Goal: Task Accomplishment & Management: Manage account settings

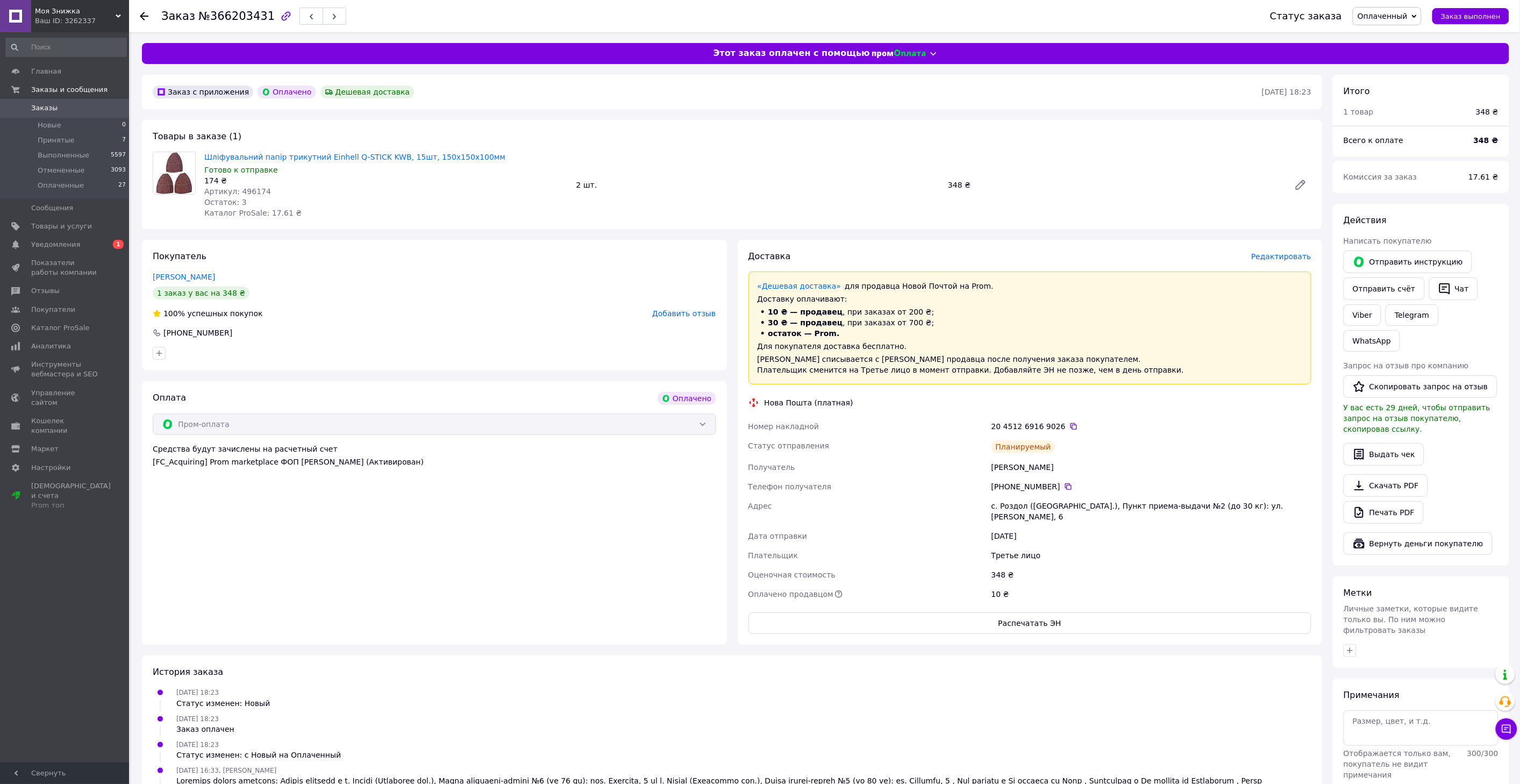
click at [63, 108] on span "Заказы" at bounding box center [65, 108] width 68 height 10
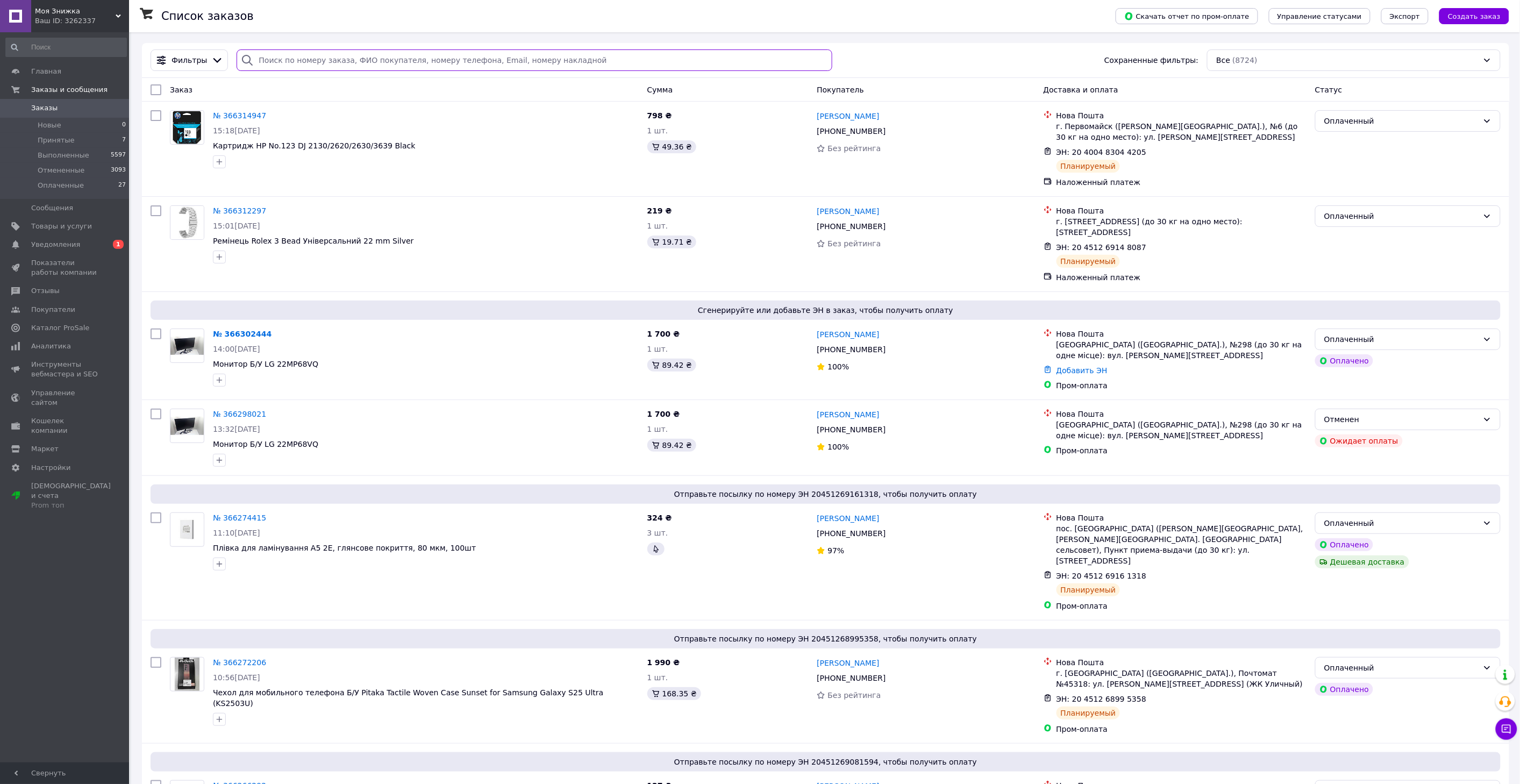
click at [340, 56] on input "search" at bounding box center [534, 60] width 595 height 22
paste input "366086562"
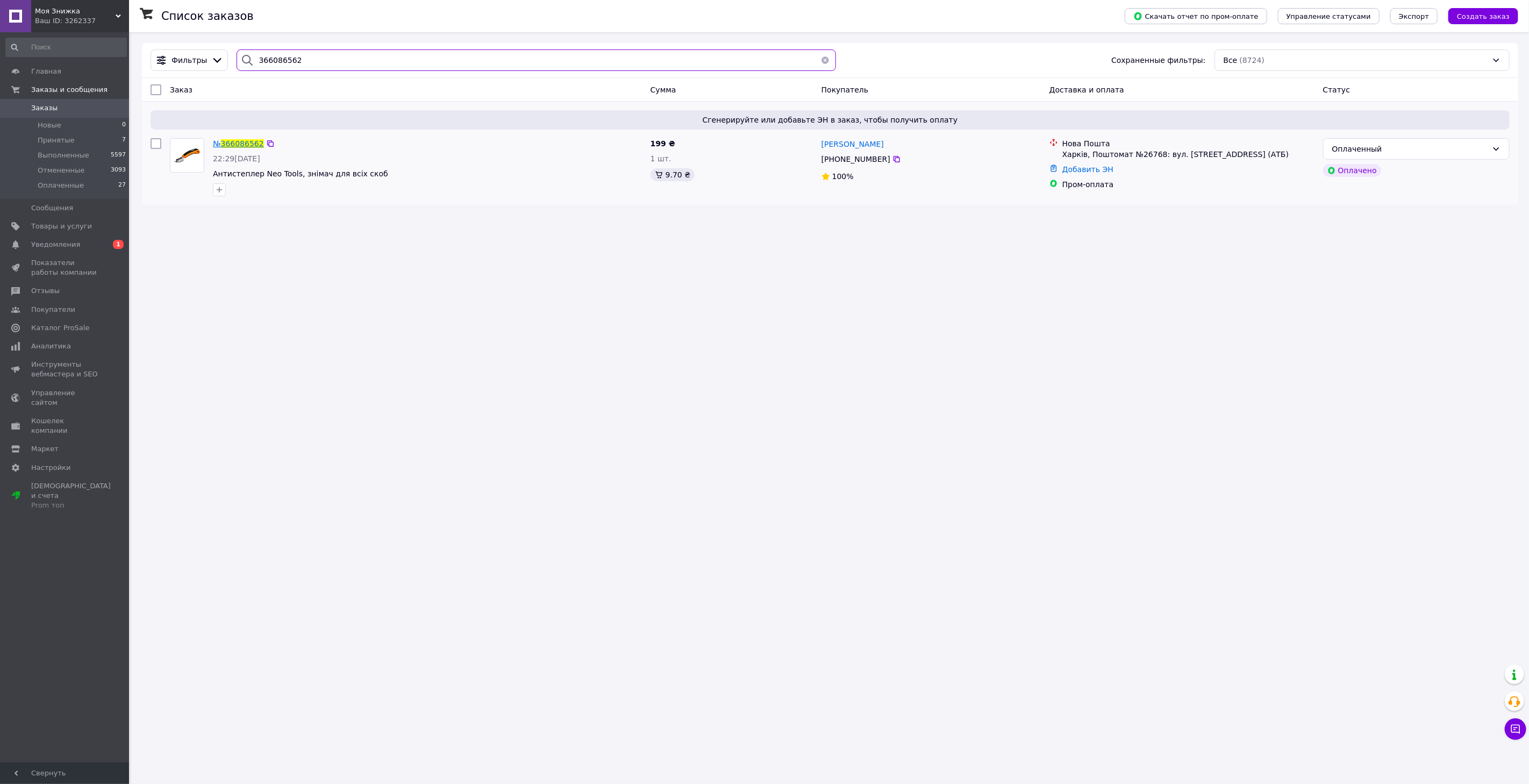
type input "366086562"
click at [238, 144] on span "366086562" at bounding box center [242, 143] width 43 height 8
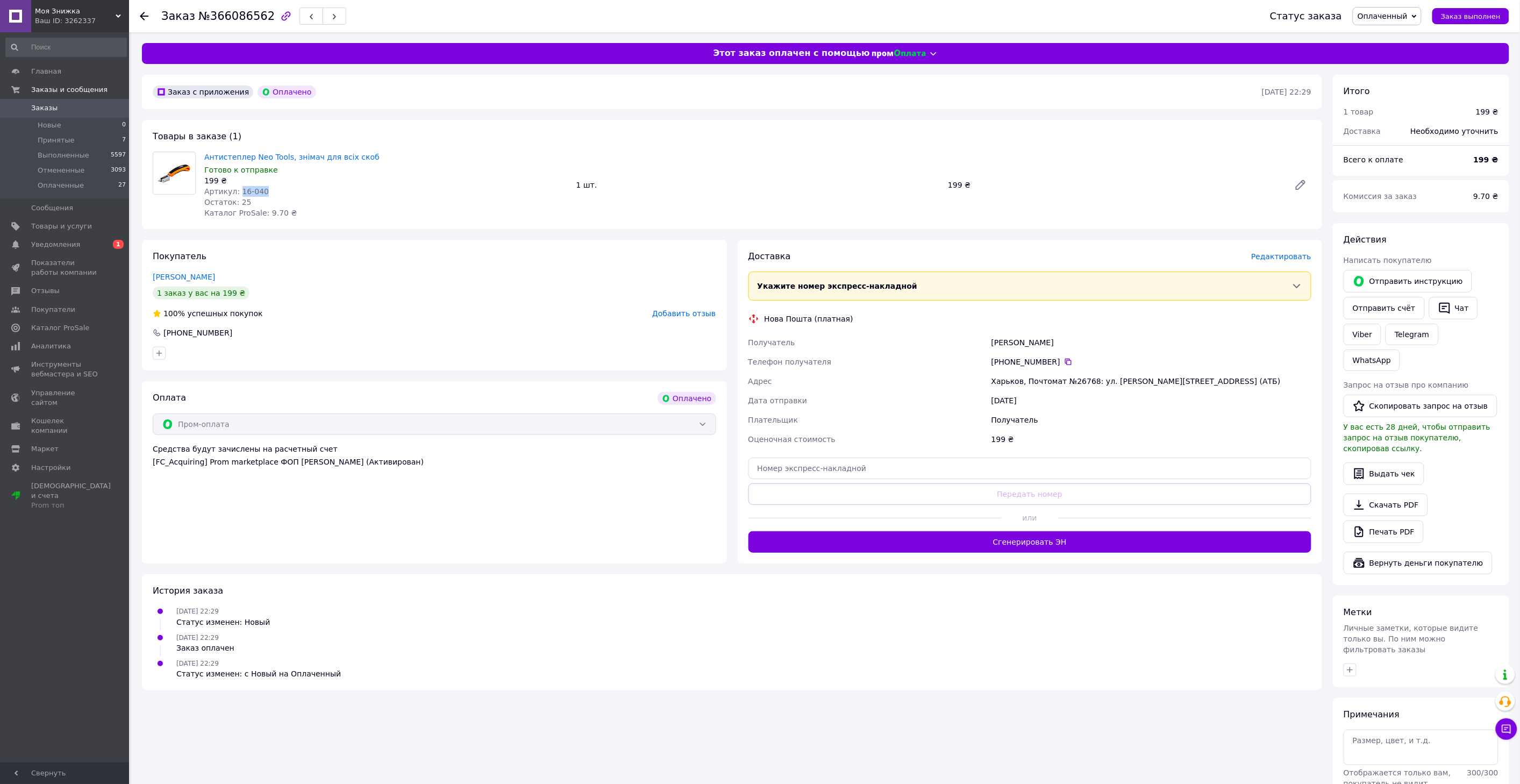
drag, startPoint x: 275, startPoint y: 191, endPoint x: 238, endPoint y: 194, distance: 37.1
click at [238, 194] on div "Артикул: 16-040" at bounding box center [385, 191] width 363 height 11
copy span "16-040"
drag, startPoint x: 377, startPoint y: 154, endPoint x: 203, endPoint y: 154, distance: 174.0
click at [204, 154] on span "Антистеплер Neo Tools, знімач для всіх скоб" at bounding box center [385, 157] width 363 height 11
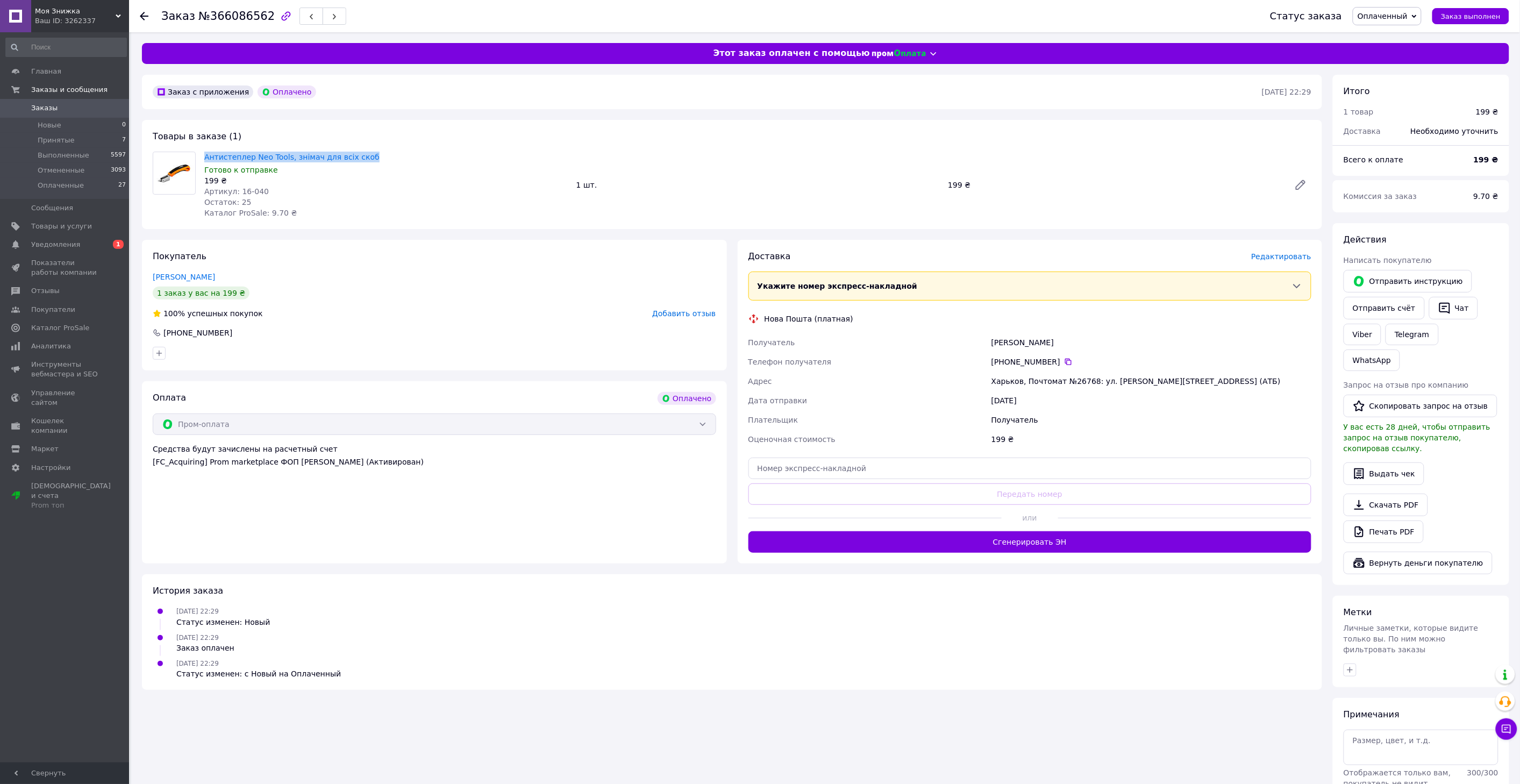
copy link "Антистеплер Neo Tools, знімач для всіх скоб"
click at [1263, 258] on span "Редактировать" at bounding box center [1281, 257] width 60 height 8
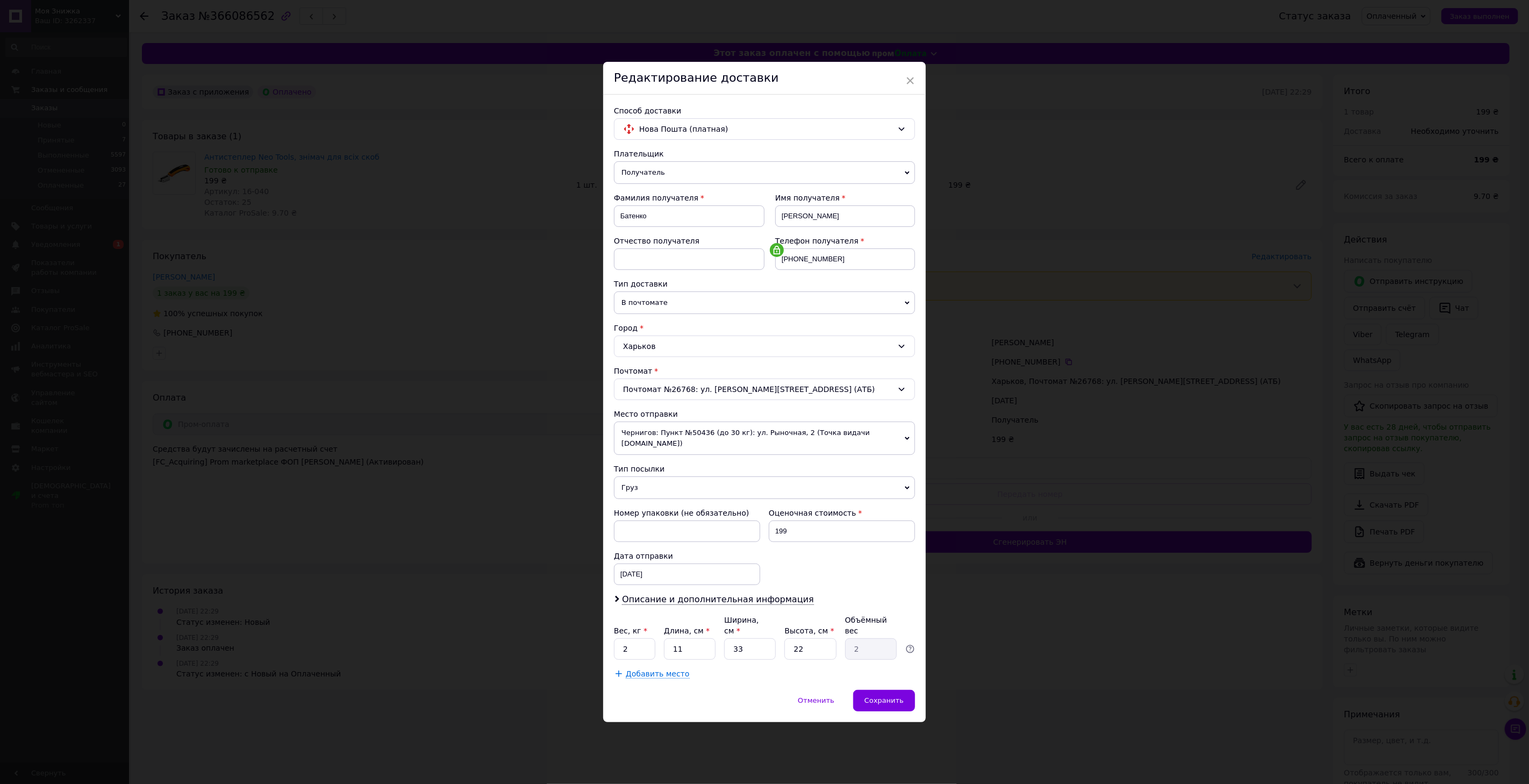
click at [692, 440] on span "Чернигов: Пункт №50436 (до 30 кг): [STREET_ADDRESS] (Точка видачи [DOMAIN_NAME])" at bounding box center [764, 438] width 301 height 33
click at [695, 464] on li "[STREET_ADDRESS]: №2: [STREET_ADDRESS]" at bounding box center [764, 464] width 301 height 16
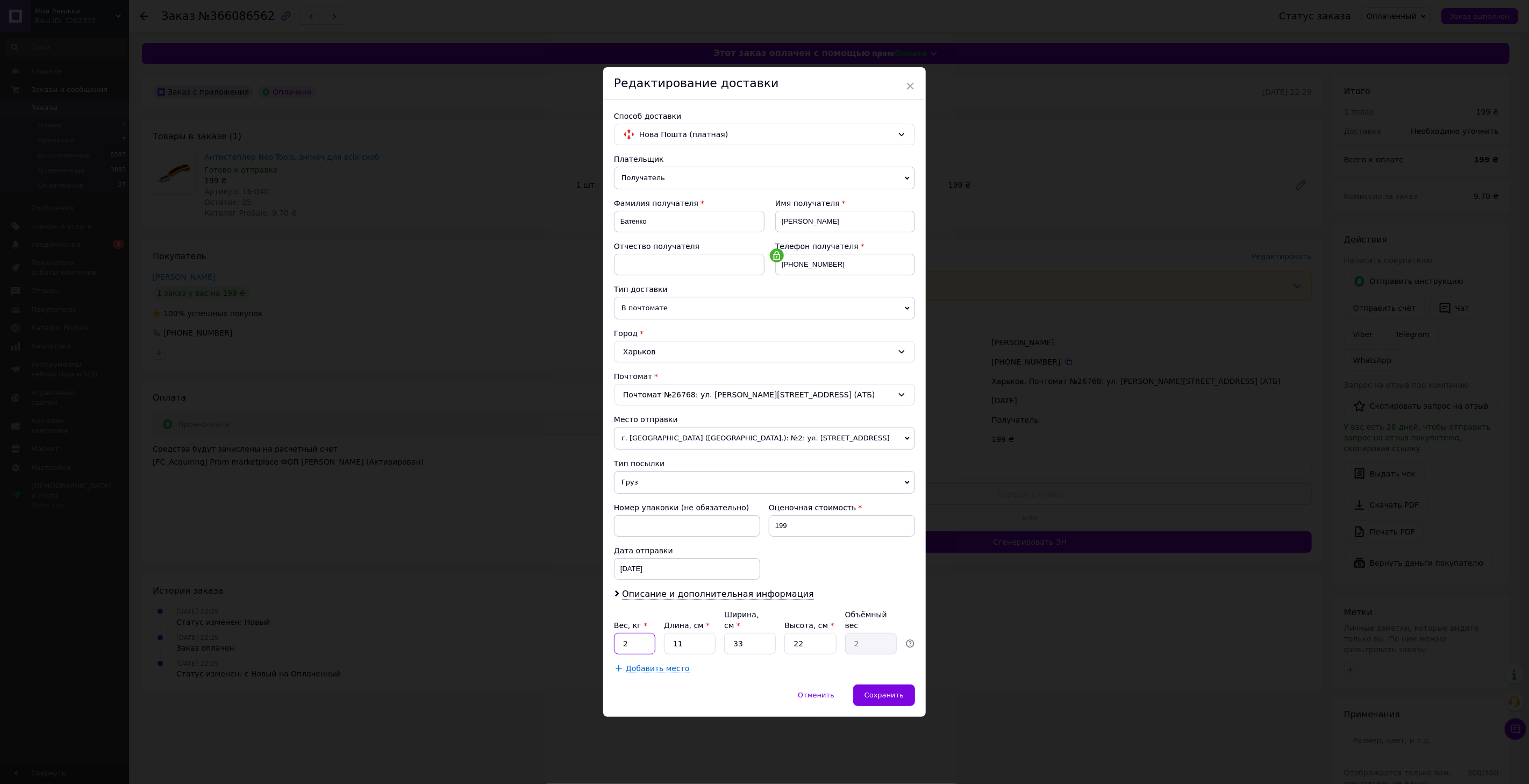
click at [637, 644] on input "2" at bounding box center [634, 644] width 42 height 22
type input "0.1"
type input "2"
type input "0.36"
type input "20"
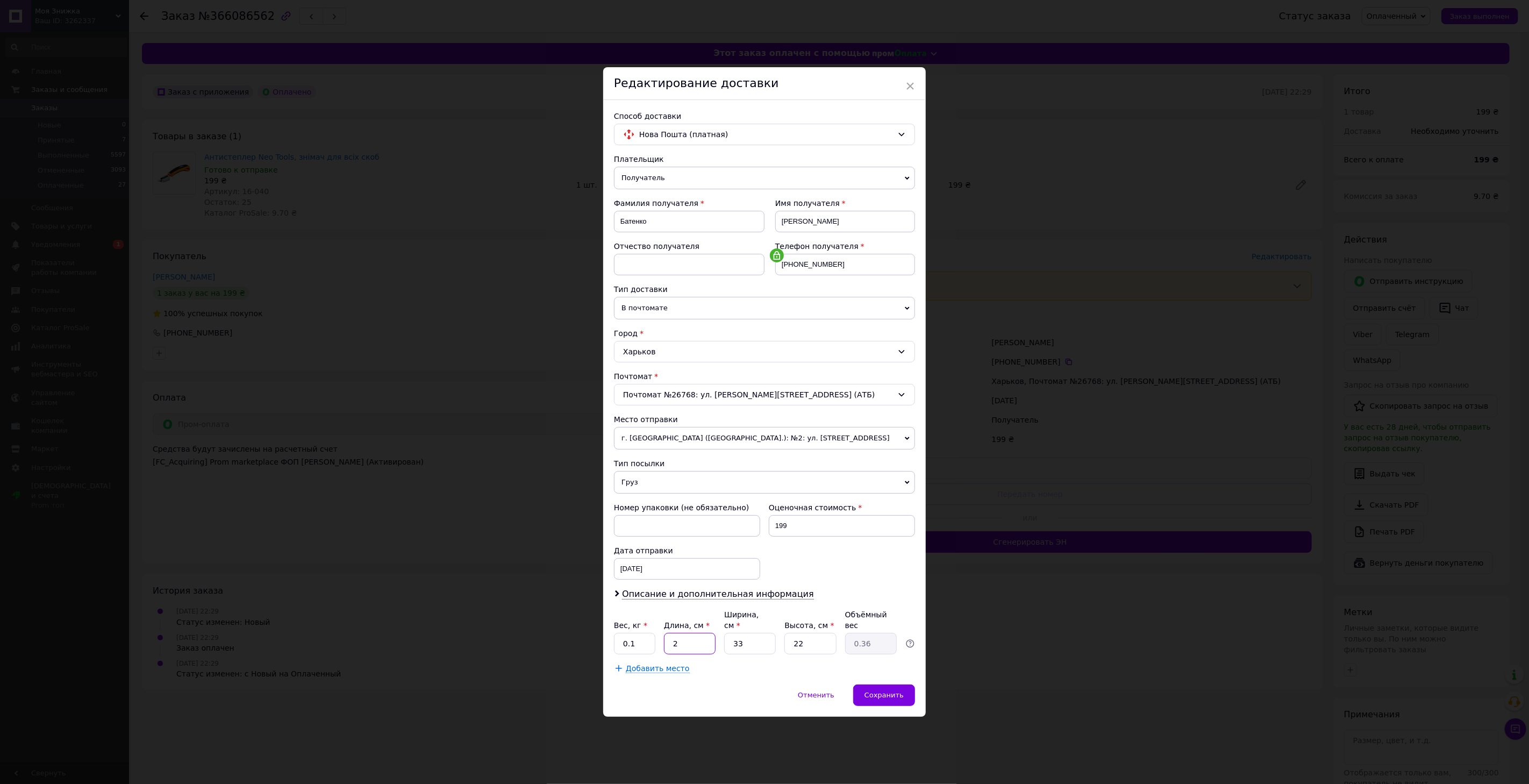
type input "3.63"
type input "20"
type input "1"
type input "0.11"
type input "15"
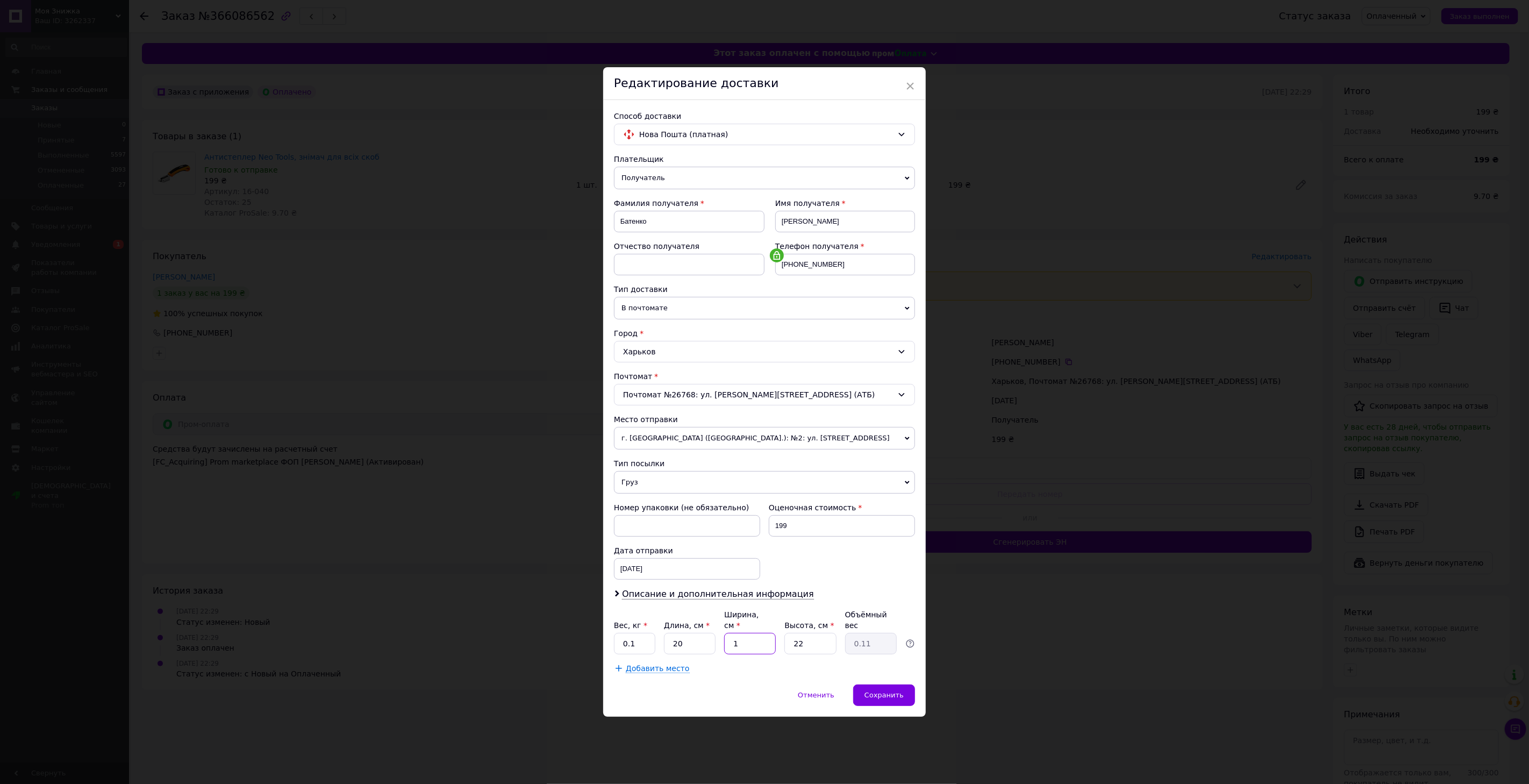
type input "1.65"
type input "15"
type input "1"
type input "0.1"
type input "10"
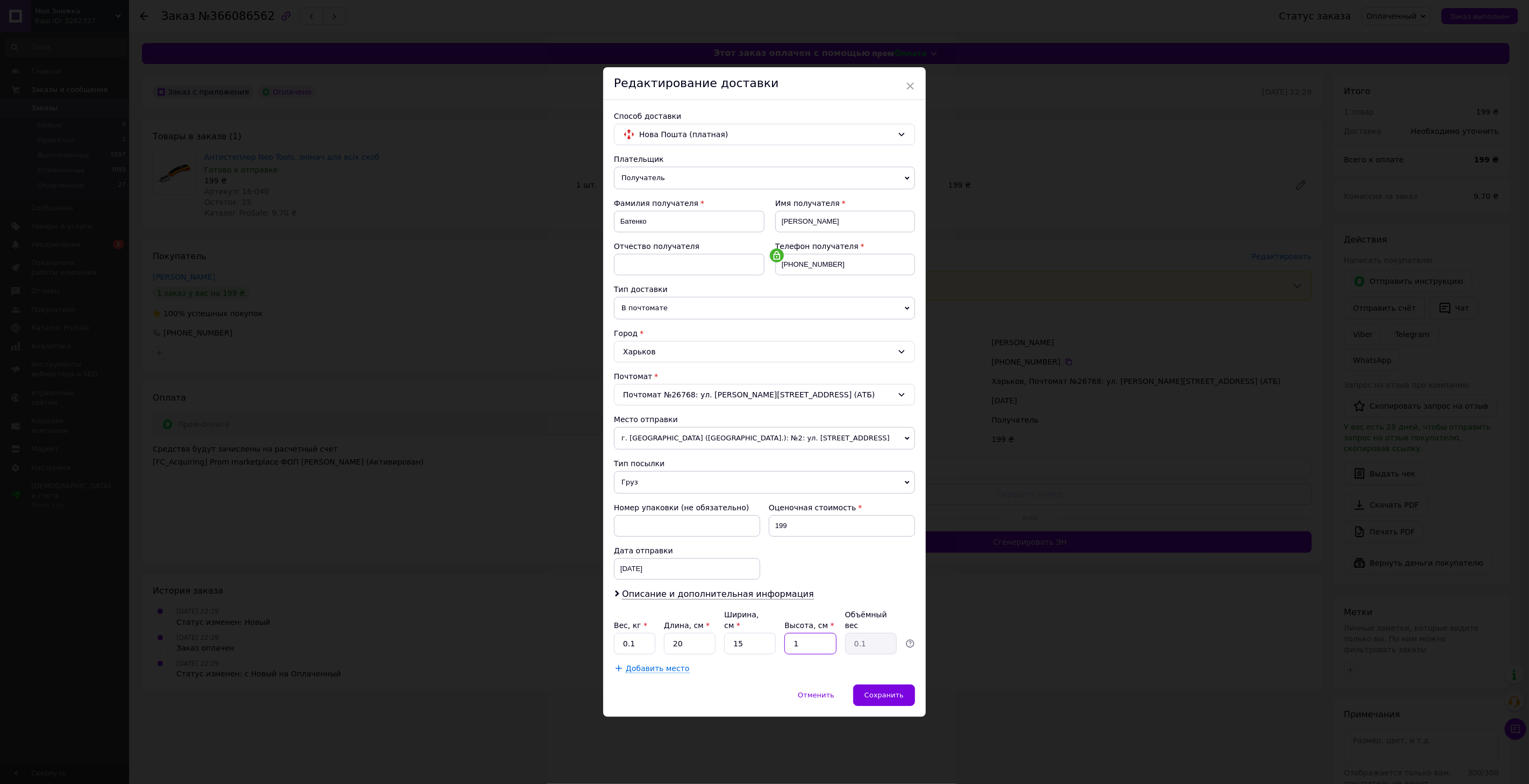
type input "0.75"
type input "10"
click at [732, 697] on div "Отменить   Сохранить" at bounding box center [765, 700] width 323 height 33
click at [885, 691] on span "Сохранить" at bounding box center [883, 694] width 39 height 8
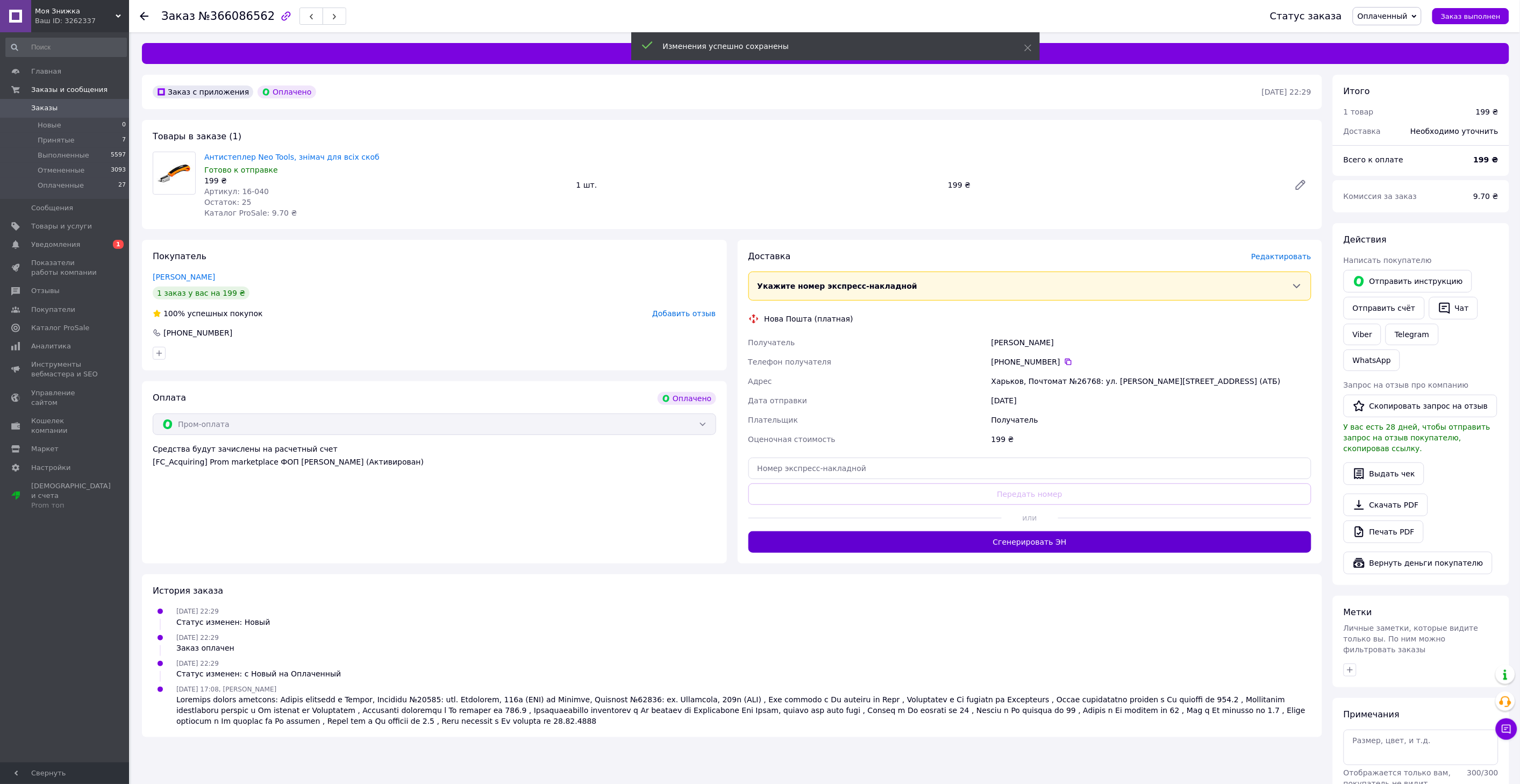
click at [1035, 544] on button "Сгенерировать ЭН" at bounding box center [1030, 542] width 564 height 22
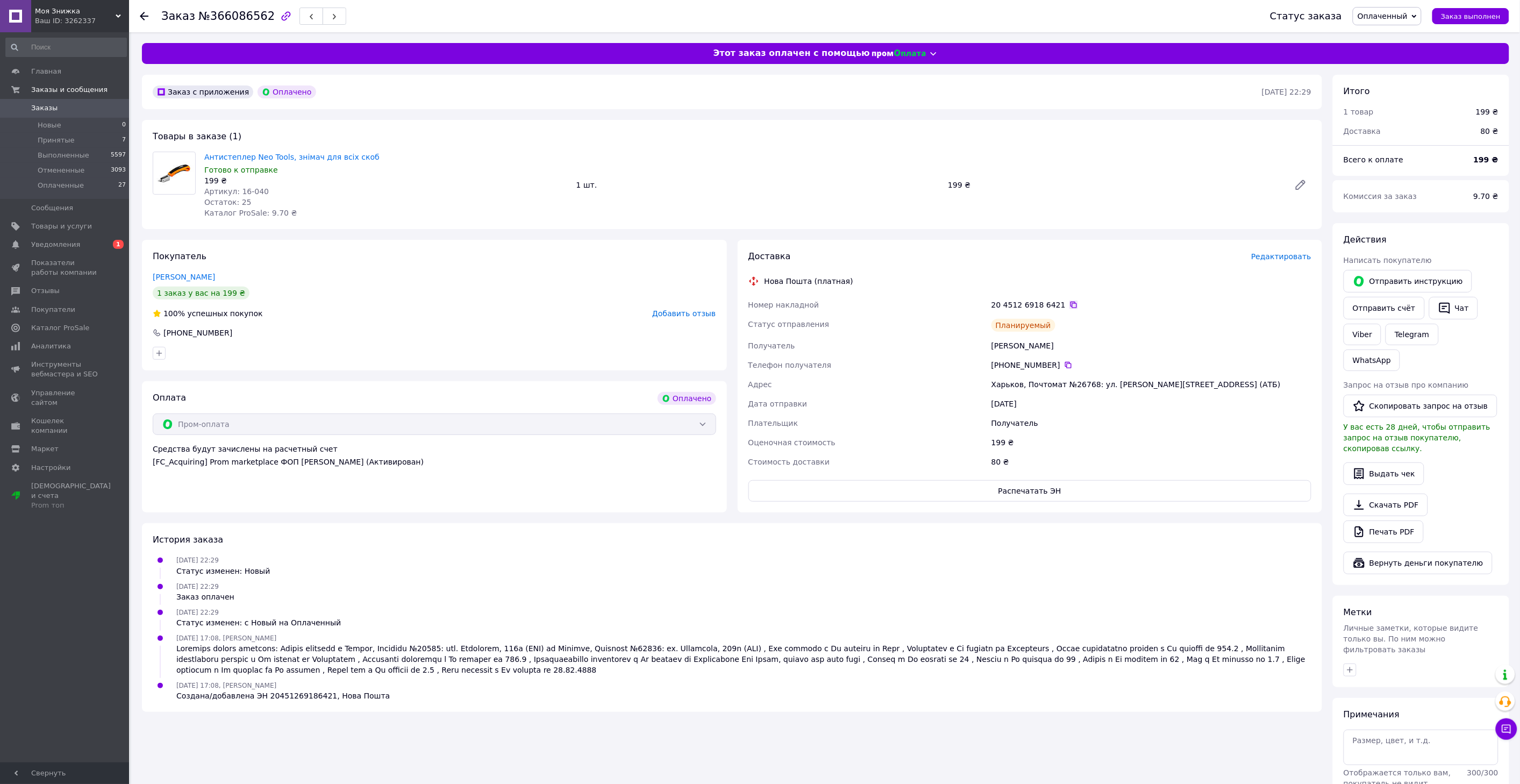
click at [1070, 307] on icon at bounding box center [1074, 305] width 8 height 8
click at [63, 109] on span "Заказы" at bounding box center [65, 108] width 68 height 10
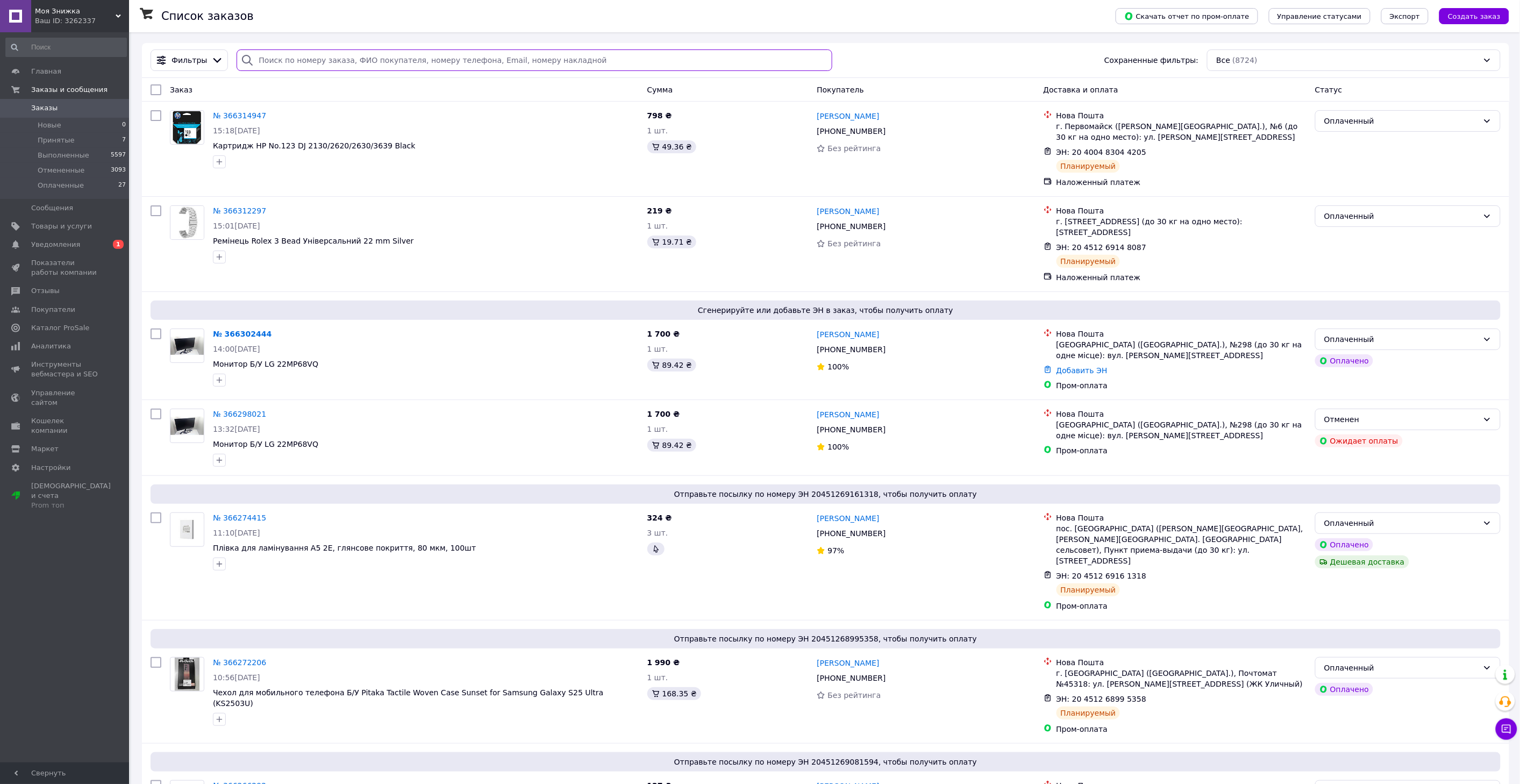
click at [323, 61] on input "search" at bounding box center [534, 60] width 595 height 22
paste input "366068069"
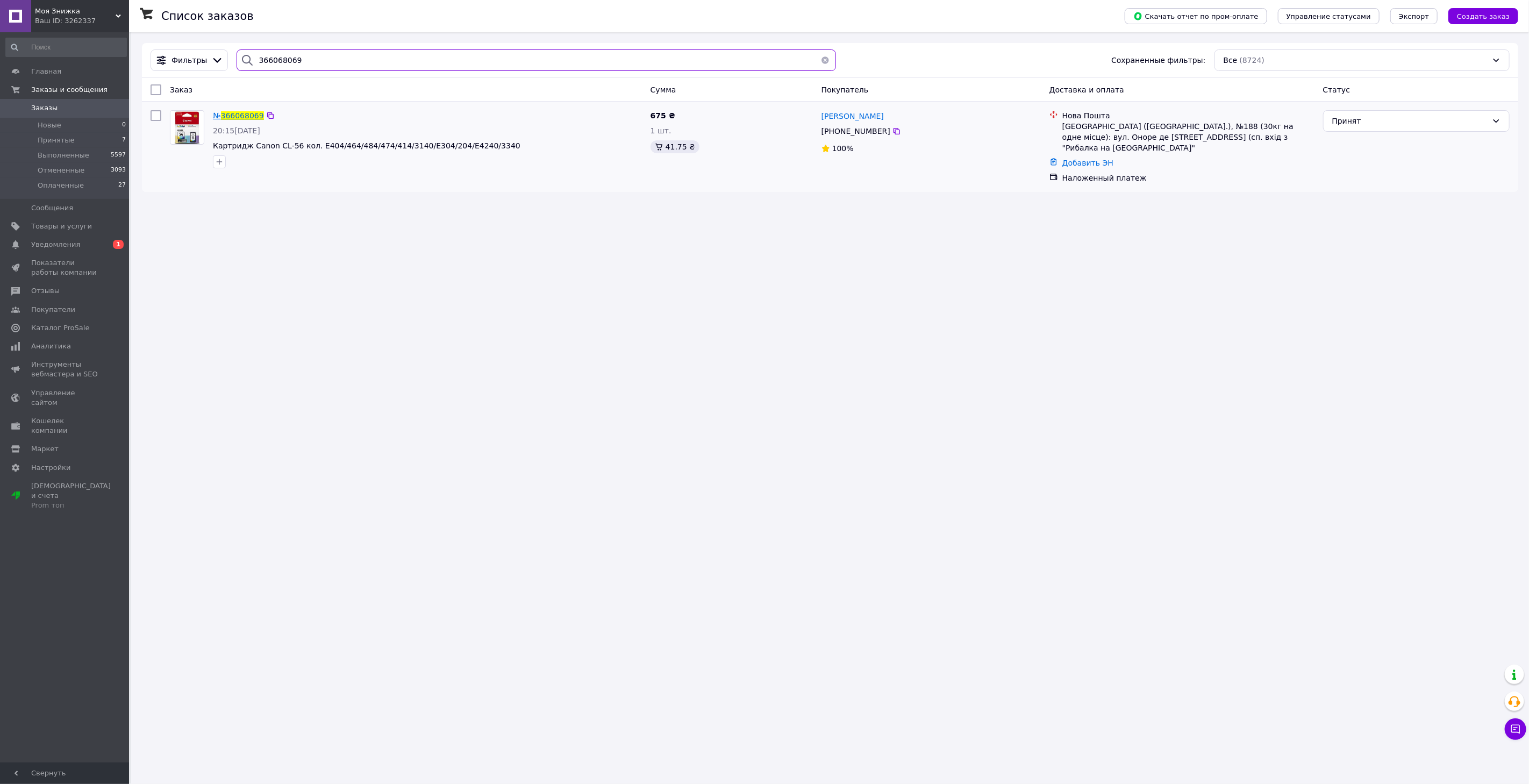
type input "366068069"
click at [234, 116] on span "366068069" at bounding box center [242, 116] width 43 height 8
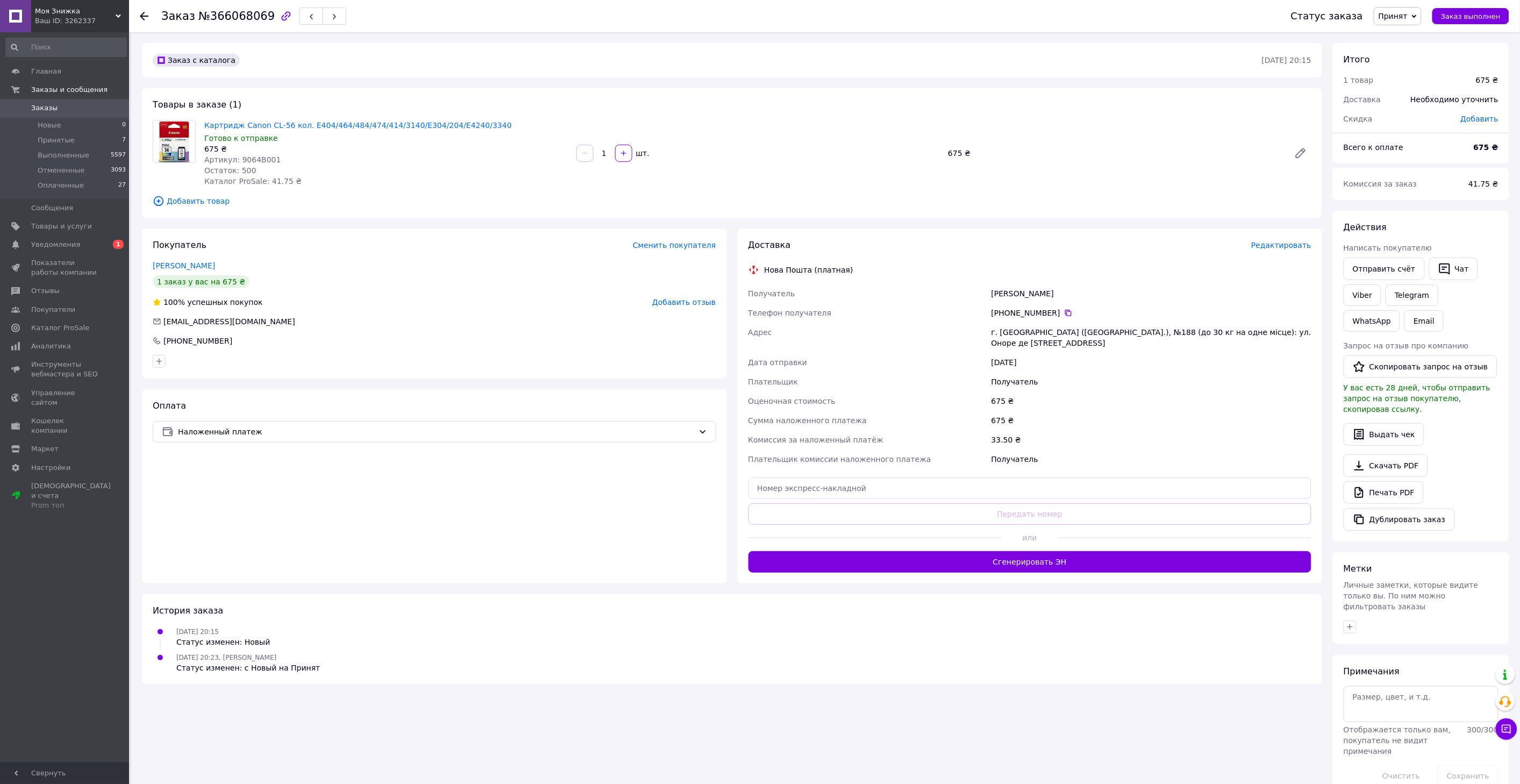
click at [256, 162] on span "Артикул: 9064B001" at bounding box center [243, 160] width 77 height 8
copy span "9064B001"
click at [1065, 313] on icon at bounding box center [1068, 313] width 7 height 7
drag, startPoint x: 1053, startPoint y: 293, endPoint x: 965, endPoint y: 296, distance: 88.1
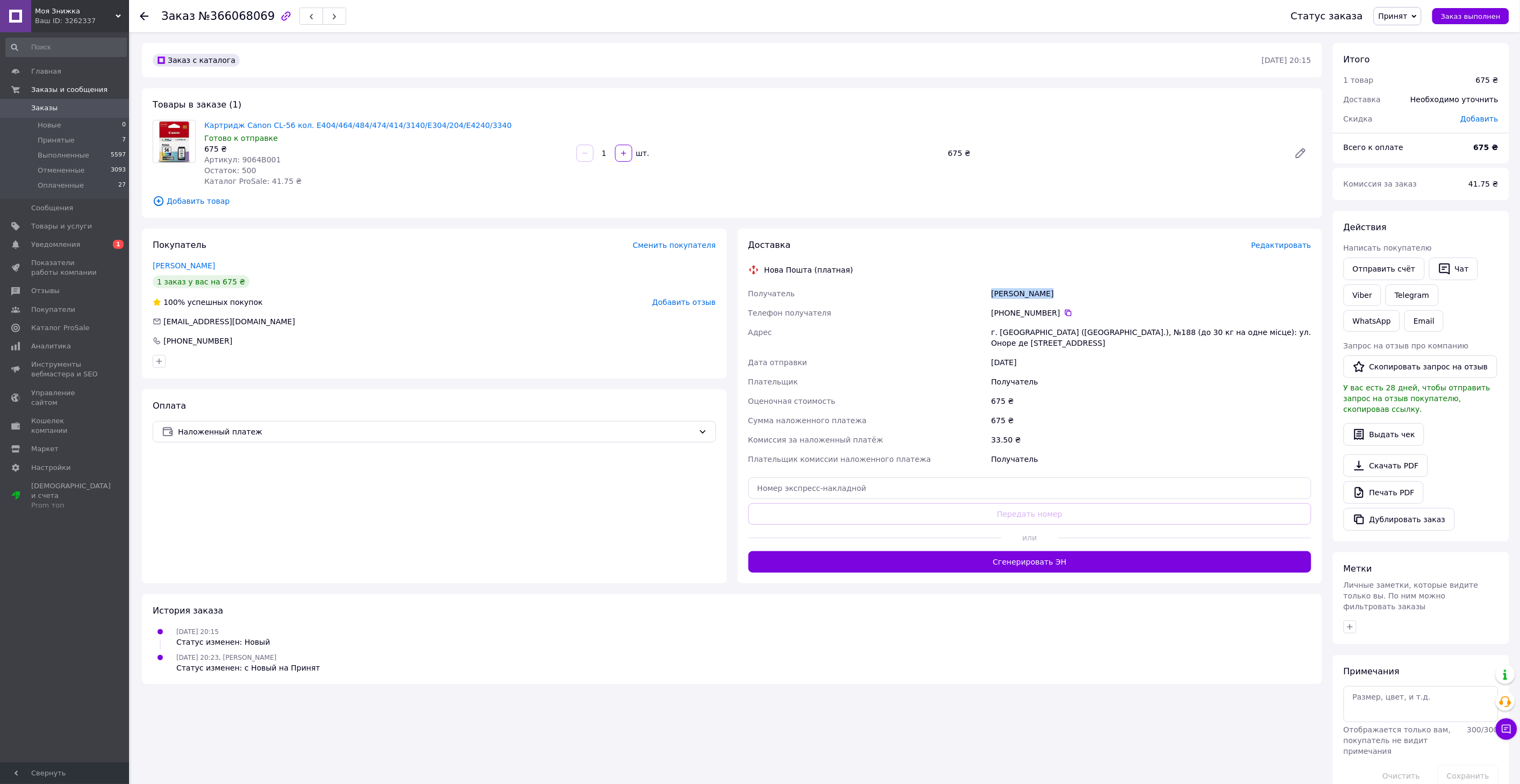
click at [965, 296] on div "Получатель Сердюк Микола Телефон получателя +380 97 792 10 75   Адрес г. Киев (…" at bounding box center [1030, 376] width 568 height 185
copy div "Получатель Сердюк Микола"
click at [1003, 334] on div "[STREET_ADDRESS] (до 30 кг на одне місце): [STREET_ADDRESS]" at bounding box center [1151, 338] width 324 height 30
copy div "Киев"
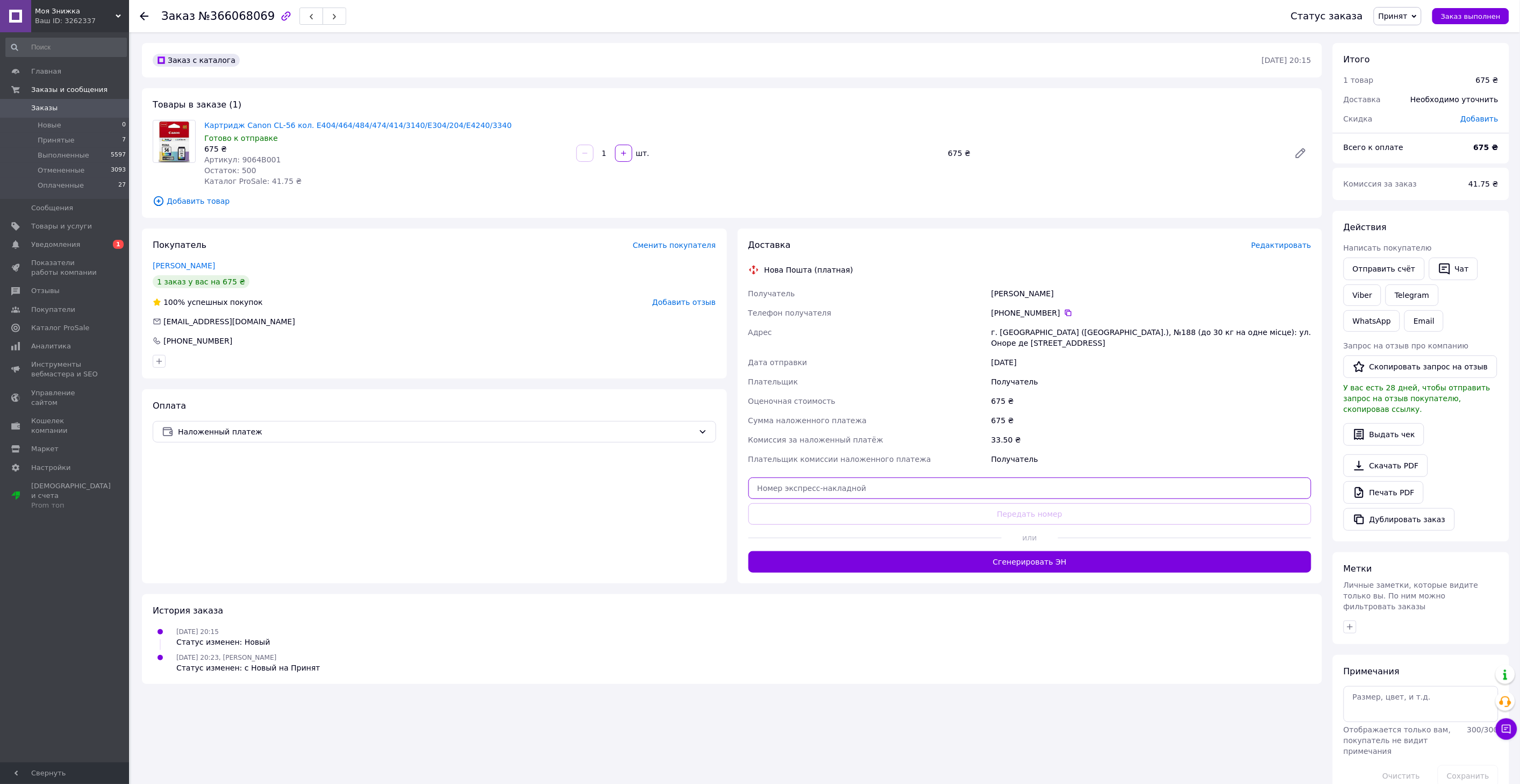
click at [896, 480] on input "text" at bounding box center [1030, 488] width 564 height 22
paste input "20400483050646"
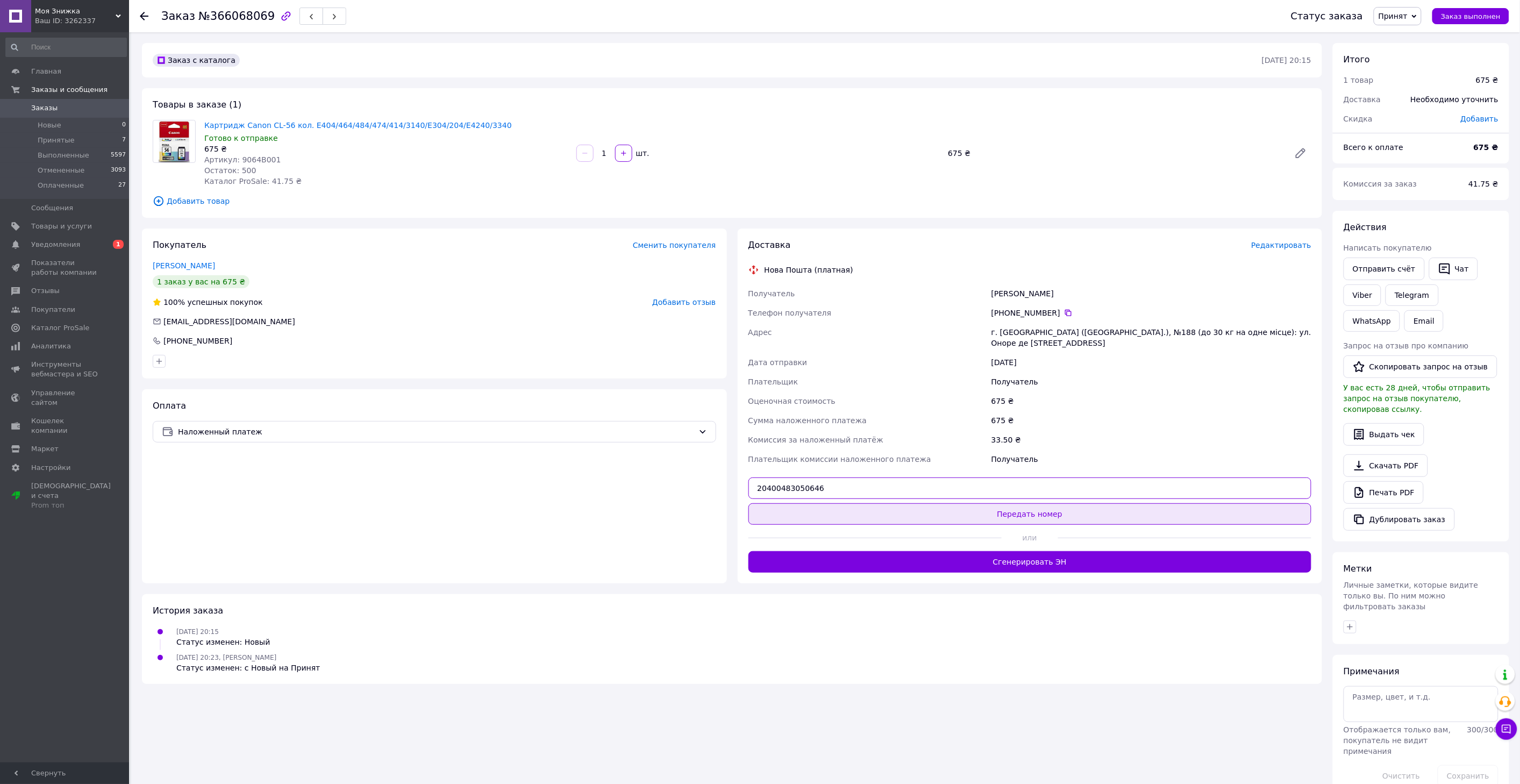
type input "20400483050646"
click at [930, 505] on button "Передать номер" at bounding box center [1030, 514] width 564 height 22
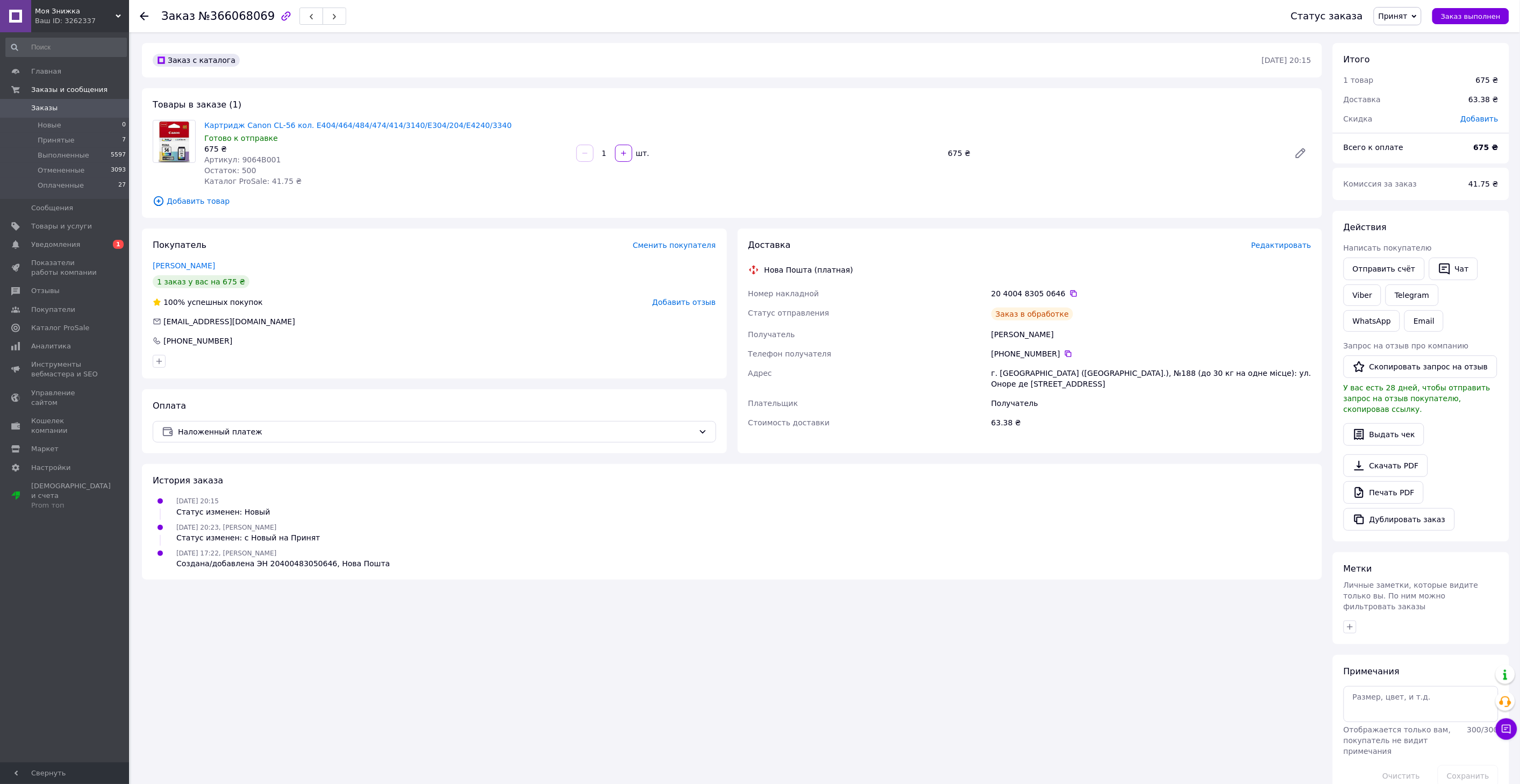
click at [1404, 20] on span "Принят" at bounding box center [1393, 16] width 29 height 8
click at [1400, 71] on li "Оплаченный" at bounding box center [1403, 70] width 57 height 16
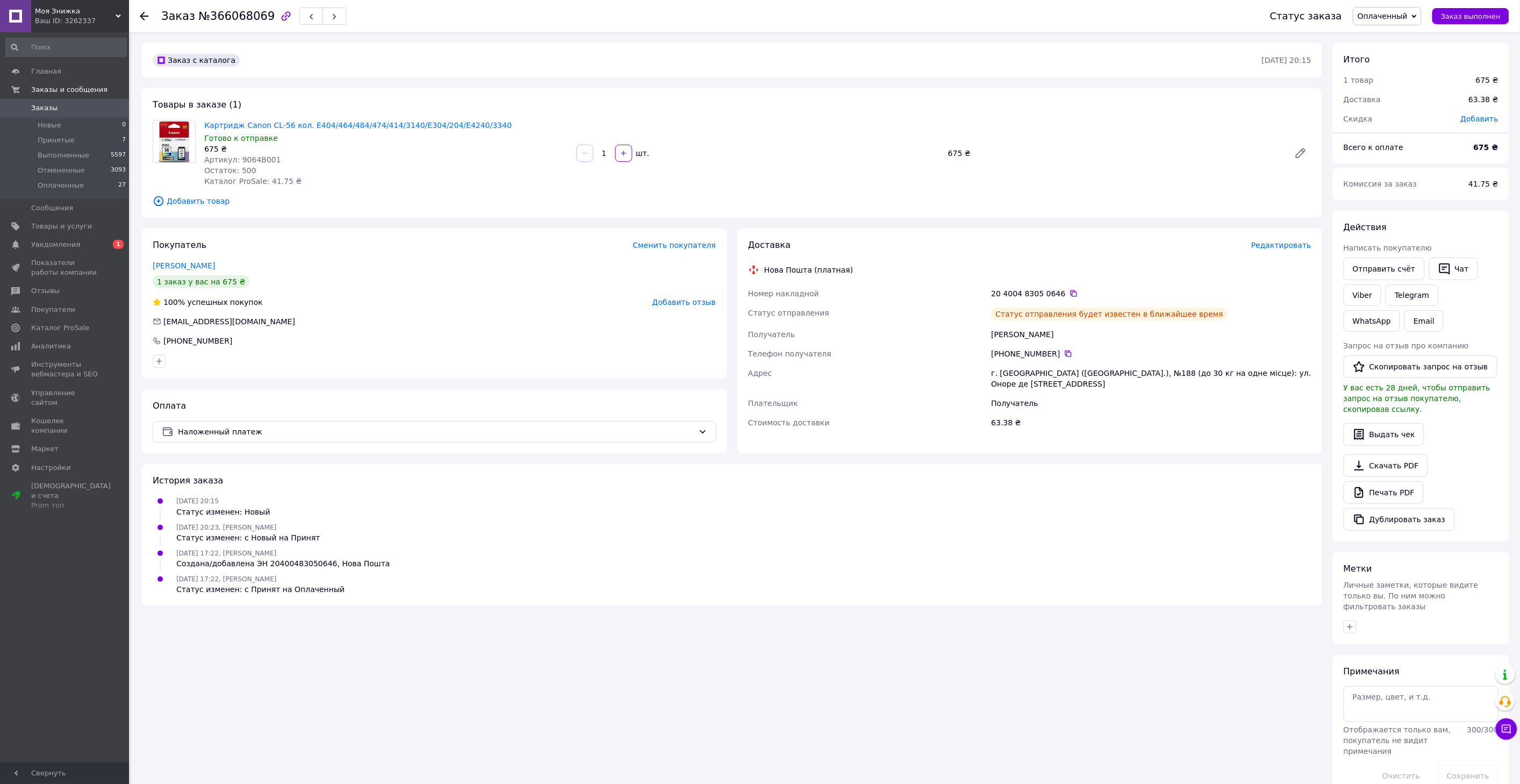
click at [59, 104] on span "Заказы" at bounding box center [65, 108] width 68 height 10
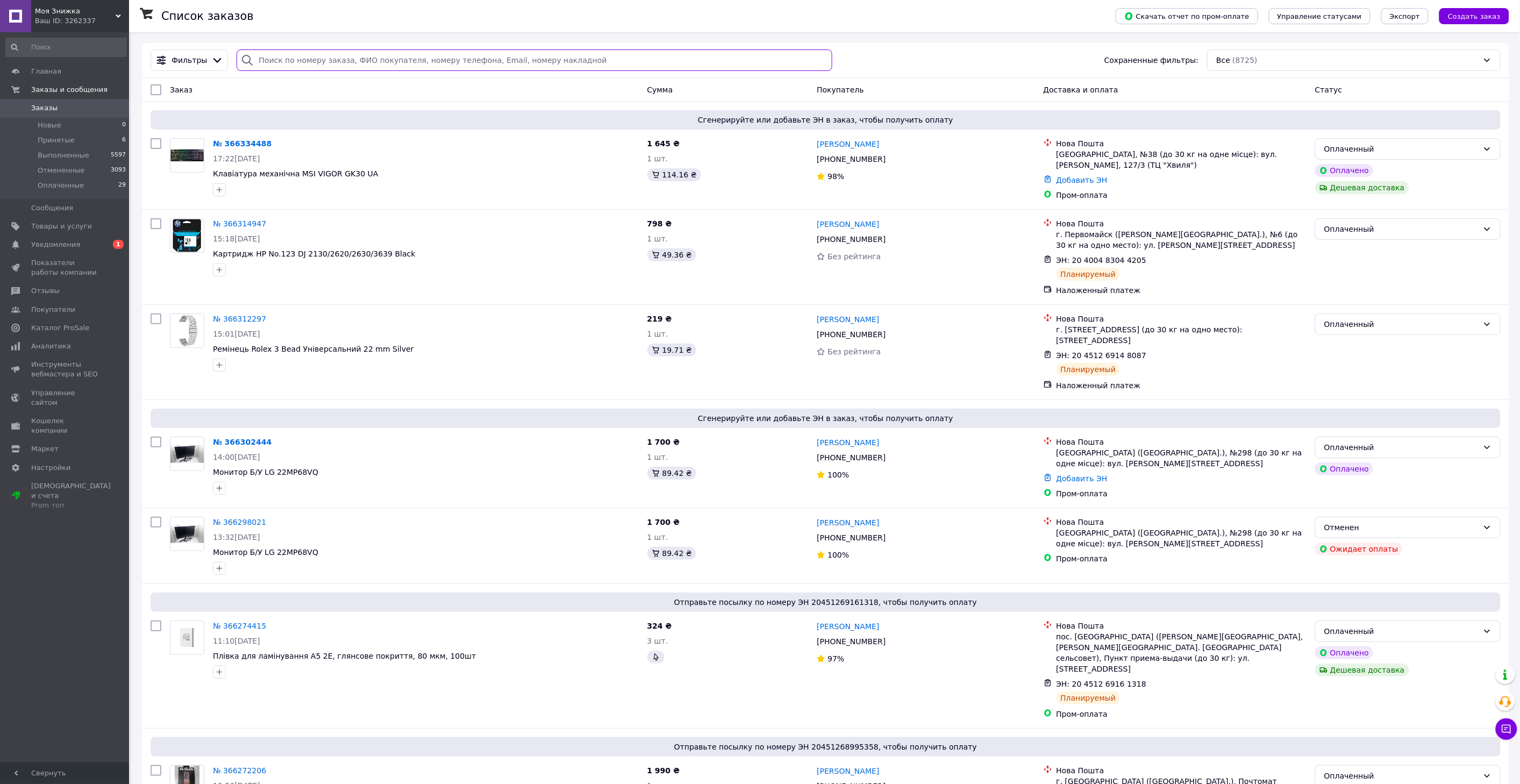
click at [387, 63] on input "search" at bounding box center [534, 60] width 595 height 22
paste input "366048616"
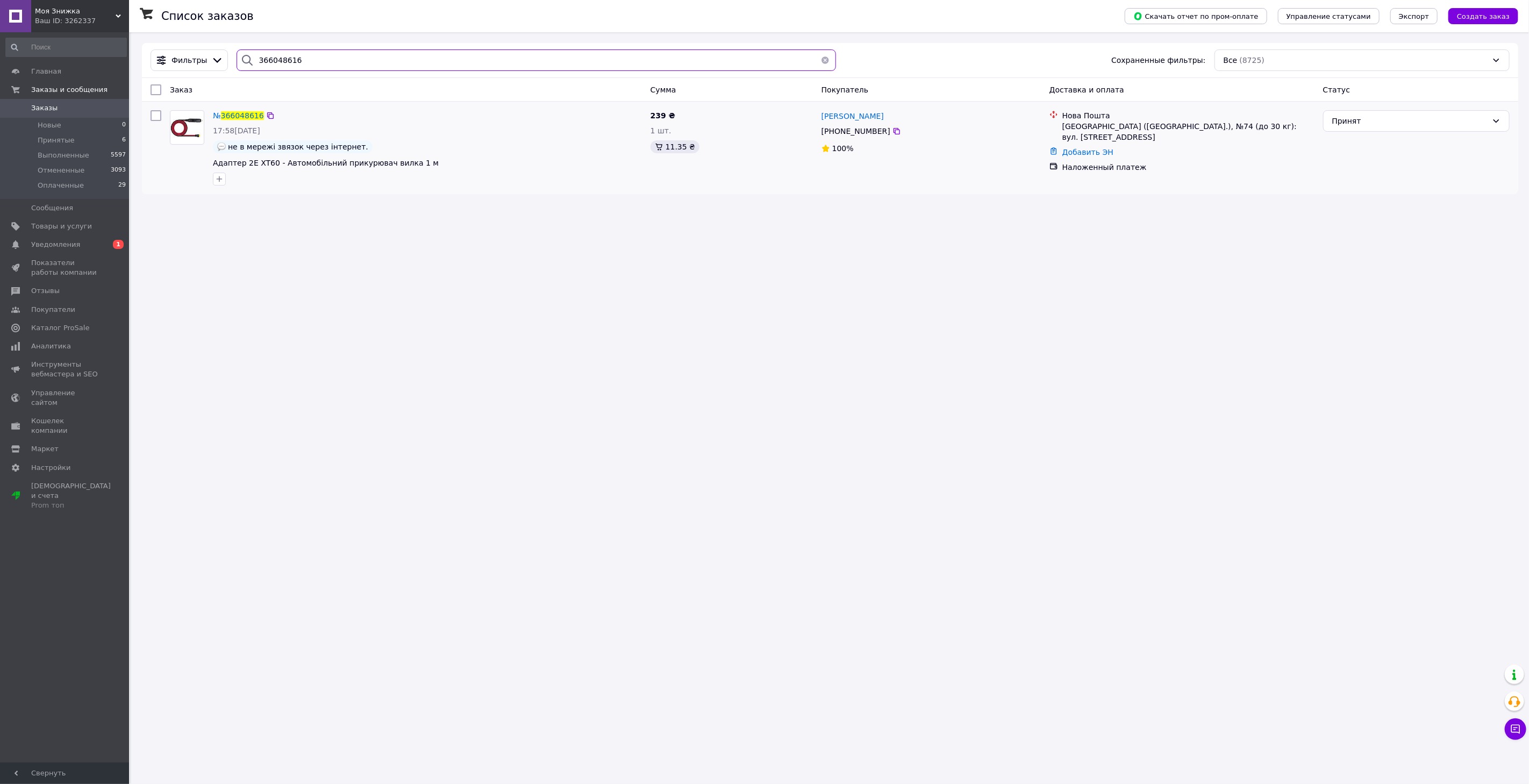
type input "366048616"
click at [240, 121] on div "№ 366048616" at bounding box center [238, 115] width 53 height 13
click at [240, 120] on span "366048616" at bounding box center [242, 116] width 43 height 8
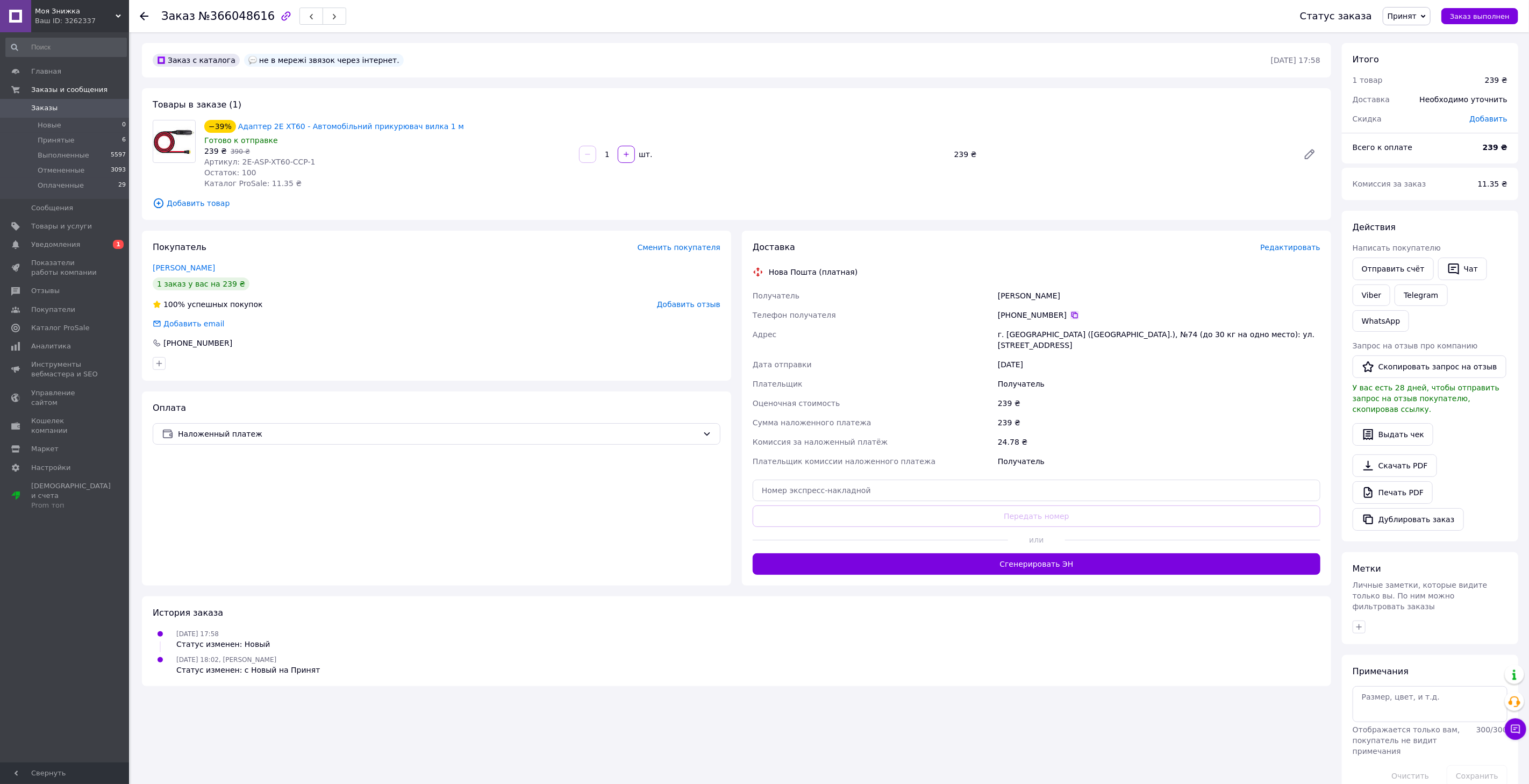
click at [1070, 313] on icon at bounding box center [1074, 315] width 8 height 8
drag, startPoint x: 1062, startPoint y: 294, endPoint x: 954, endPoint y: 294, distance: 108.0
click at [954, 294] on div "Получатель Цирень Сергій Телефон получателя +380 93 773 24 25   Адрес г. Киев (…" at bounding box center [1036, 378] width 572 height 185
copy div "Получатель Цирень Сергій"
click at [1011, 334] on div "[STREET_ADDRESS] (до 30 кг на одно место): [STREET_ADDRESS]" at bounding box center [1159, 340] width 327 height 30
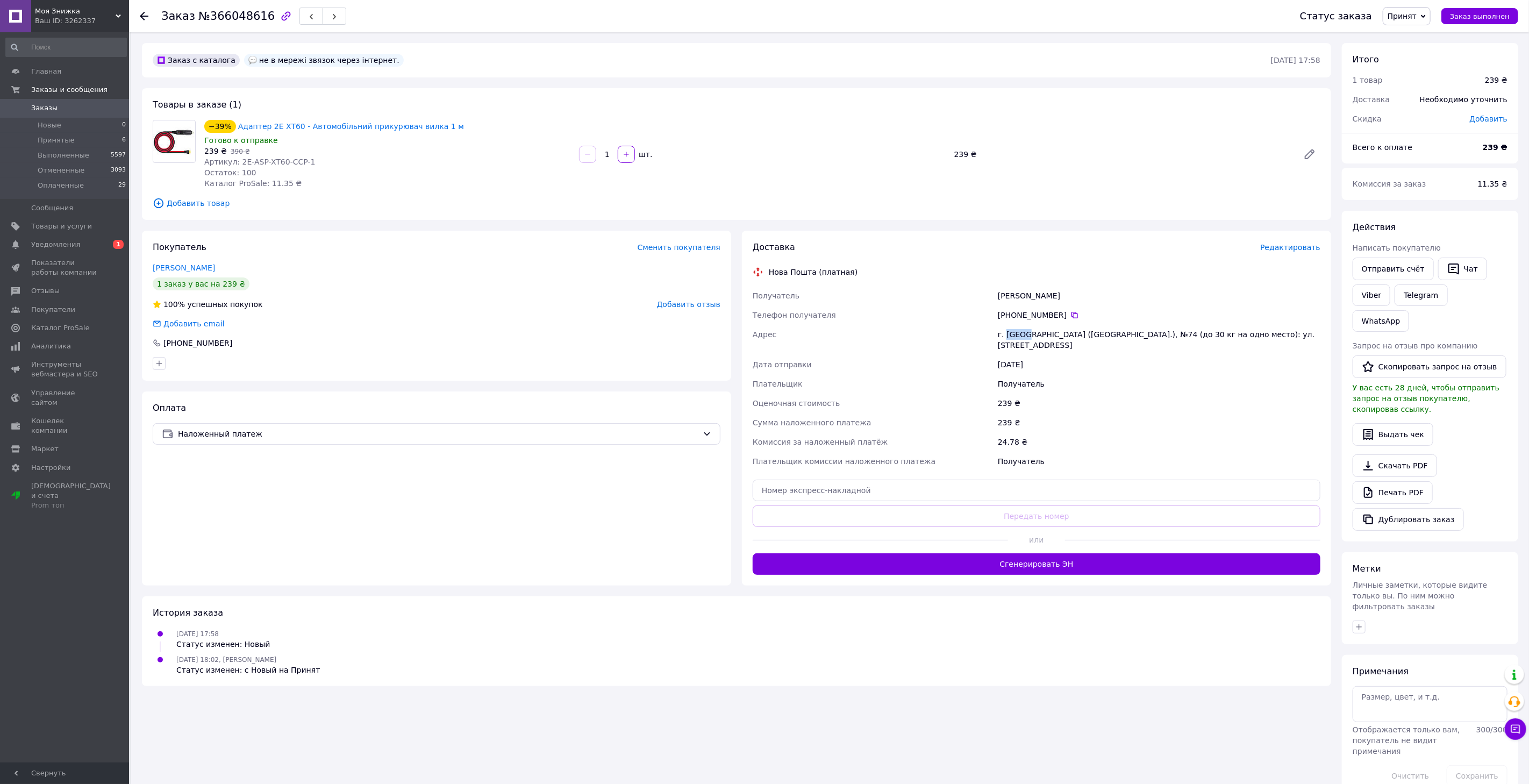
click at [1011, 334] on div "[STREET_ADDRESS] (до 30 кг на одно место): [STREET_ADDRESS]" at bounding box center [1159, 340] width 327 height 30
copy div "Киев"
click at [818, 479] on input "text" at bounding box center [1036, 490] width 568 height 22
paste input "20400483051319"
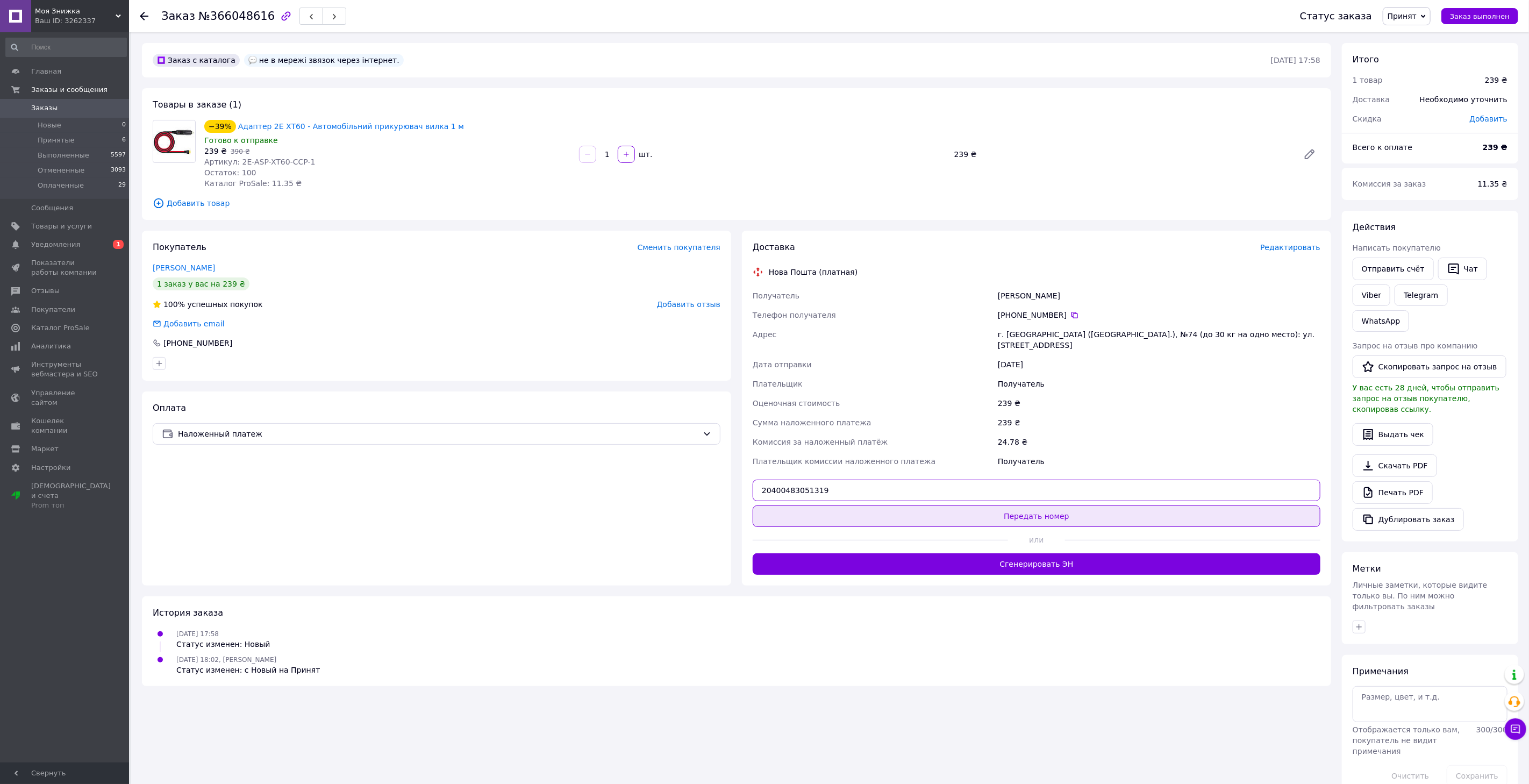
type input "20400483051319"
click at [1003, 505] on button "Передать номер" at bounding box center [1036, 516] width 568 height 22
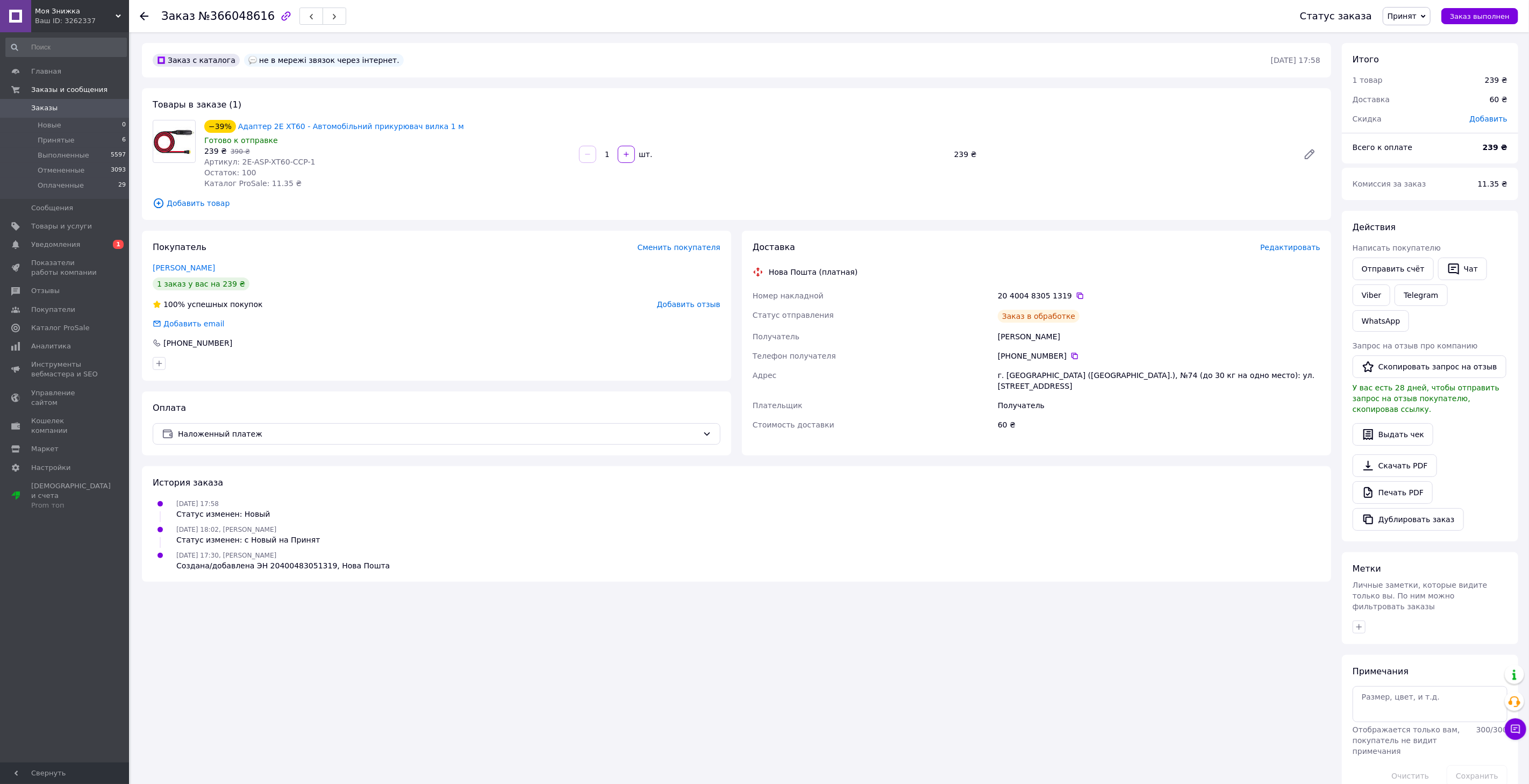
click at [1409, 20] on span "Принят" at bounding box center [1406, 16] width 48 height 18
click at [1416, 71] on li "Оплаченный" at bounding box center [1412, 70] width 57 height 16
click at [52, 104] on span "Заказы" at bounding box center [45, 108] width 26 height 10
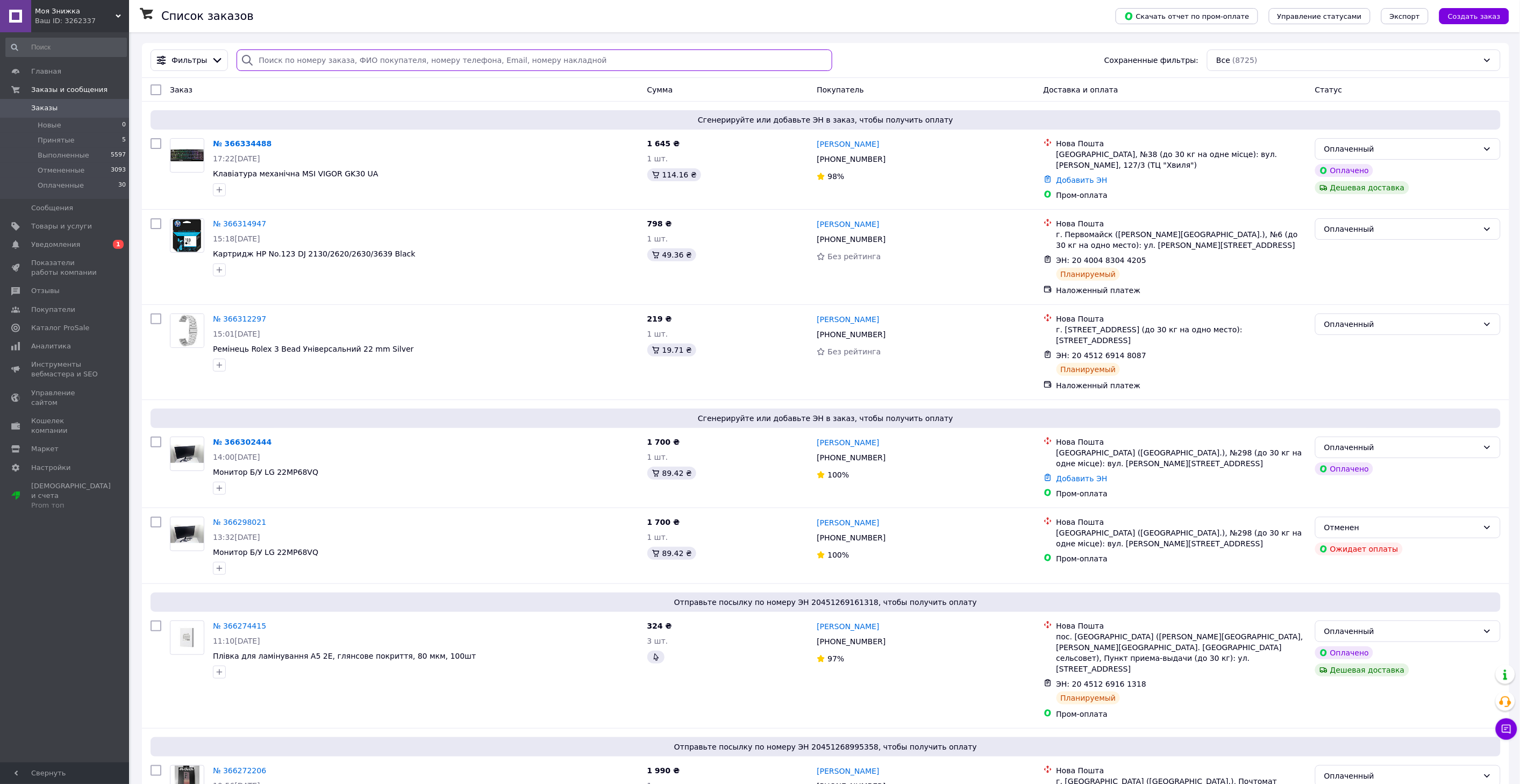
click at [367, 58] on input "search" at bounding box center [534, 60] width 595 height 22
paste input "366334488"
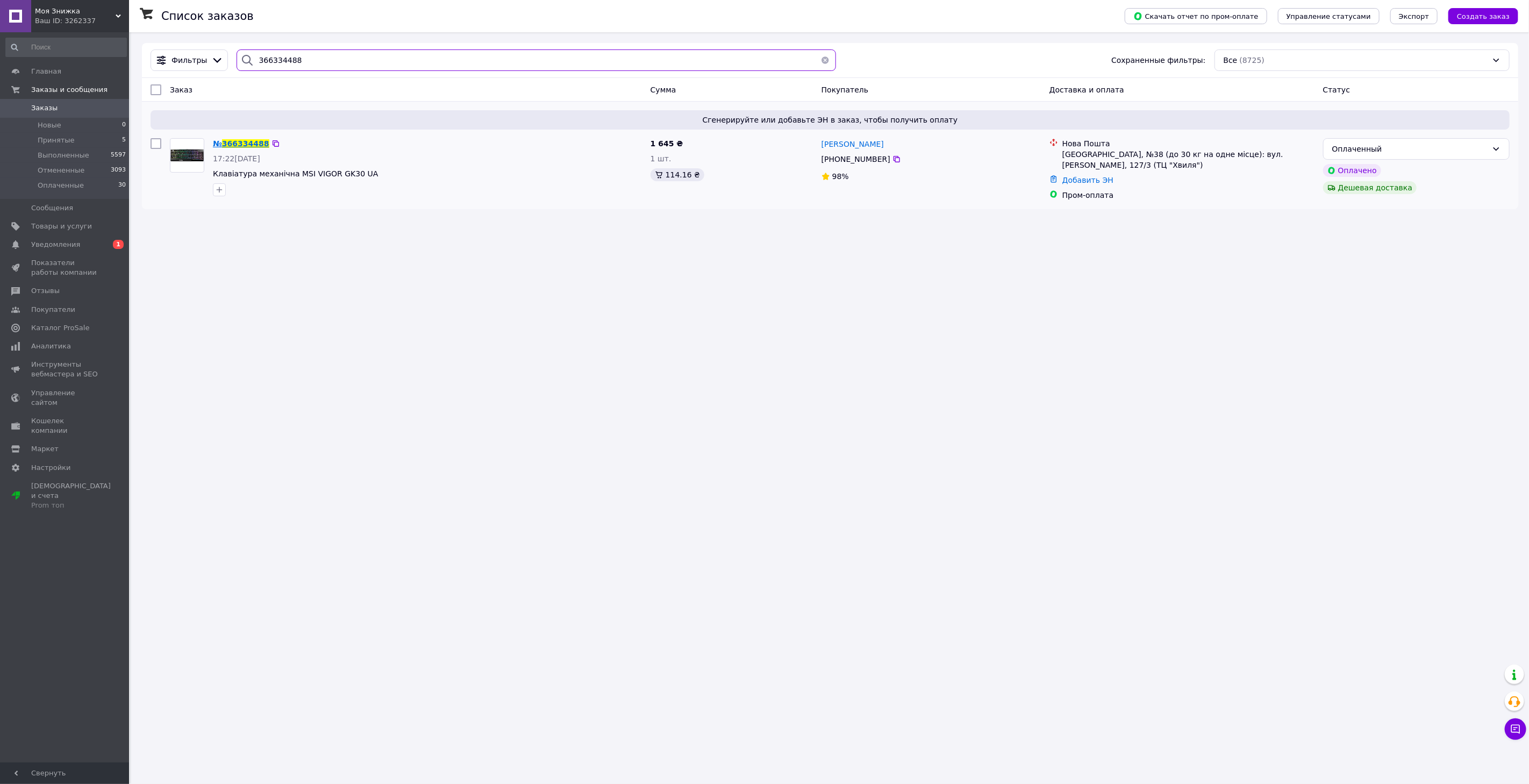
type input "366334488"
click at [243, 143] on span "366334488" at bounding box center [246, 143] width 48 height 8
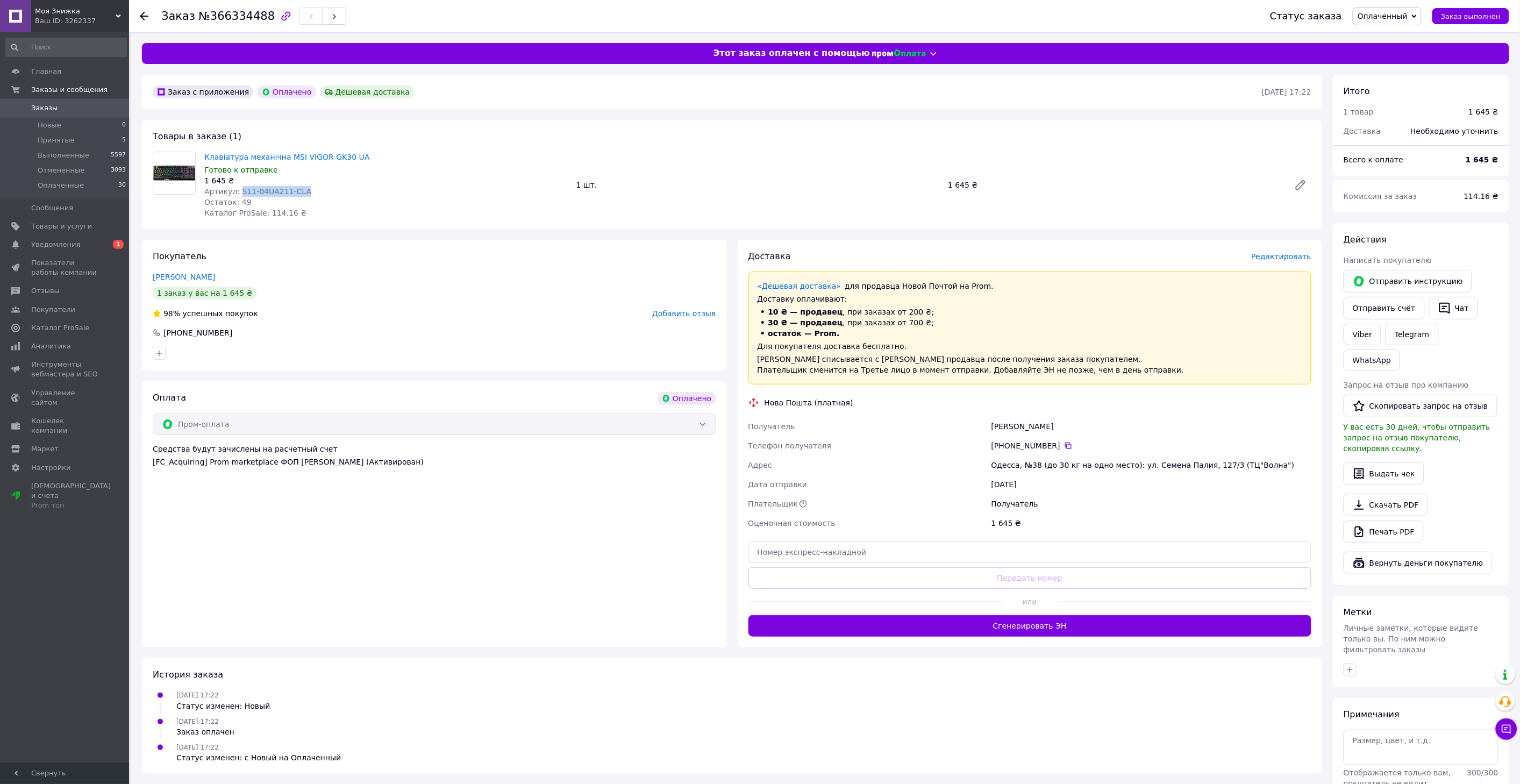
drag, startPoint x: 312, startPoint y: 190, endPoint x: 237, endPoint y: 194, distance: 75.1
click at [237, 194] on div "Артикул: S11-04UA211-CLA" at bounding box center [385, 191] width 363 height 11
copy span "S11-04UA211-CLA"
click at [48, 244] on span "Уведомления" at bounding box center [55, 244] width 49 height 10
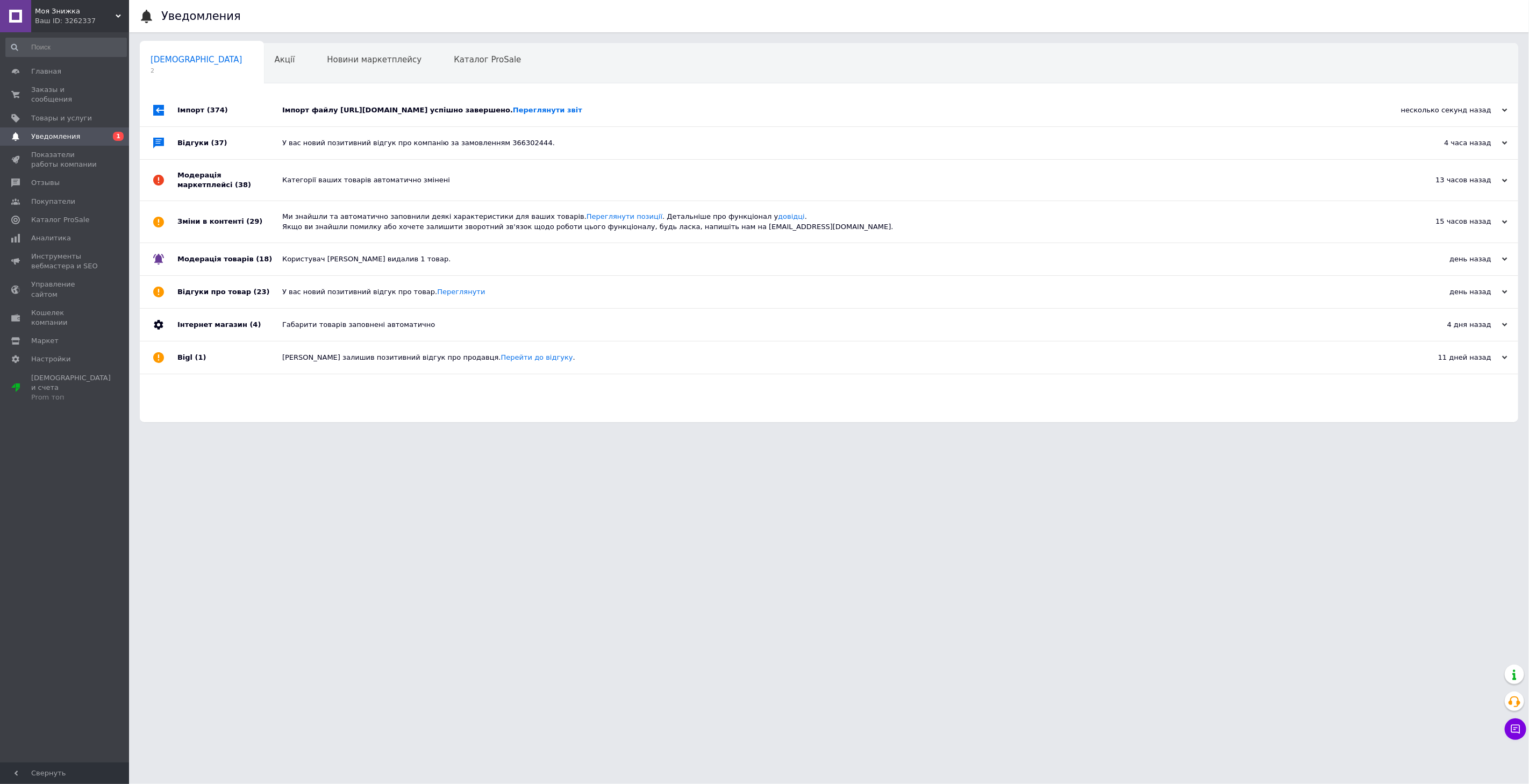
click at [320, 116] on div "Імпорт файлу https://tech.livemovingandstorage.com/foto_stock/Prom.zip успішно …" at bounding box center [841, 110] width 1118 height 33
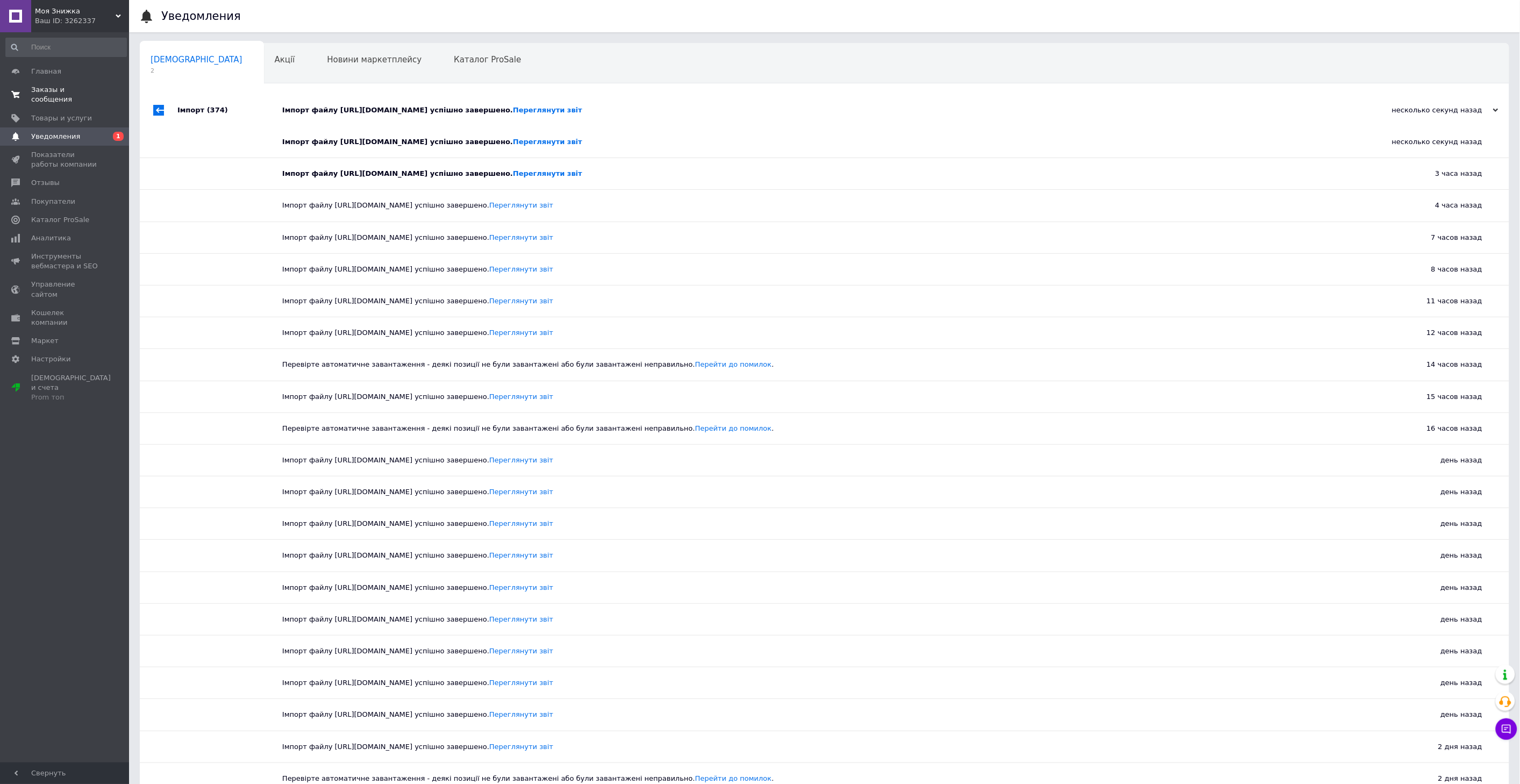
click at [55, 88] on span "Заказы и сообщения" at bounding box center [65, 95] width 68 height 19
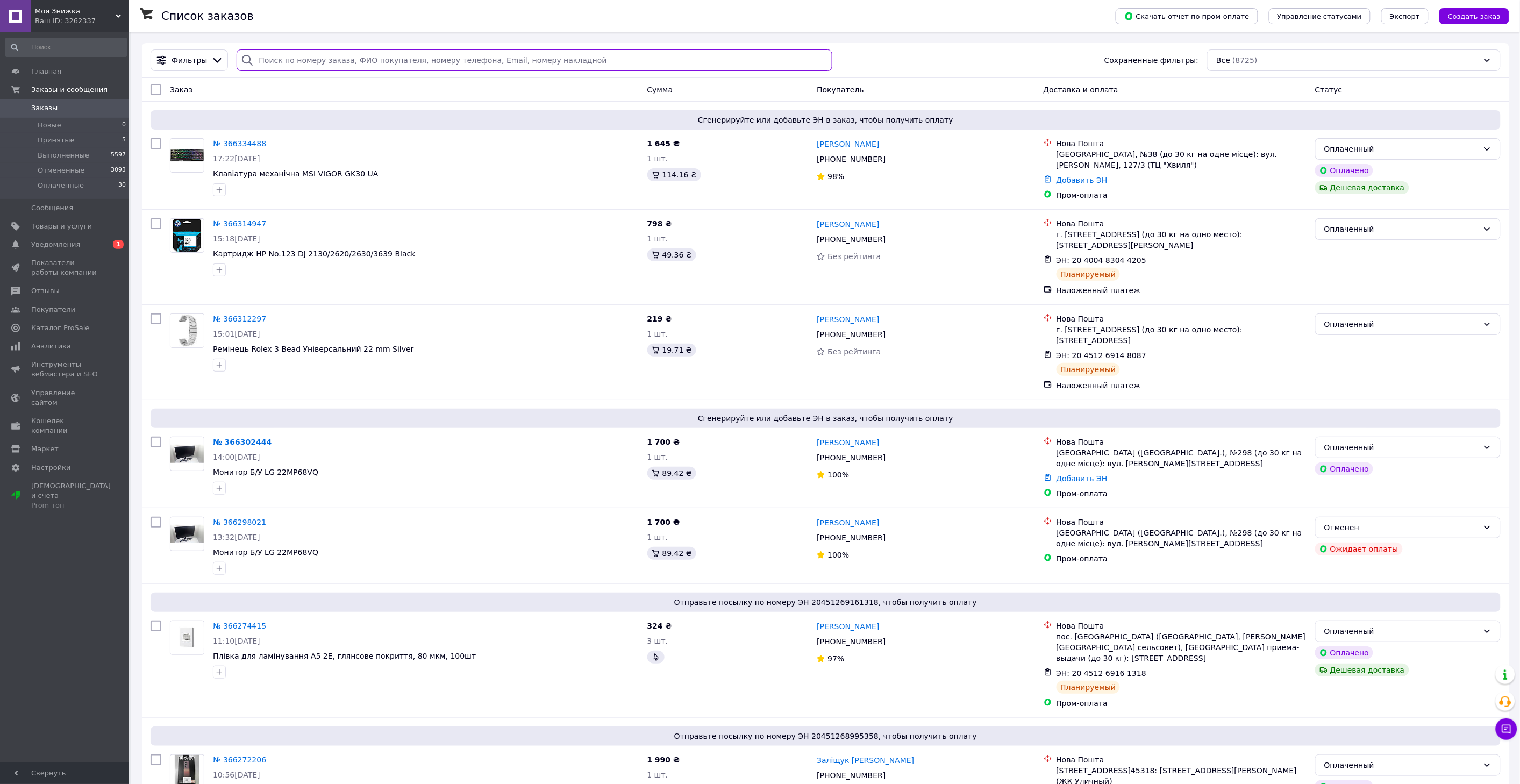
click at [291, 61] on input "search" at bounding box center [534, 60] width 595 height 22
paste input "366302444"
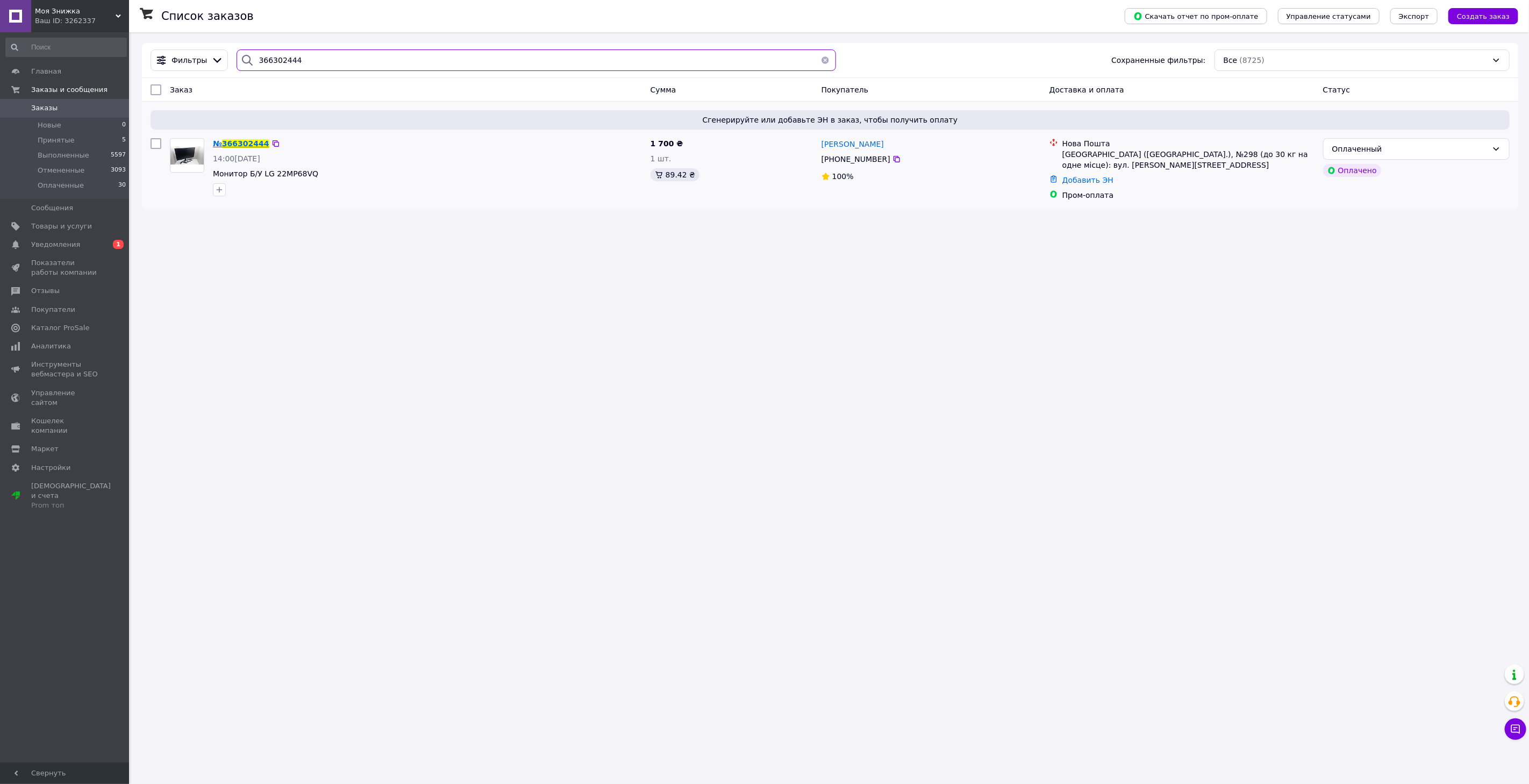
type input "366302444"
click at [234, 143] on span "366302444" at bounding box center [246, 143] width 48 height 8
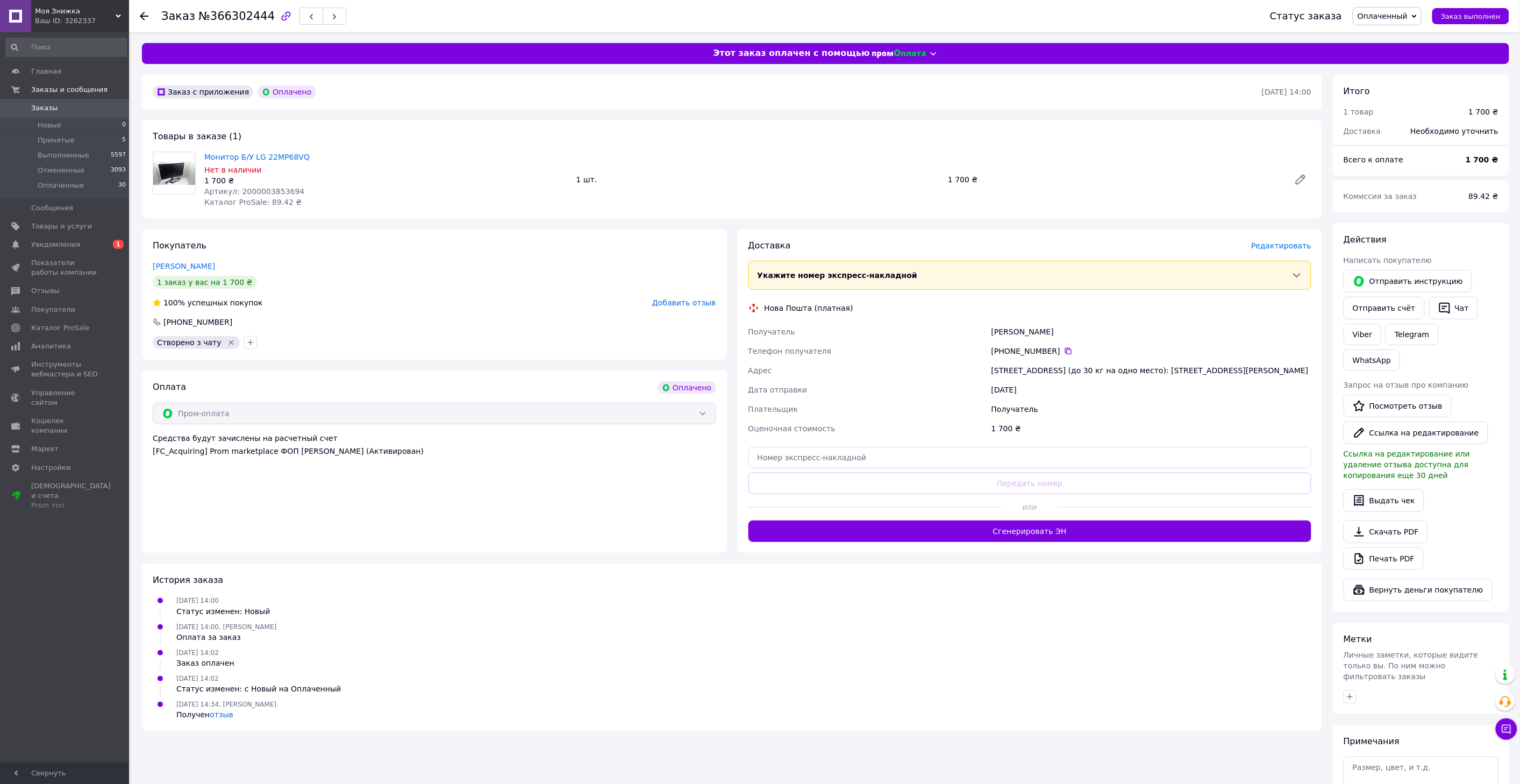
click at [534, 783] on div "Заказ с приложения Оплачено [DATE] 14:00 Товары в заказе (1) Монитор Б/У LG 22M…" at bounding box center [732, 471] width 1191 height 793
click at [1272, 246] on span "Редактировать" at bounding box center [1281, 246] width 60 height 8
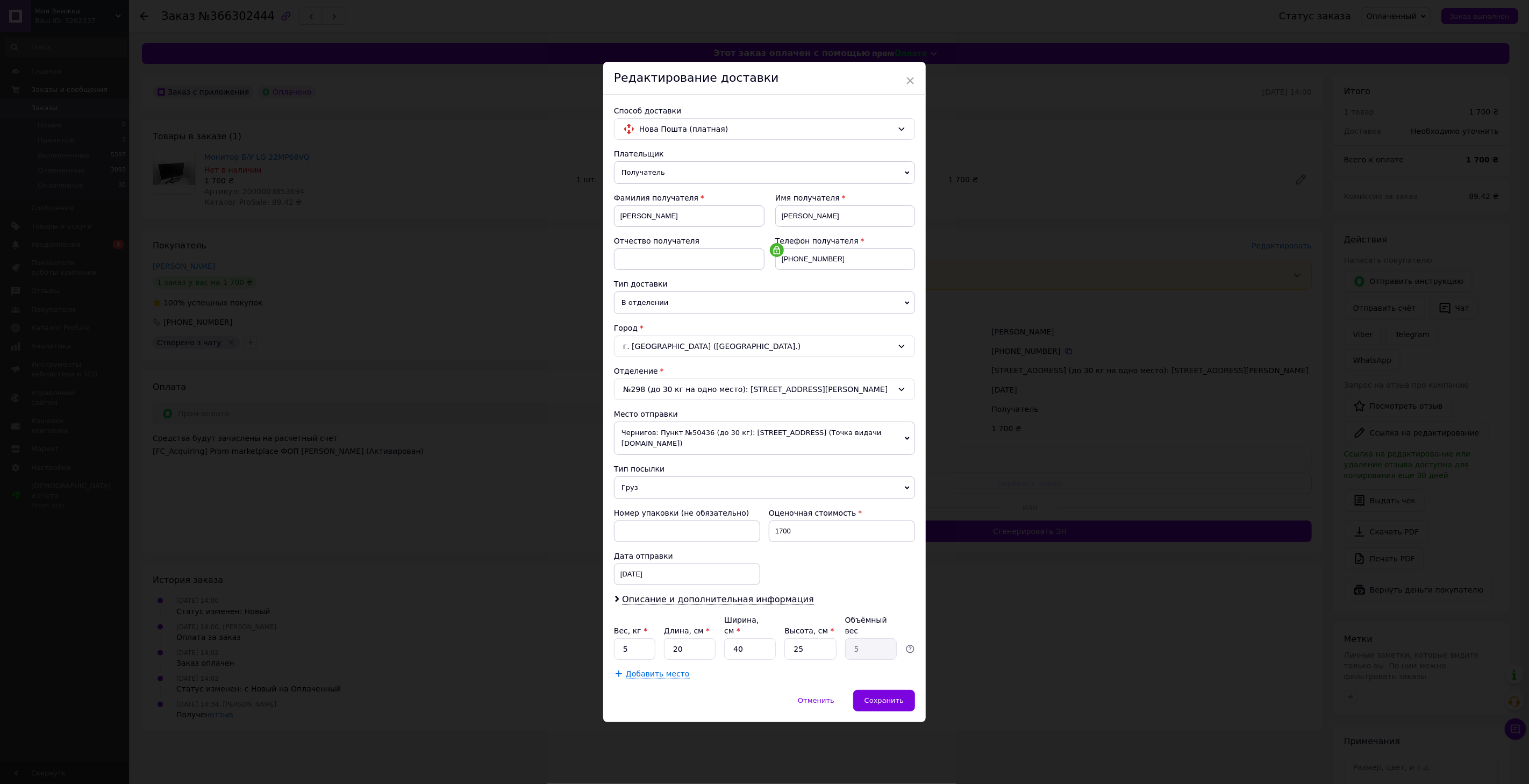
click at [694, 453] on span "Чернигов: Пункт №50436 (до 30 кг): [STREET_ADDRESS] (Точка видачи [DOMAIN_NAME])" at bounding box center [764, 438] width 301 height 33
click at [703, 468] on li "[STREET_ADDRESS]: №2: [STREET_ADDRESS]" at bounding box center [764, 464] width 301 height 16
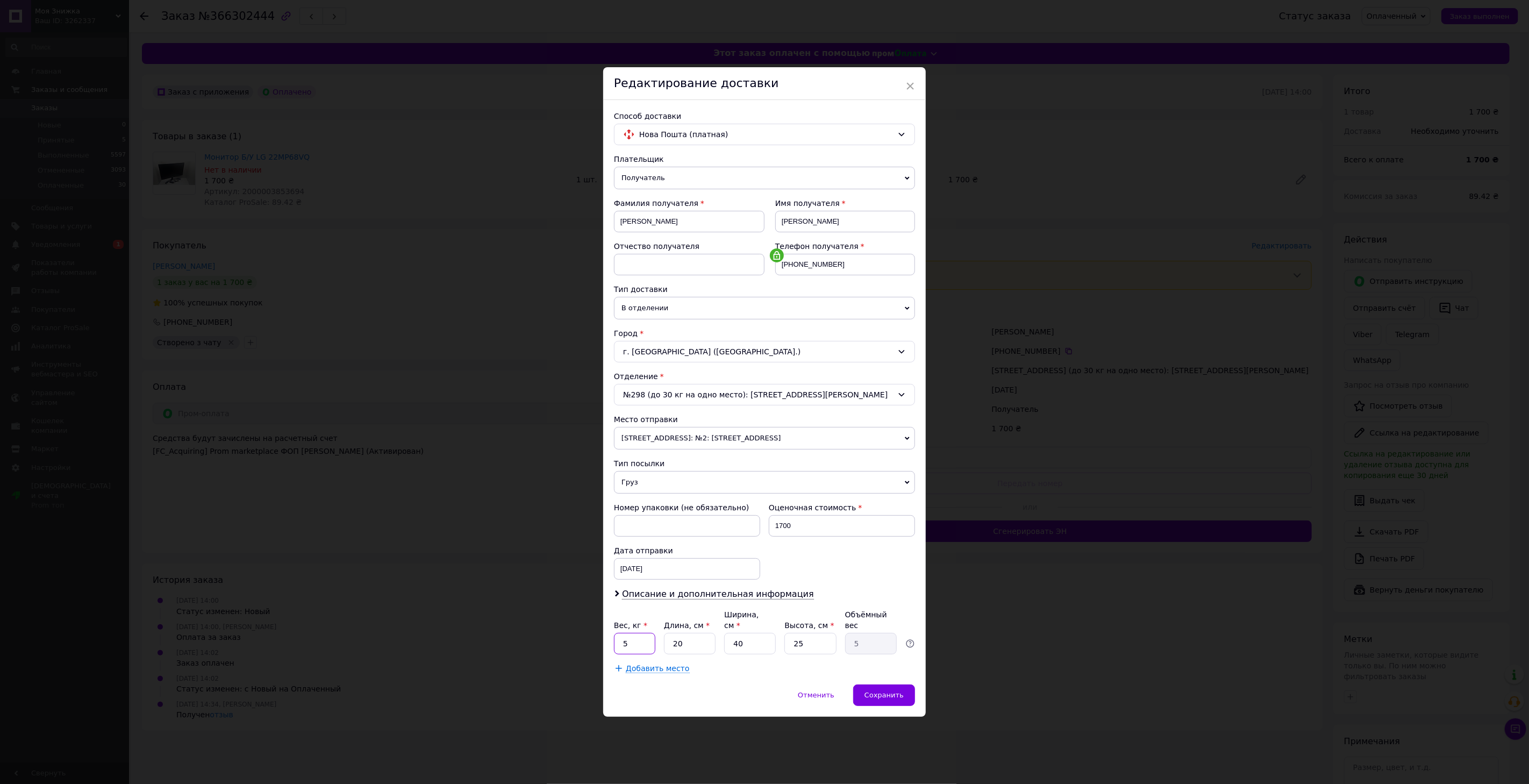
click at [649, 639] on input "5" at bounding box center [634, 644] width 42 height 22
type input "4"
type input "5"
type input "1.25"
type input "50"
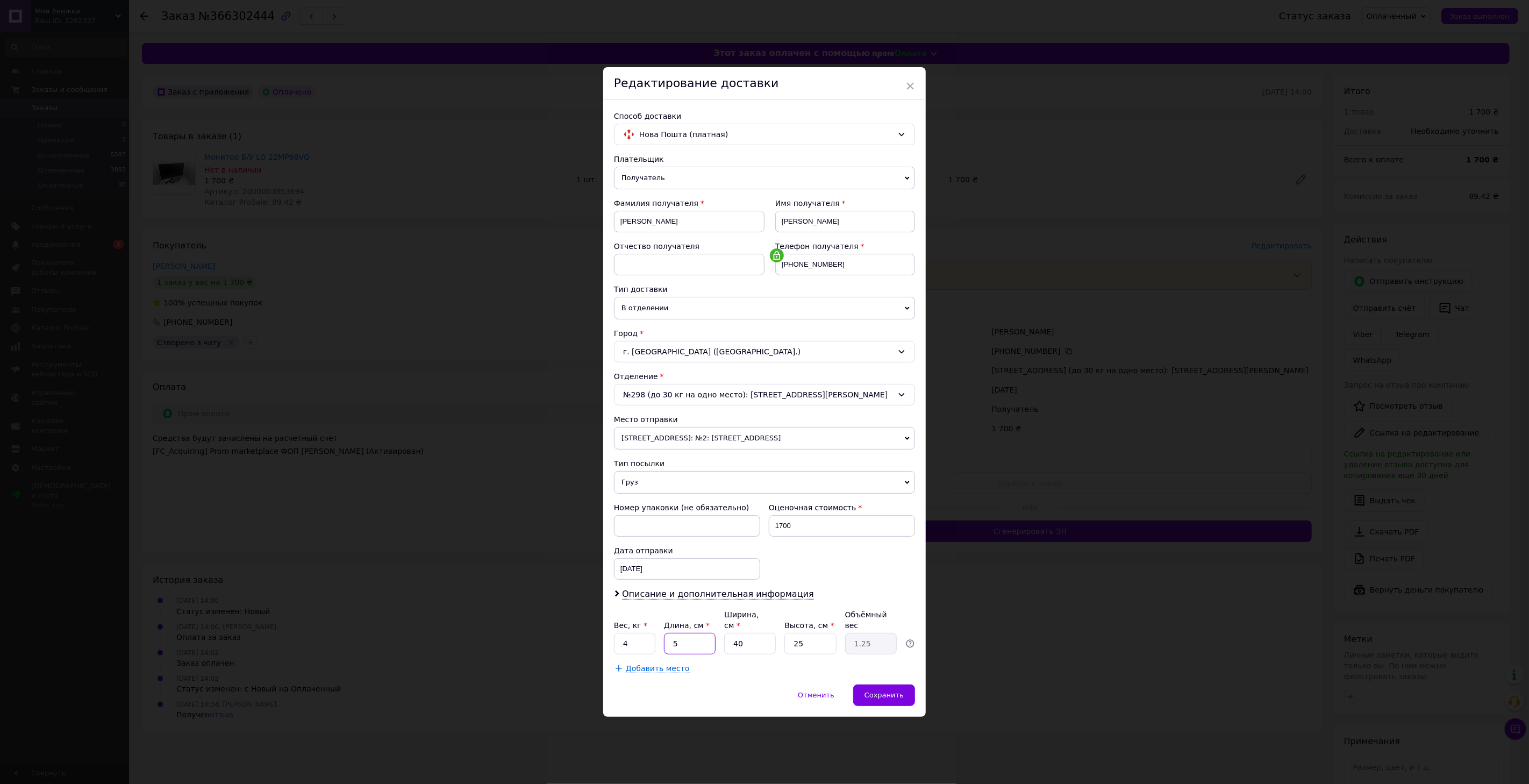
type input "12.5"
type input "50"
type input "3"
type input "0.94"
type input "30"
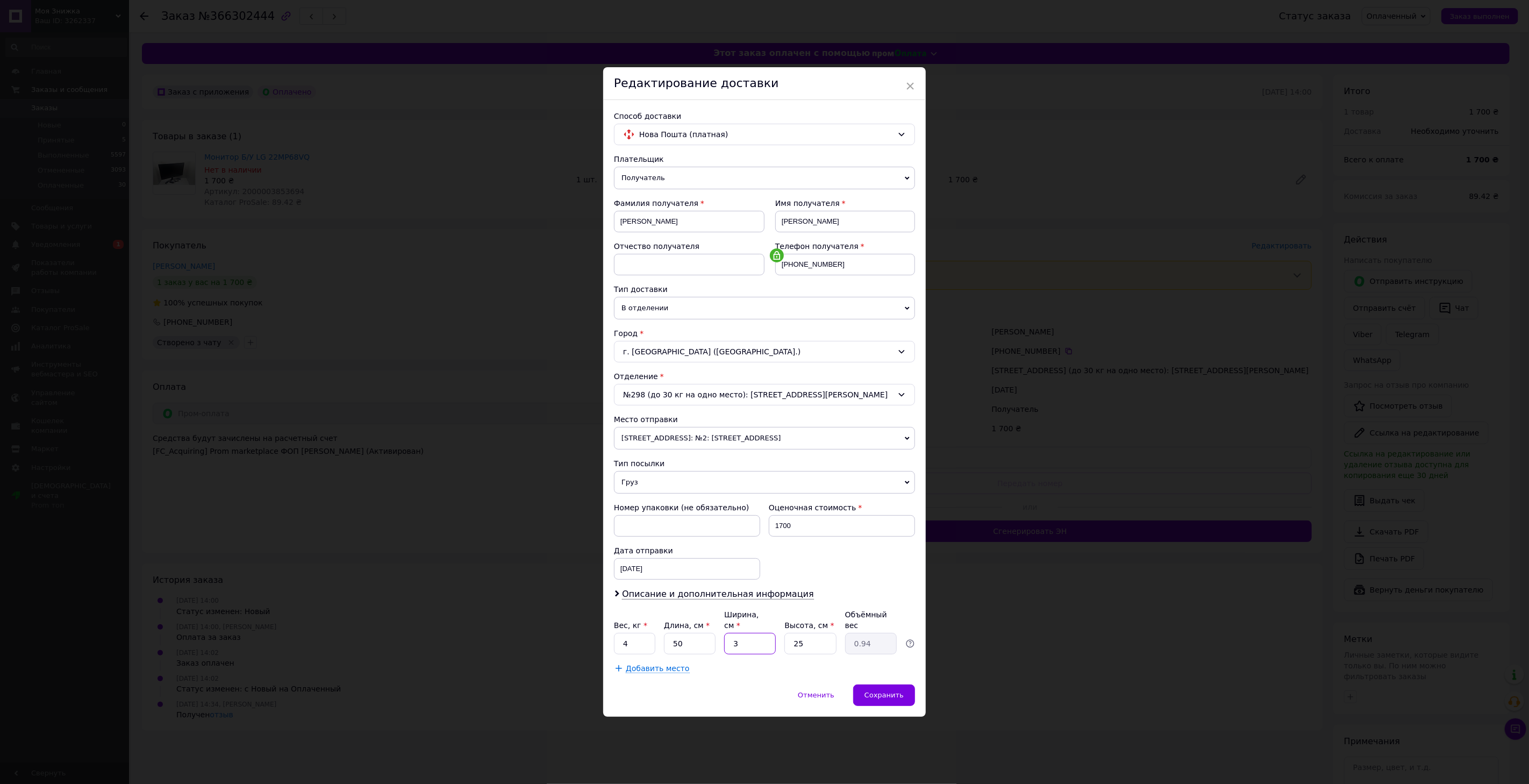
type input "9.38"
type input "30"
type input "1"
type input "0.38"
type input "15"
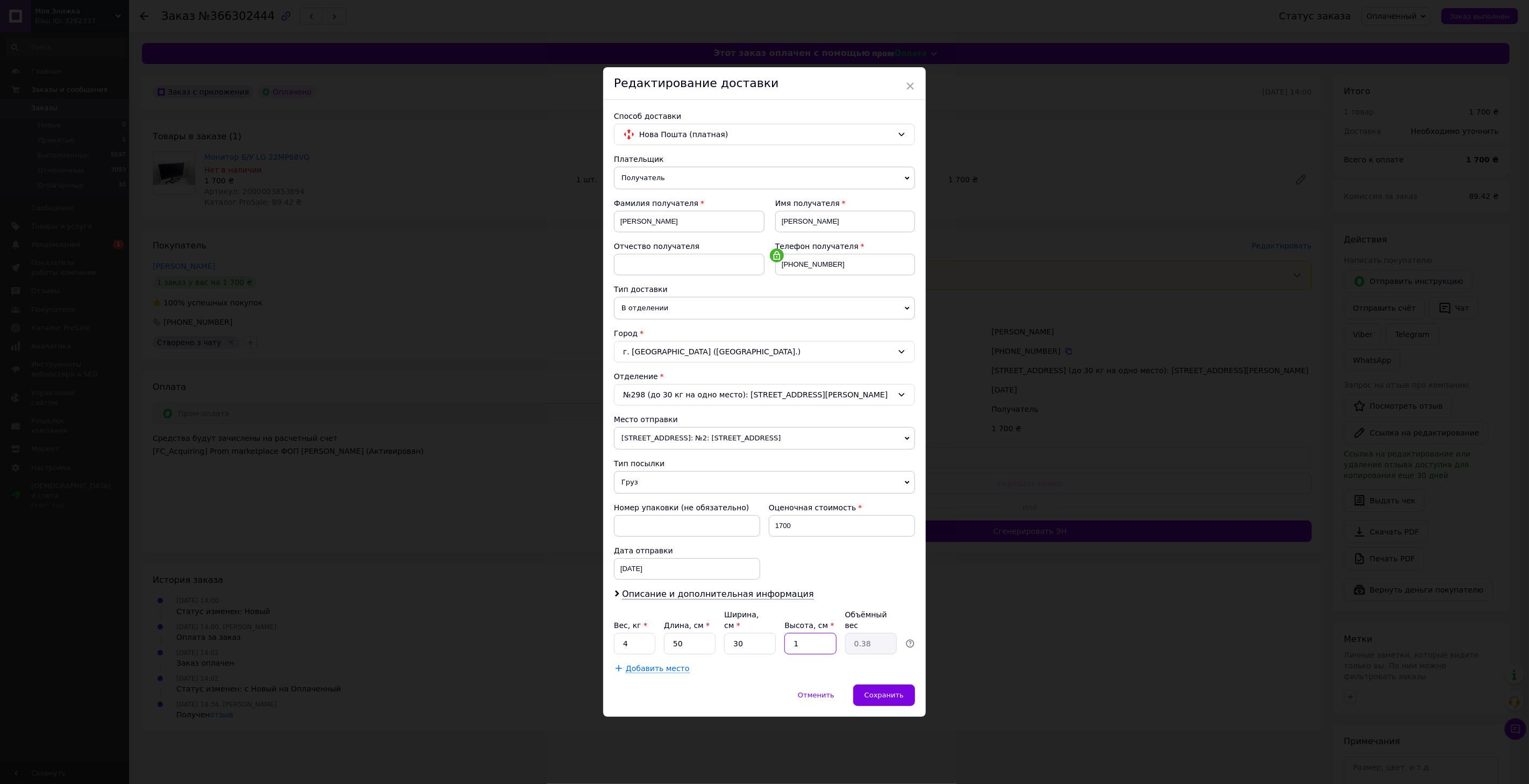
type input "5.63"
type input "15"
click at [730, 684] on div "Отменить   Сохранить" at bounding box center [765, 700] width 323 height 33
click at [875, 691] on span "Сохранить" at bounding box center [883, 694] width 39 height 8
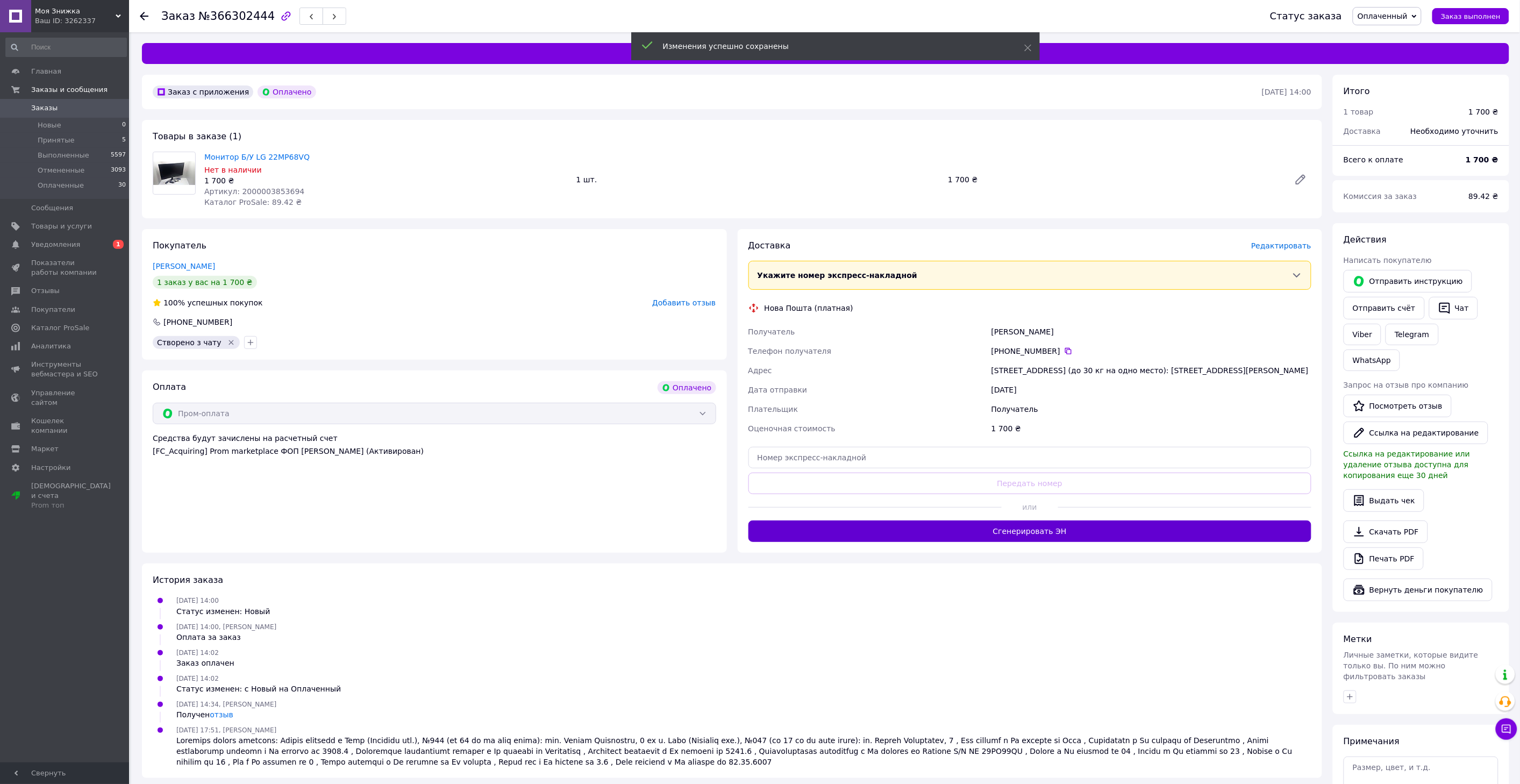
click at [1026, 534] on button "Сгенерировать ЭН" at bounding box center [1030, 531] width 564 height 22
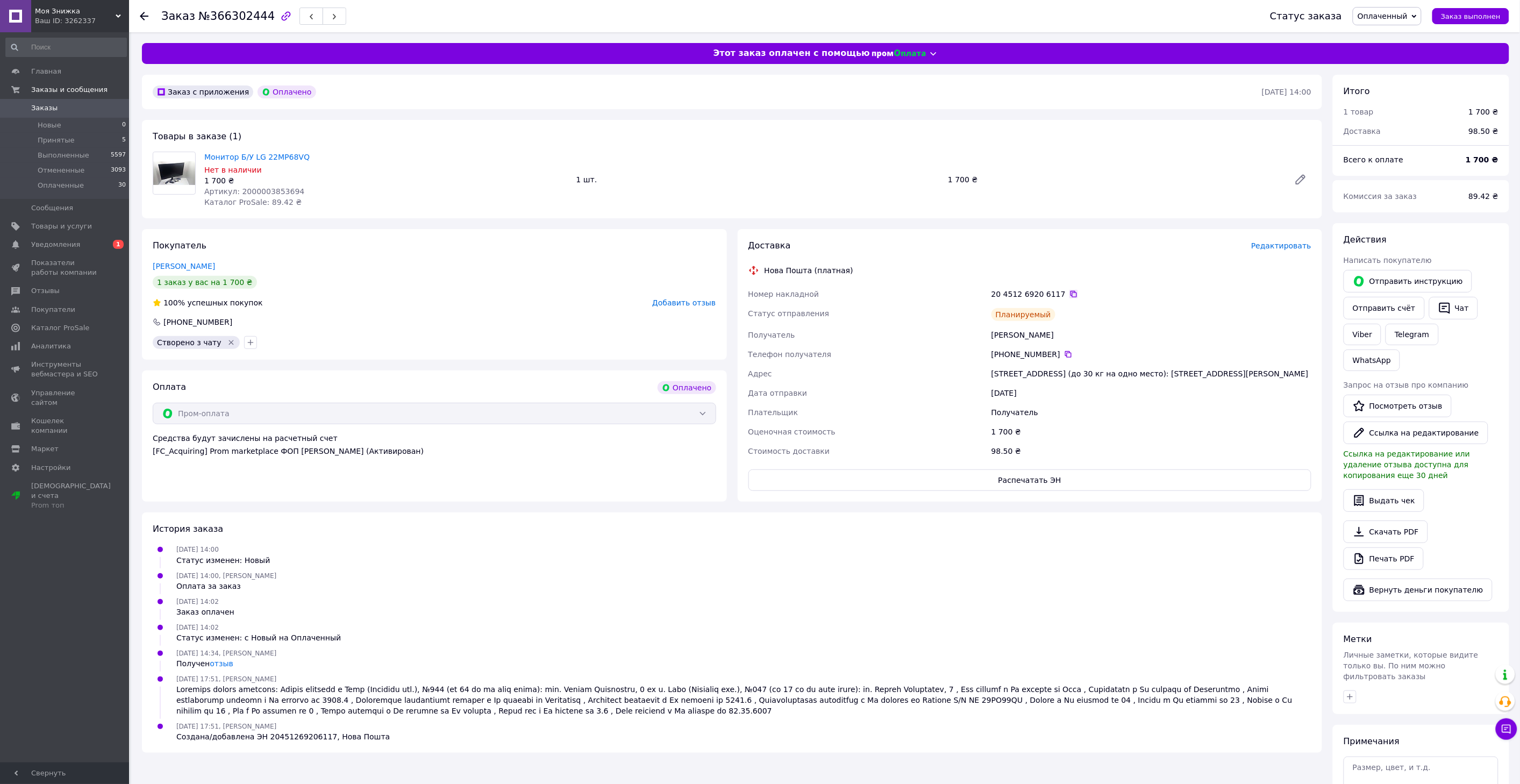
click at [1070, 296] on icon at bounding box center [1073, 294] width 7 height 7
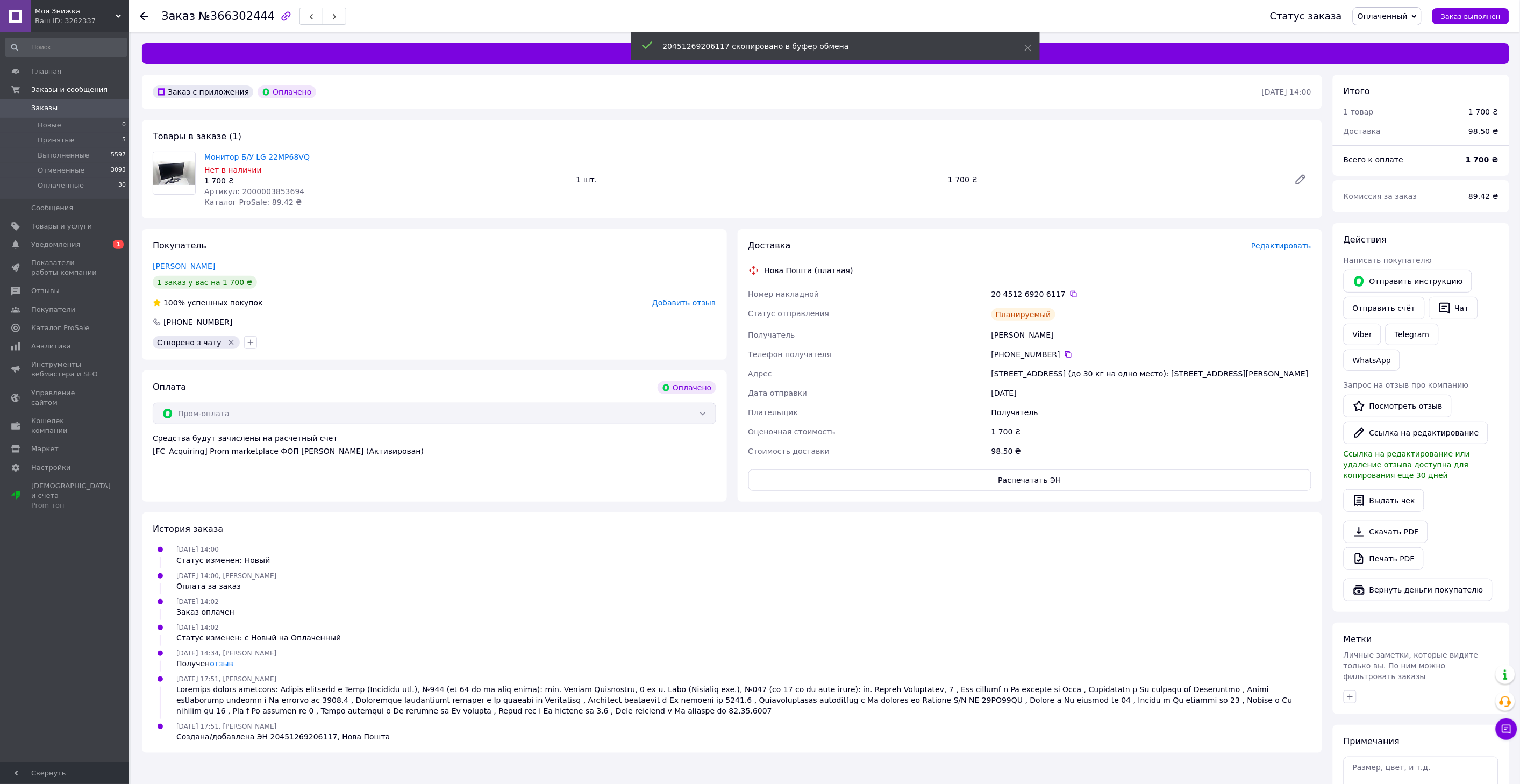
click at [539, 777] on div "Заказ с приложения Оплачено [DATE] 14:00 Товары в заказе (1) Монитор Б/У LG 22M…" at bounding box center [732, 471] width 1191 height 793
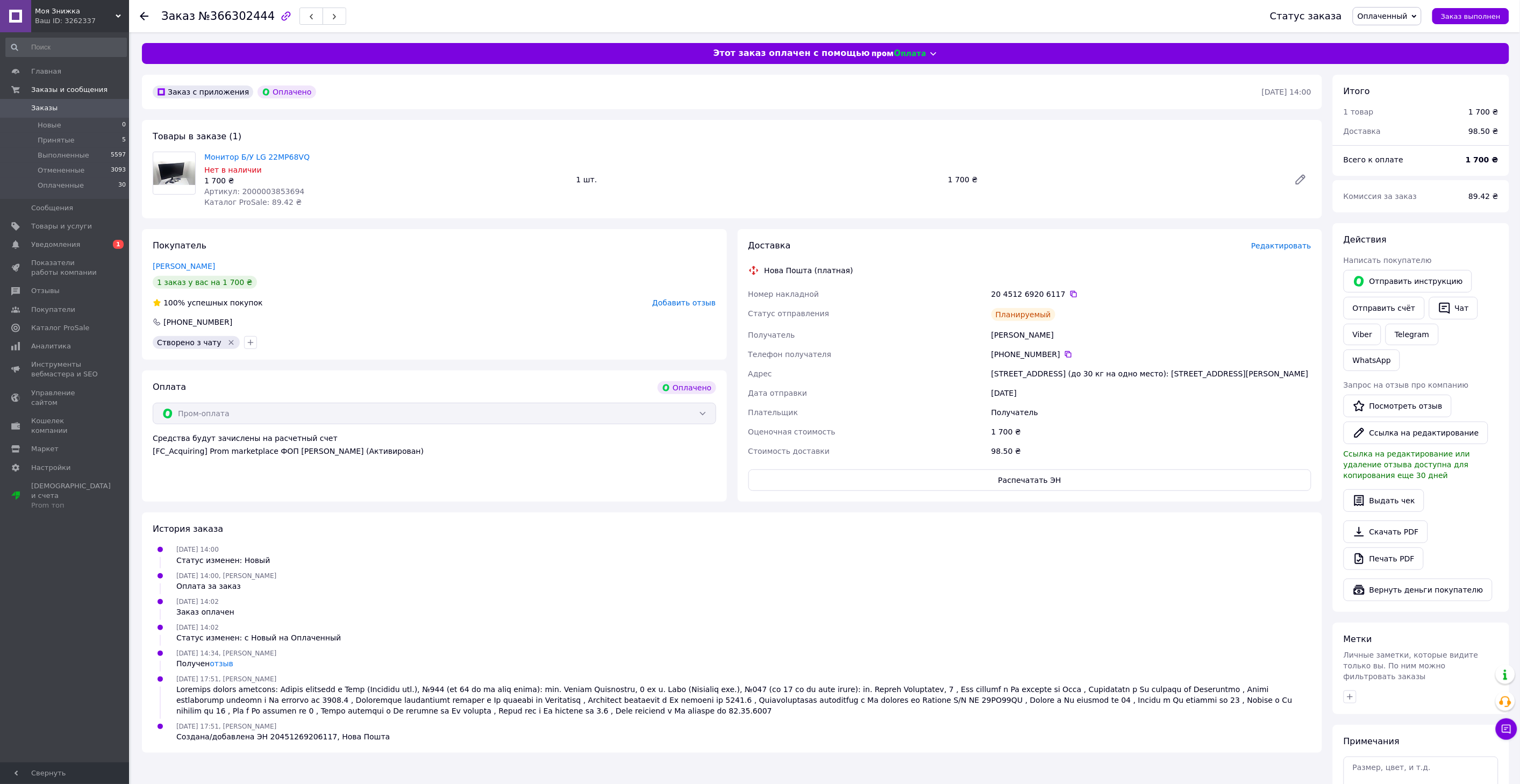
click at [52, 106] on span "Заказы" at bounding box center [45, 108] width 26 height 10
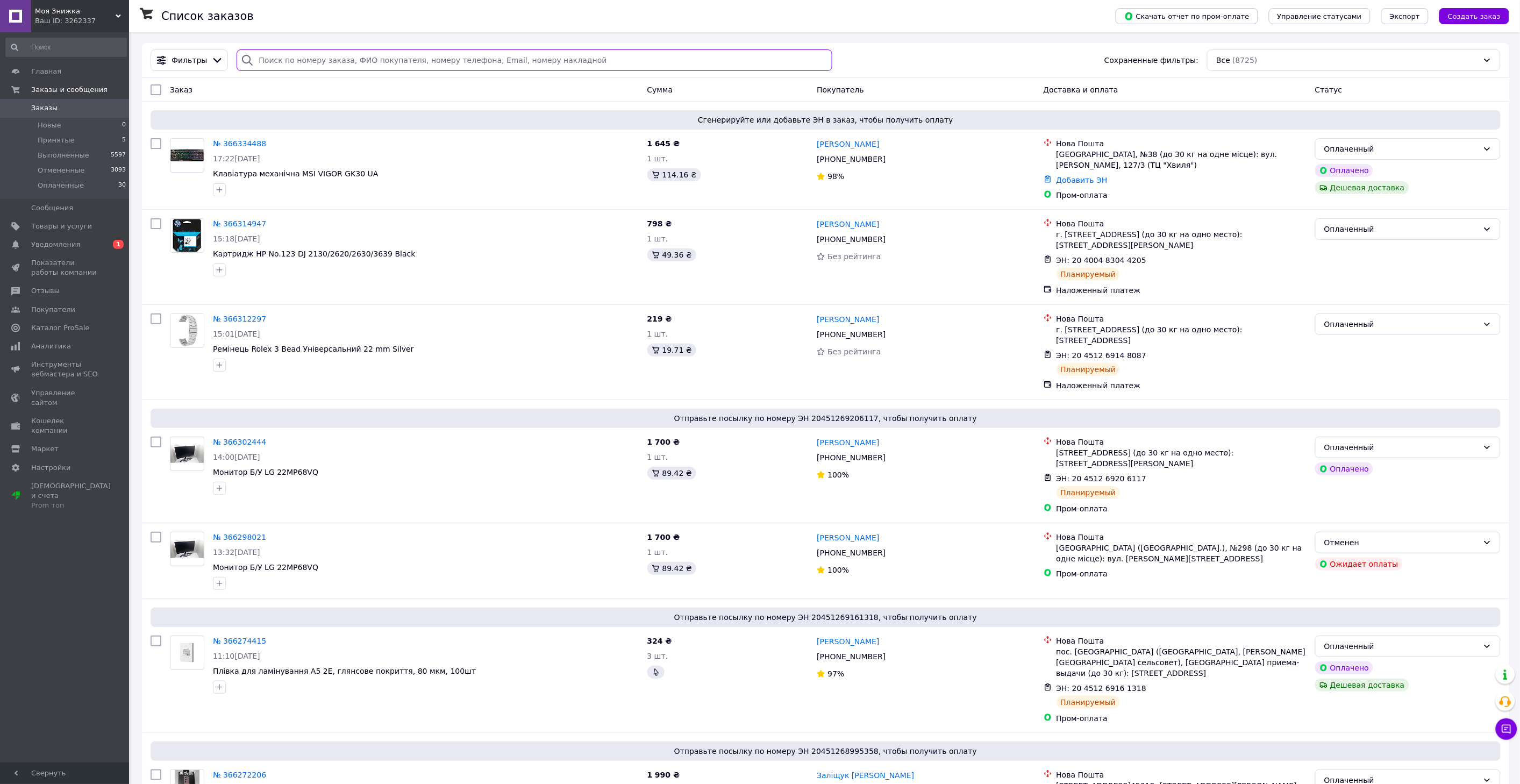
click at [303, 63] on input "search" at bounding box center [534, 60] width 595 height 22
paste input "366334488"
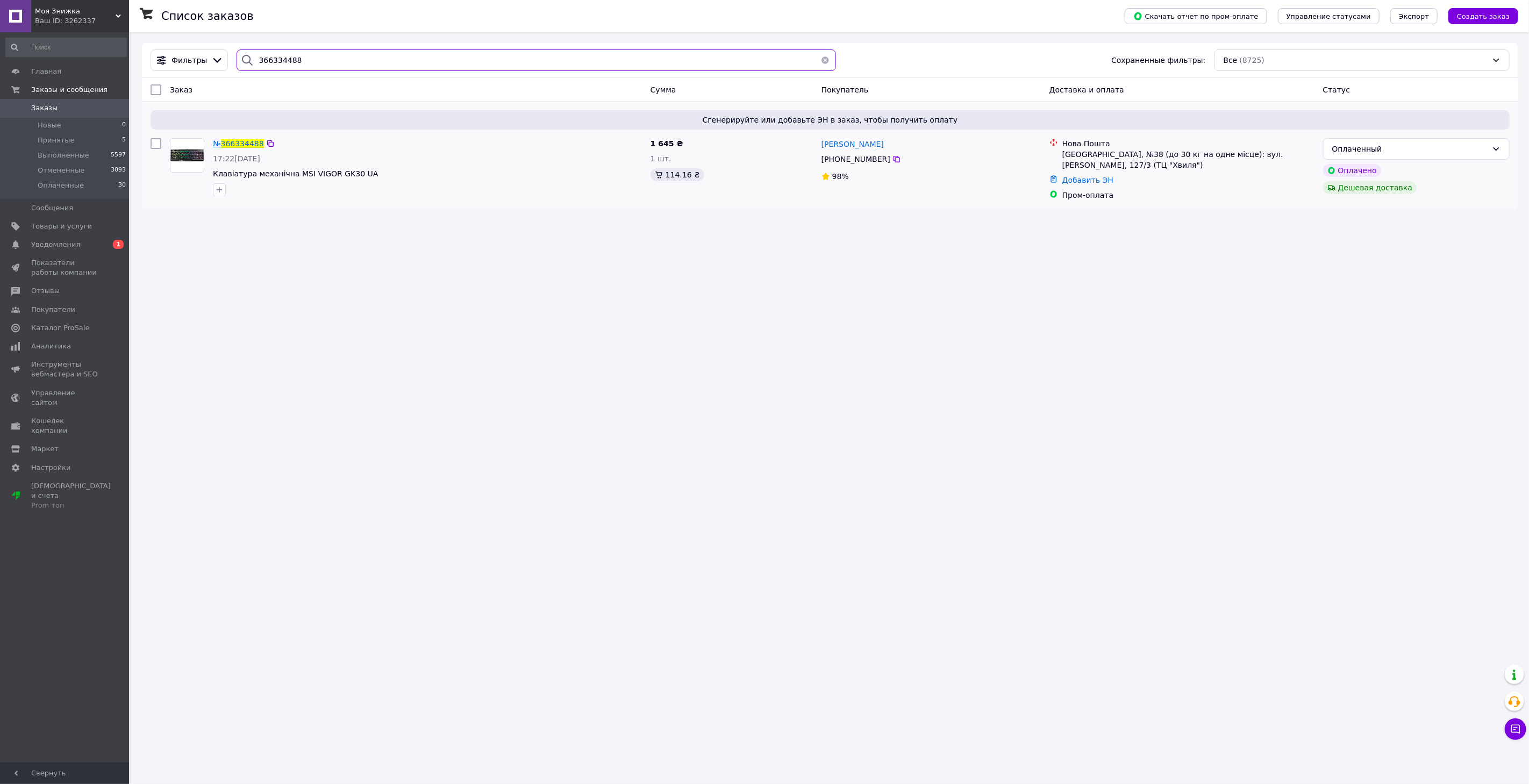
type input "366334488"
click at [237, 143] on span "366334488" at bounding box center [242, 143] width 43 height 8
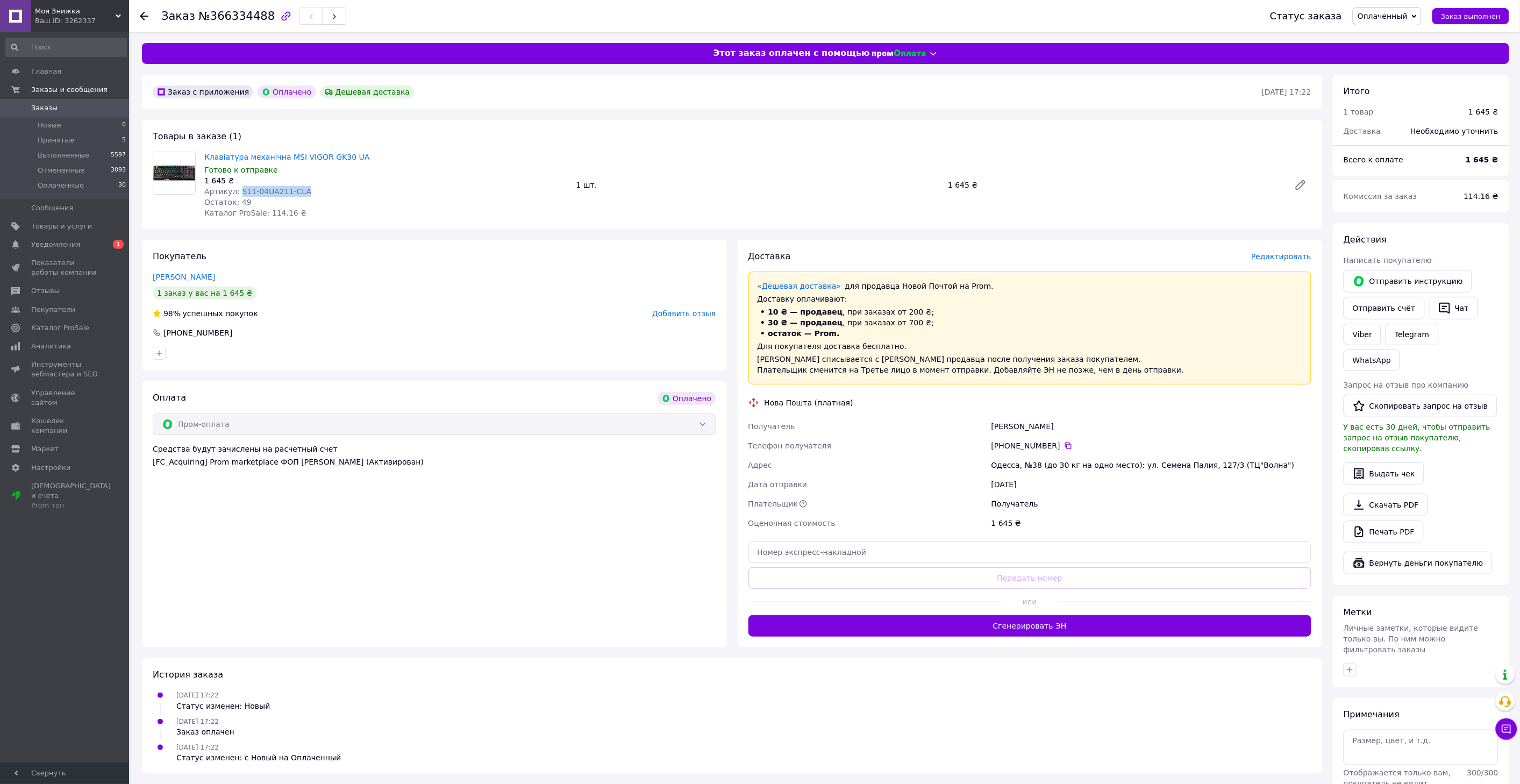
drag, startPoint x: 304, startPoint y: 190, endPoint x: 237, endPoint y: 190, distance: 67.0
click at [237, 190] on div "Артикул: S11-04UA211-CLA" at bounding box center [385, 191] width 363 height 11
copy span "S11-04UA211-CLA"
click at [1291, 258] on span "Редактировать" at bounding box center [1281, 257] width 60 height 8
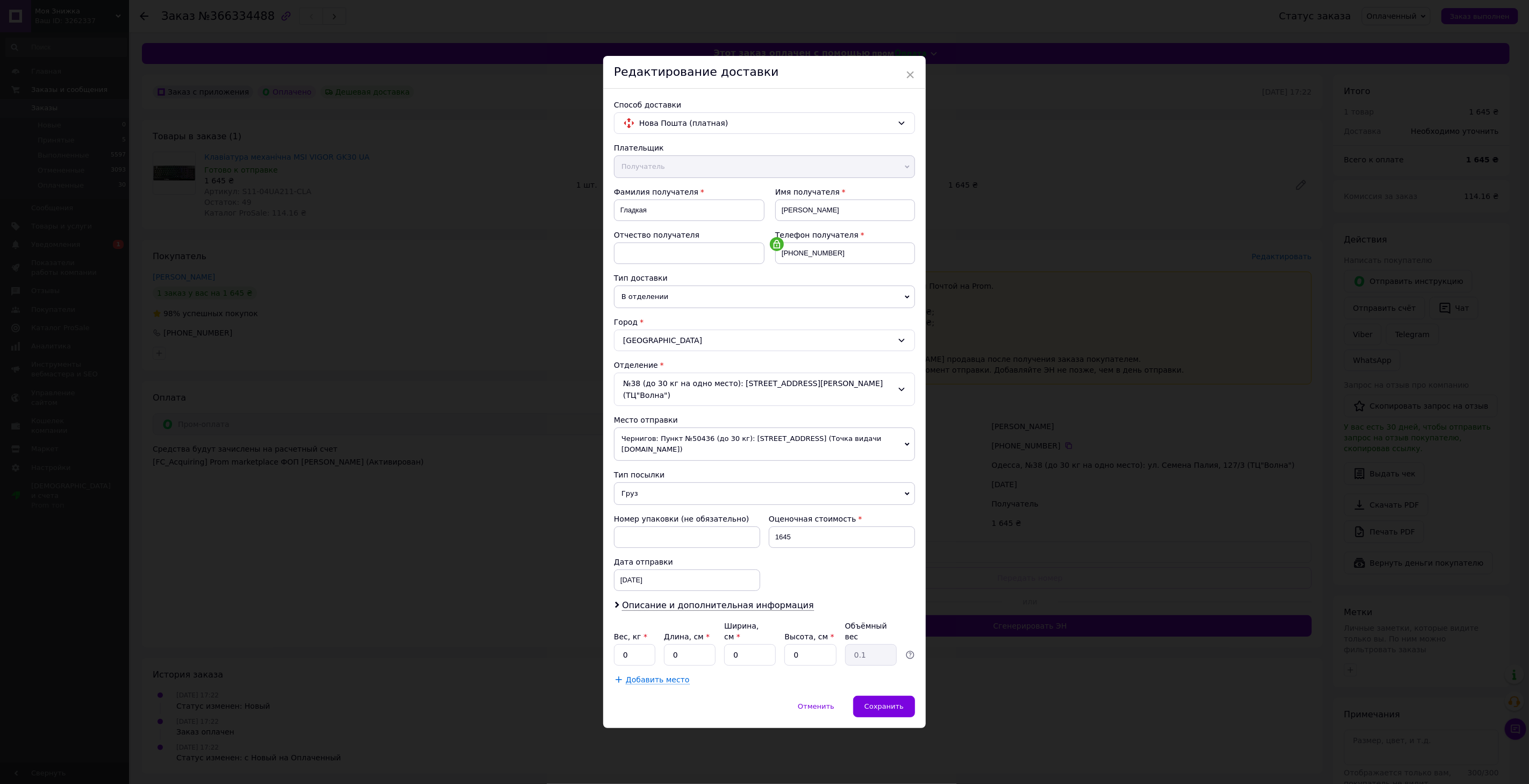
click at [686, 443] on span "Чернигов: Пункт №50436 (до 30 кг): [STREET_ADDRESS] (Точка видачи [DOMAIN_NAME])" at bounding box center [764, 444] width 301 height 33
click at [699, 462] on li "[STREET_ADDRESS]: №2: [STREET_ADDRESS]" at bounding box center [764, 470] width 301 height 16
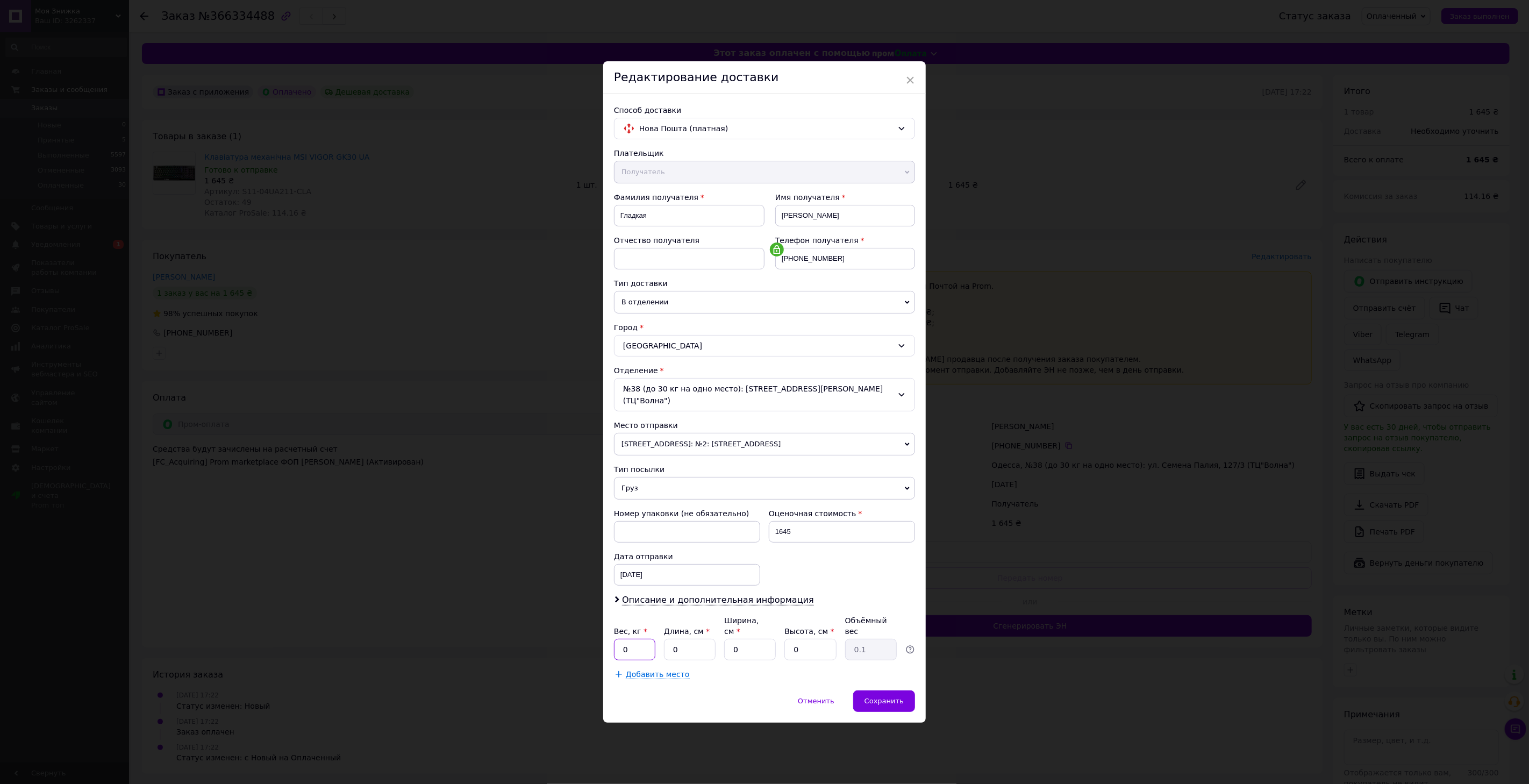
click at [652, 641] on input "0" at bounding box center [634, 650] width 42 height 22
type input "1.5"
type input "46"
type input "21"
type input "5"
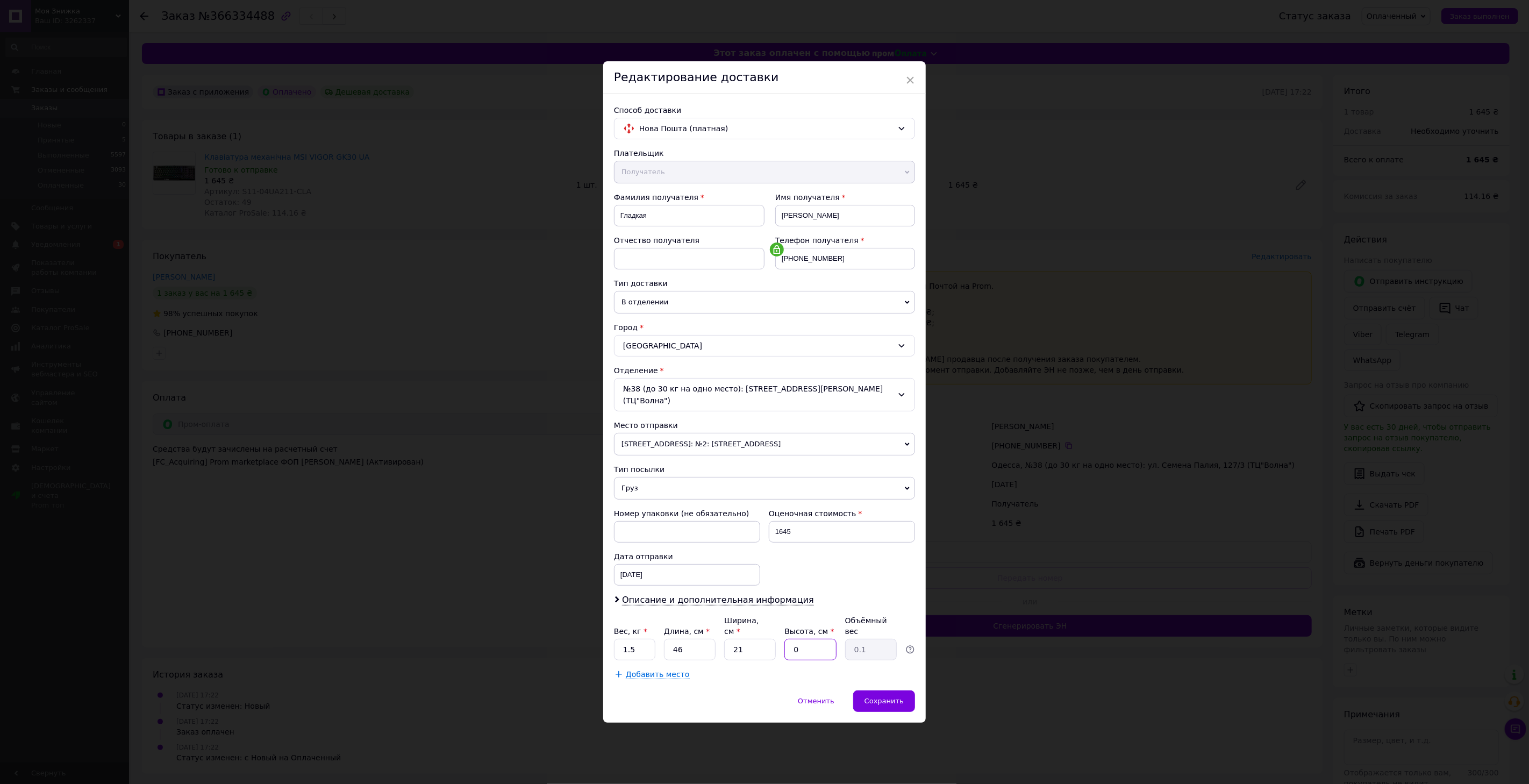
type input "1.21"
type input "5"
click at [743, 679] on div "Способ доставки Нова Пошта (платная) Плательщик Получатель Отправитель Фамилия …" at bounding box center [765, 392] width 323 height 596
click at [876, 697] on span "Сохранить" at bounding box center [883, 700] width 39 height 8
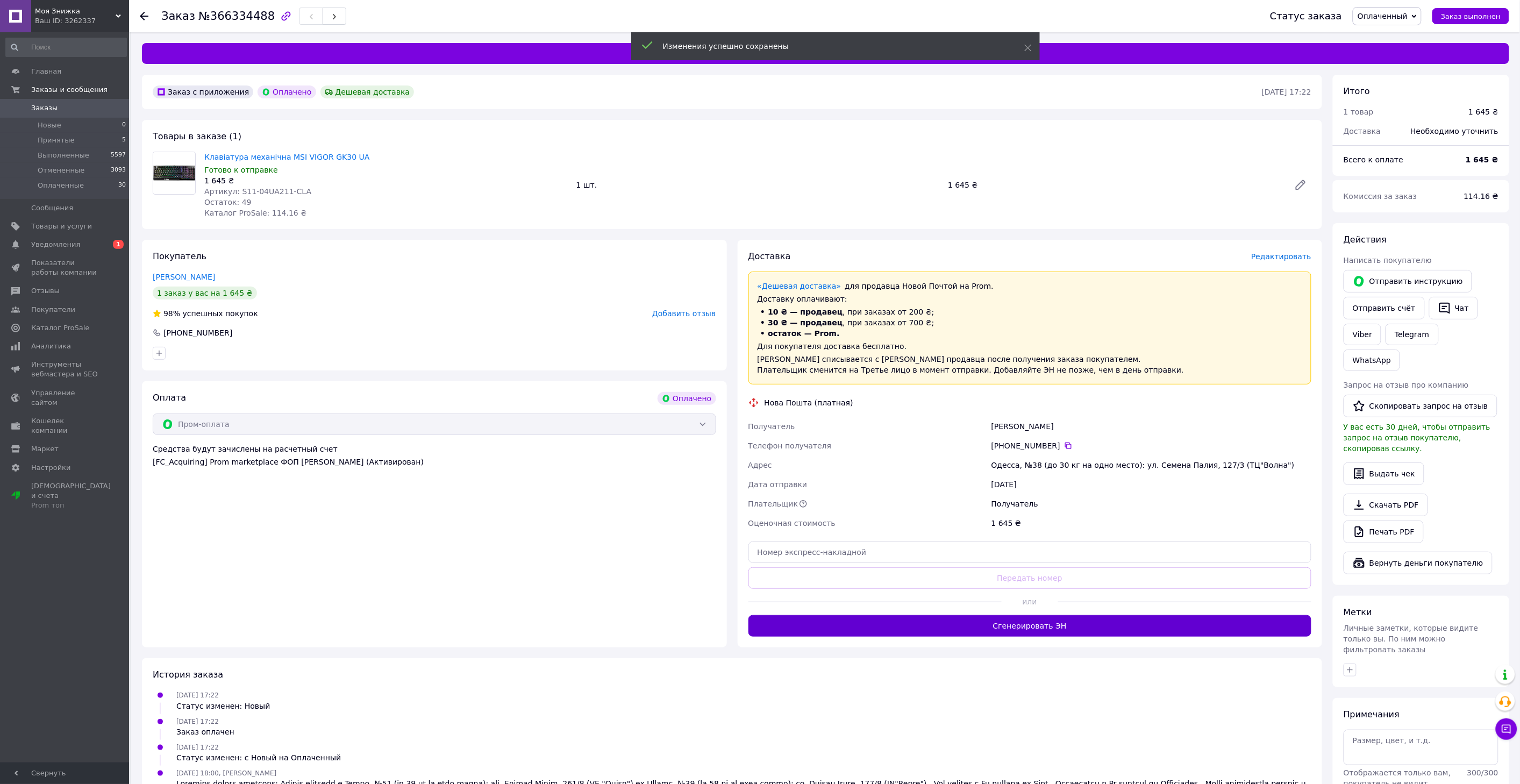
click at [1008, 627] on button "Сгенерировать ЭН" at bounding box center [1030, 626] width 564 height 22
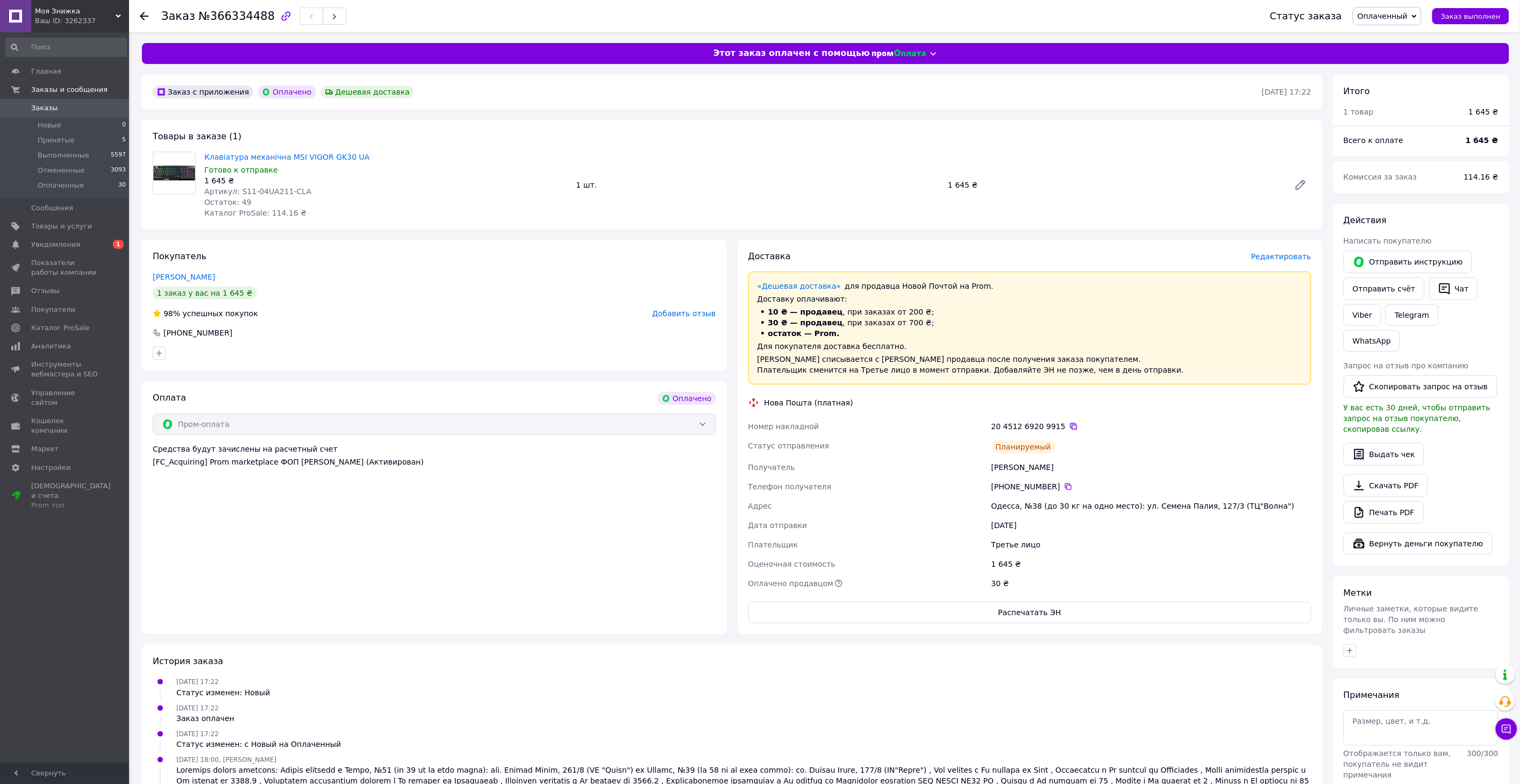
click at [1070, 426] on icon at bounding box center [1074, 426] width 8 height 8
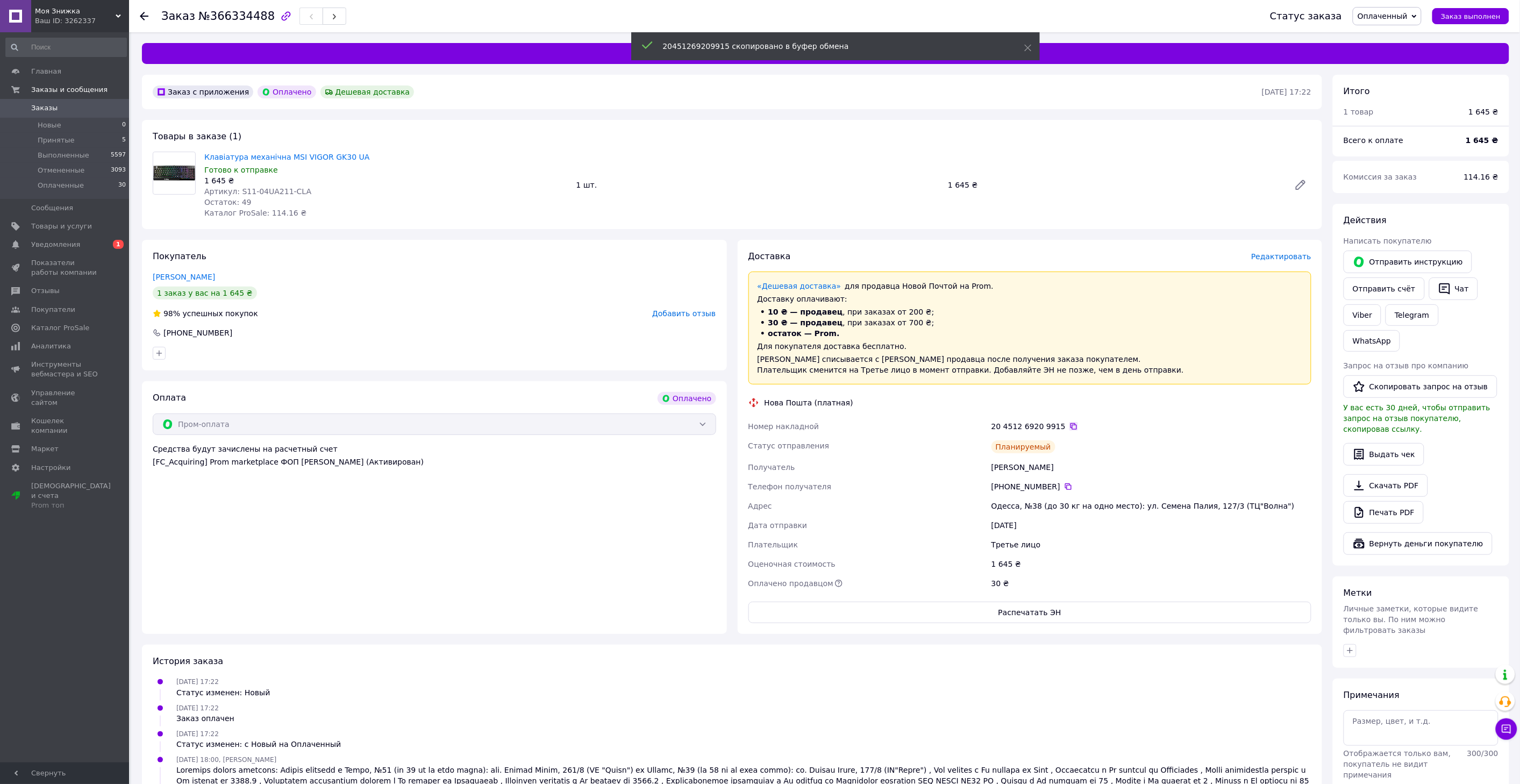
click at [1070, 426] on icon at bounding box center [1074, 426] width 8 height 8
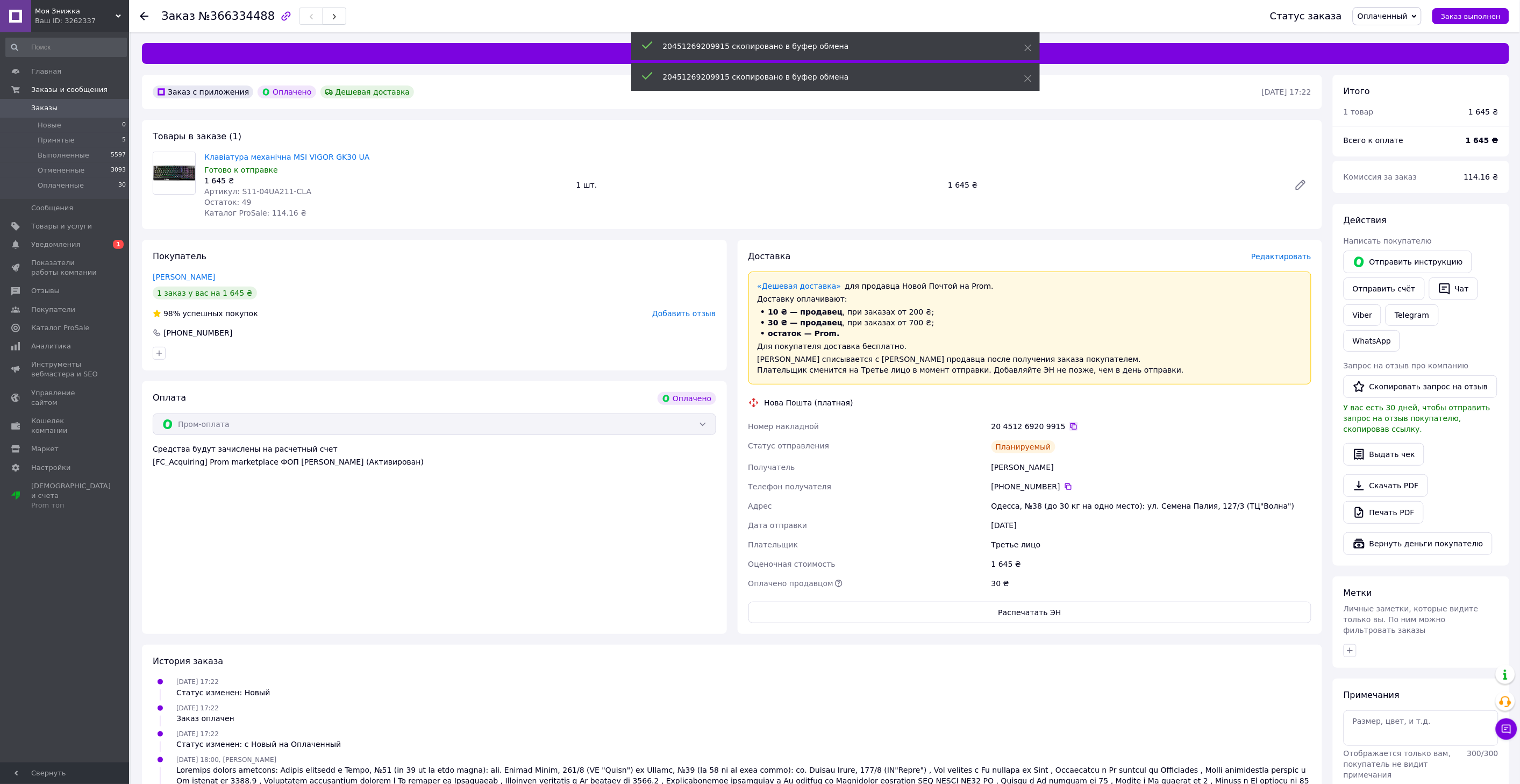
click at [1070, 426] on icon at bounding box center [1074, 426] width 8 height 8
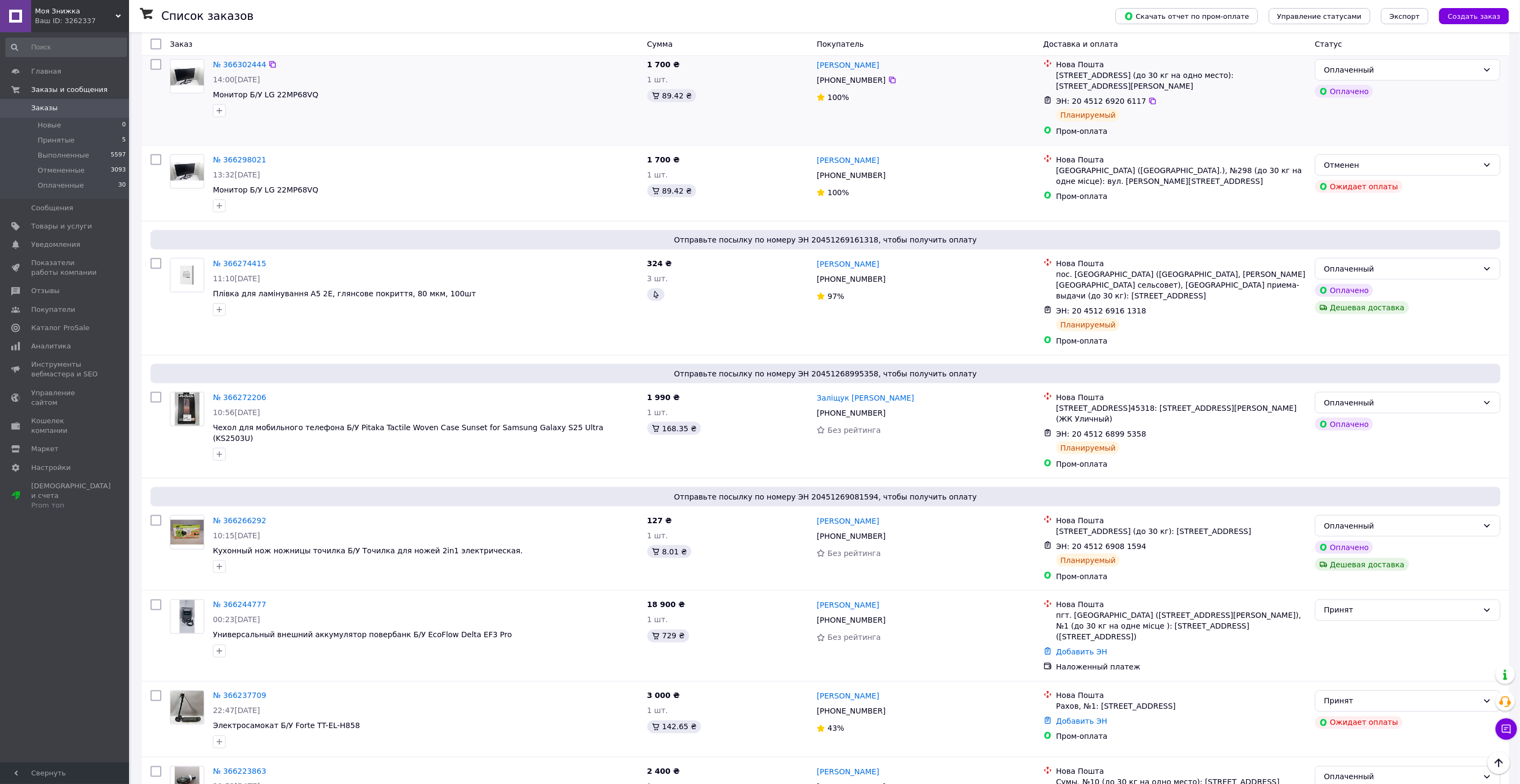
scroll to position [478, 0]
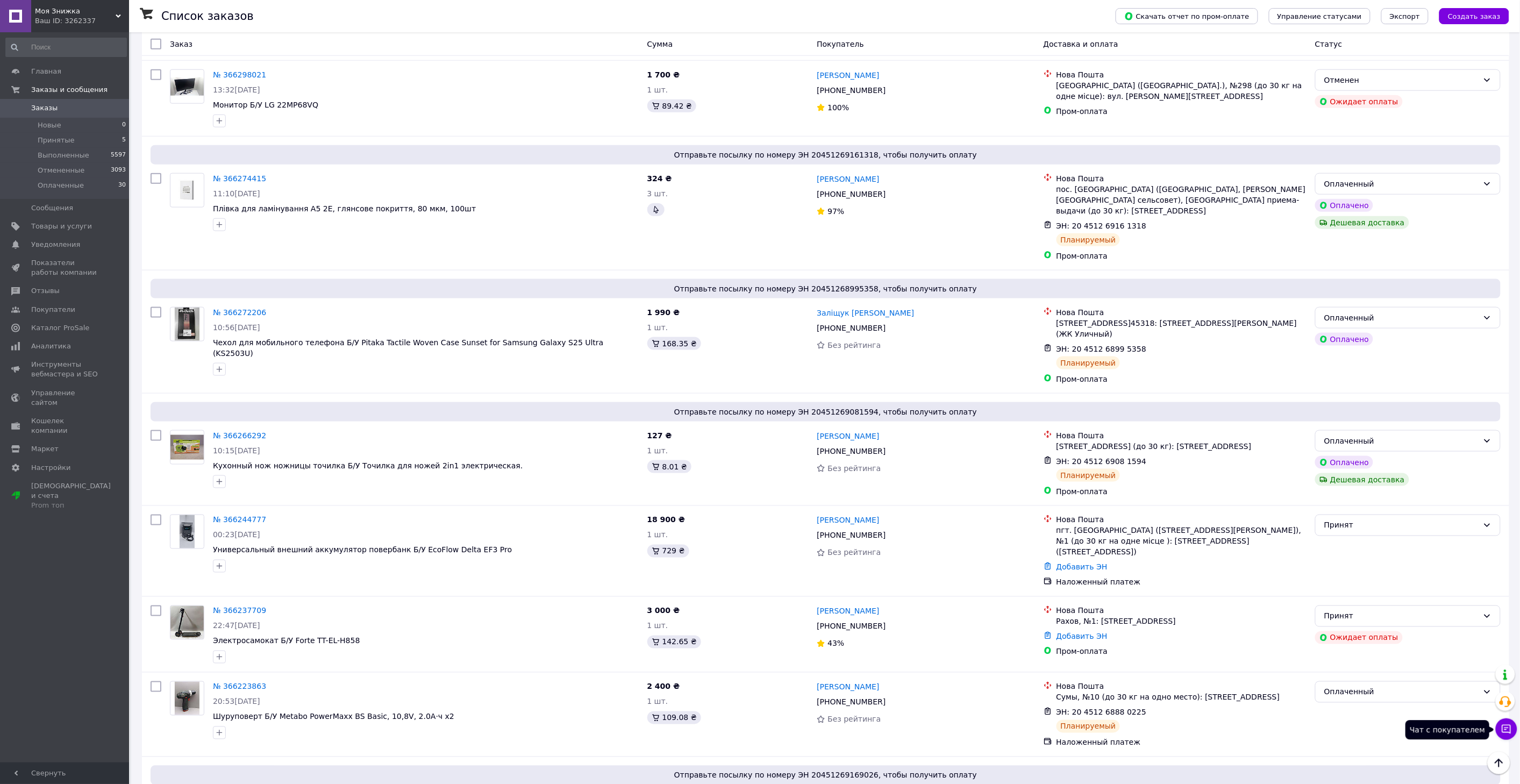
click at [1504, 727] on icon at bounding box center [1506, 729] width 11 height 11
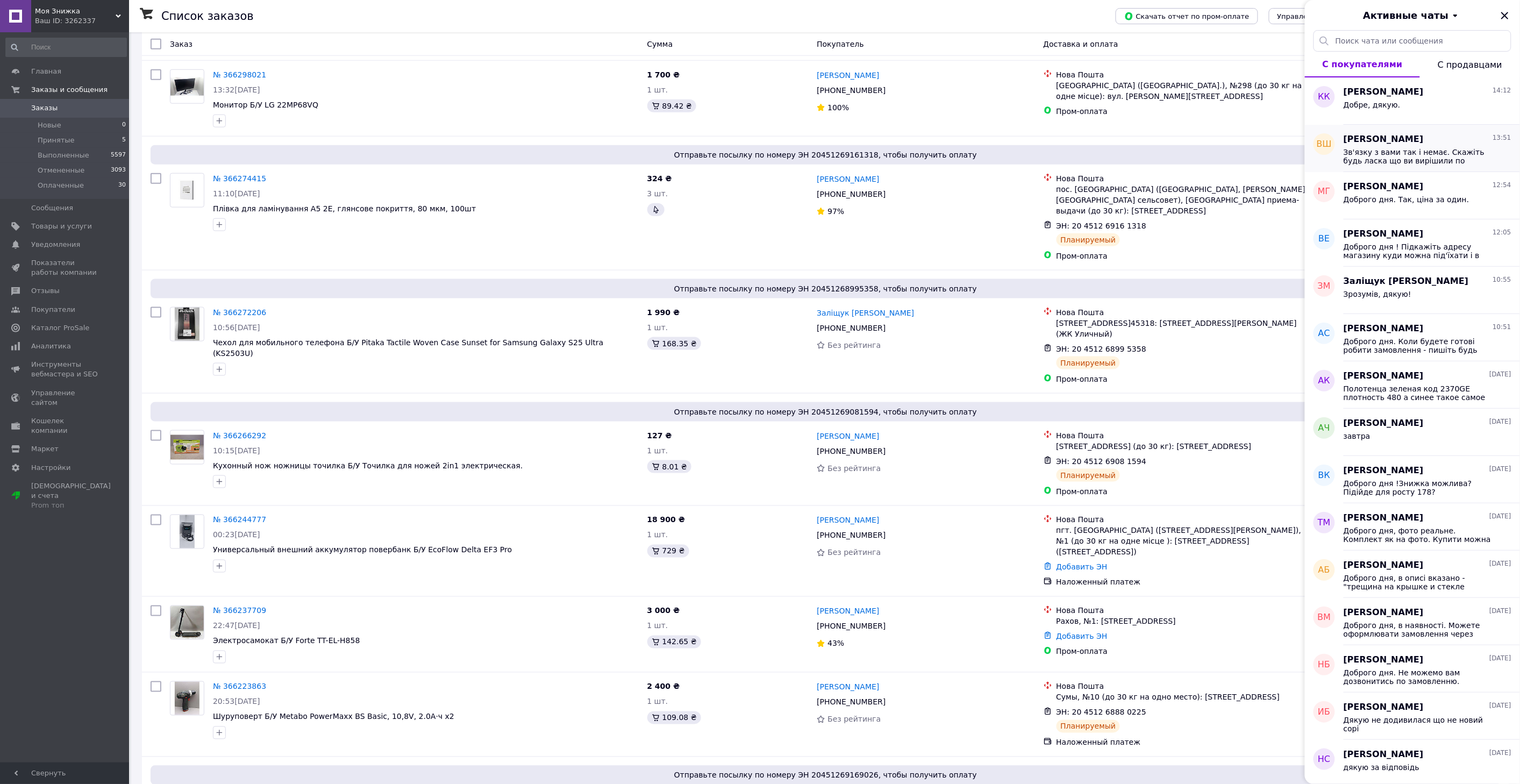
click at [1423, 163] on span "Зв'язку з вами так і немає. Скажіть будь ласка що ви вирішили по вашому замовле…" at bounding box center [1420, 156] width 153 height 17
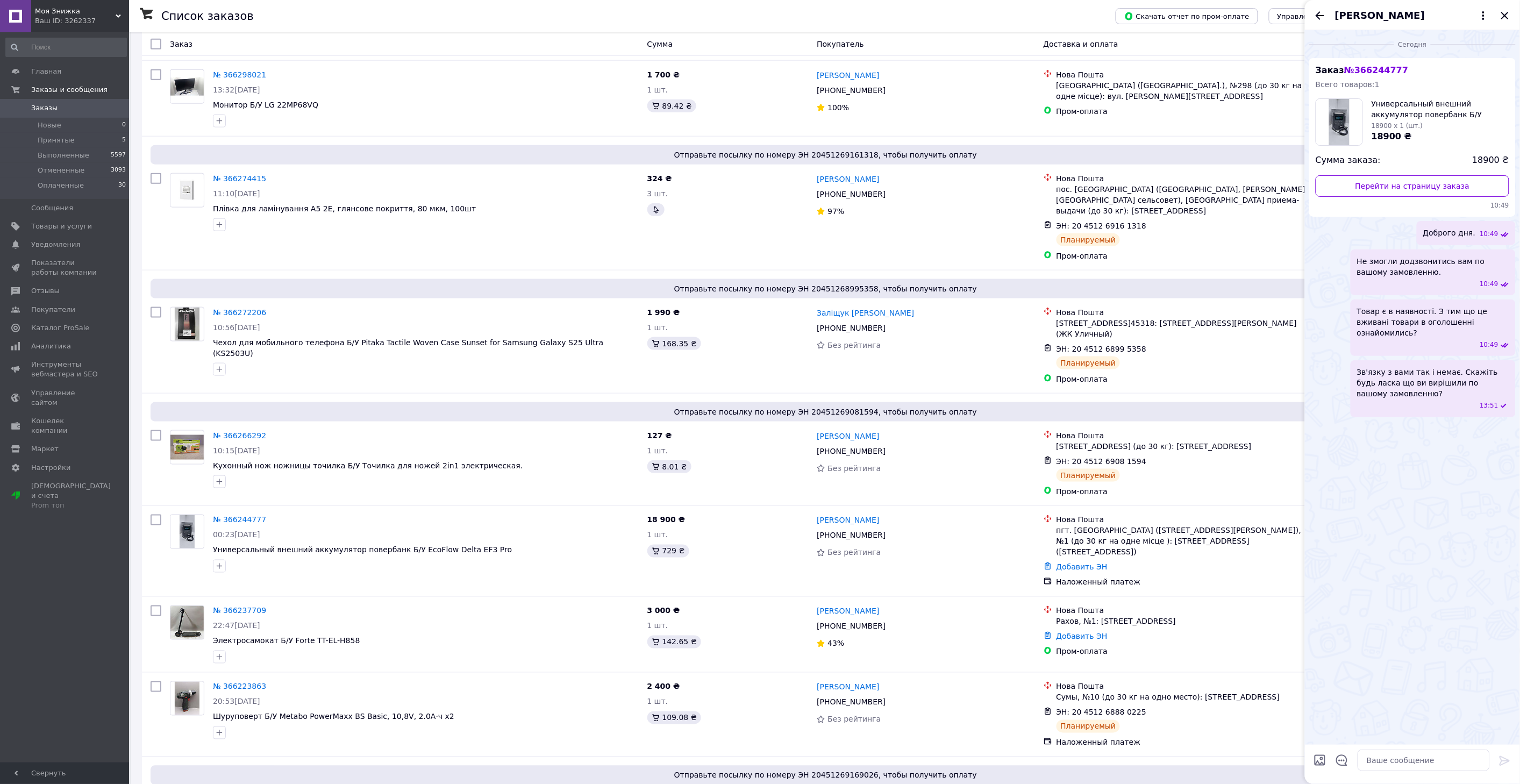
click at [1323, 16] on icon "Назад" at bounding box center [1319, 15] width 13 height 13
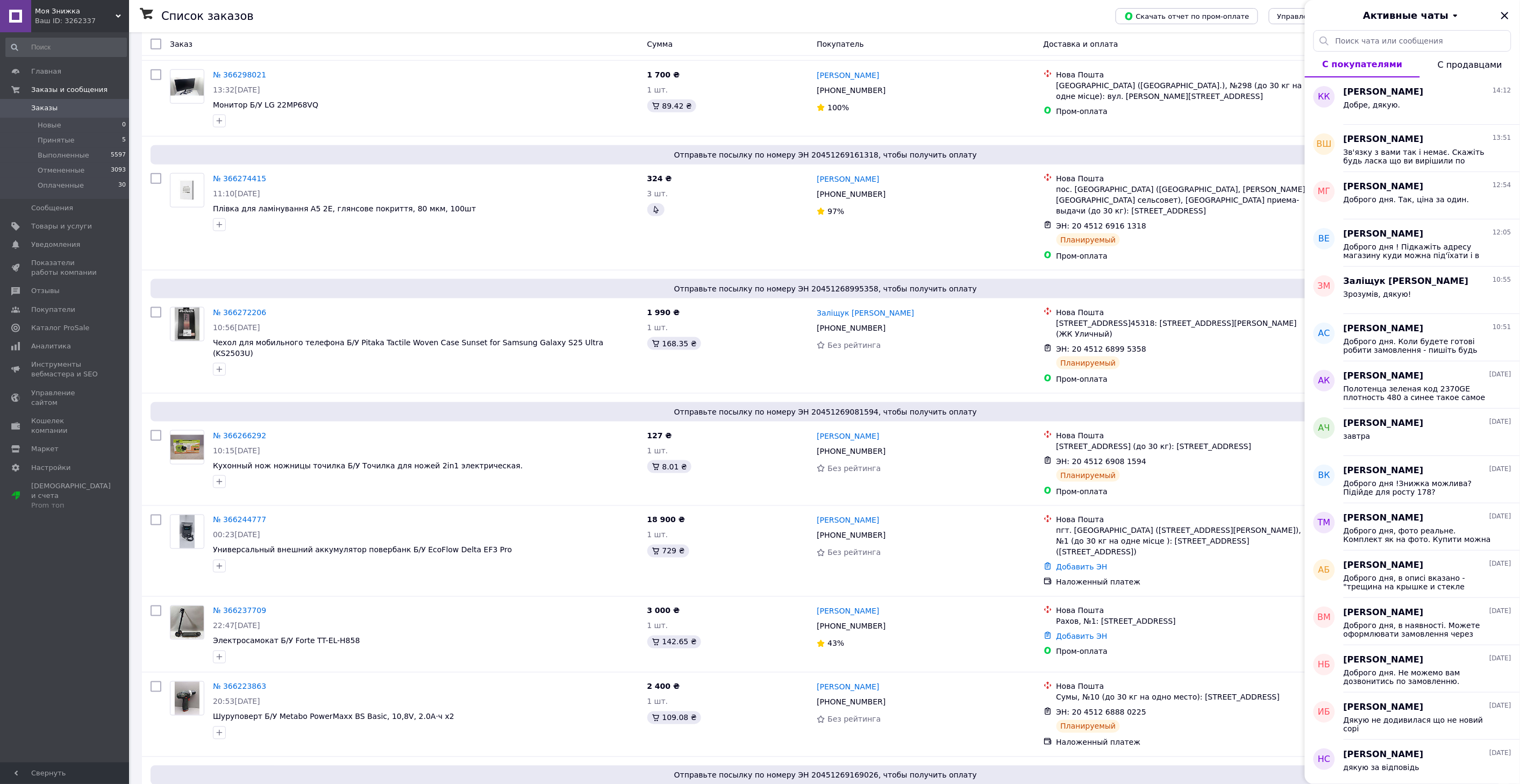
click at [1512, 15] on div "Активные чаты" at bounding box center [1412, 15] width 215 height 30
click at [1504, 15] on icon "Закрыть" at bounding box center [1504, 16] width 7 height 7
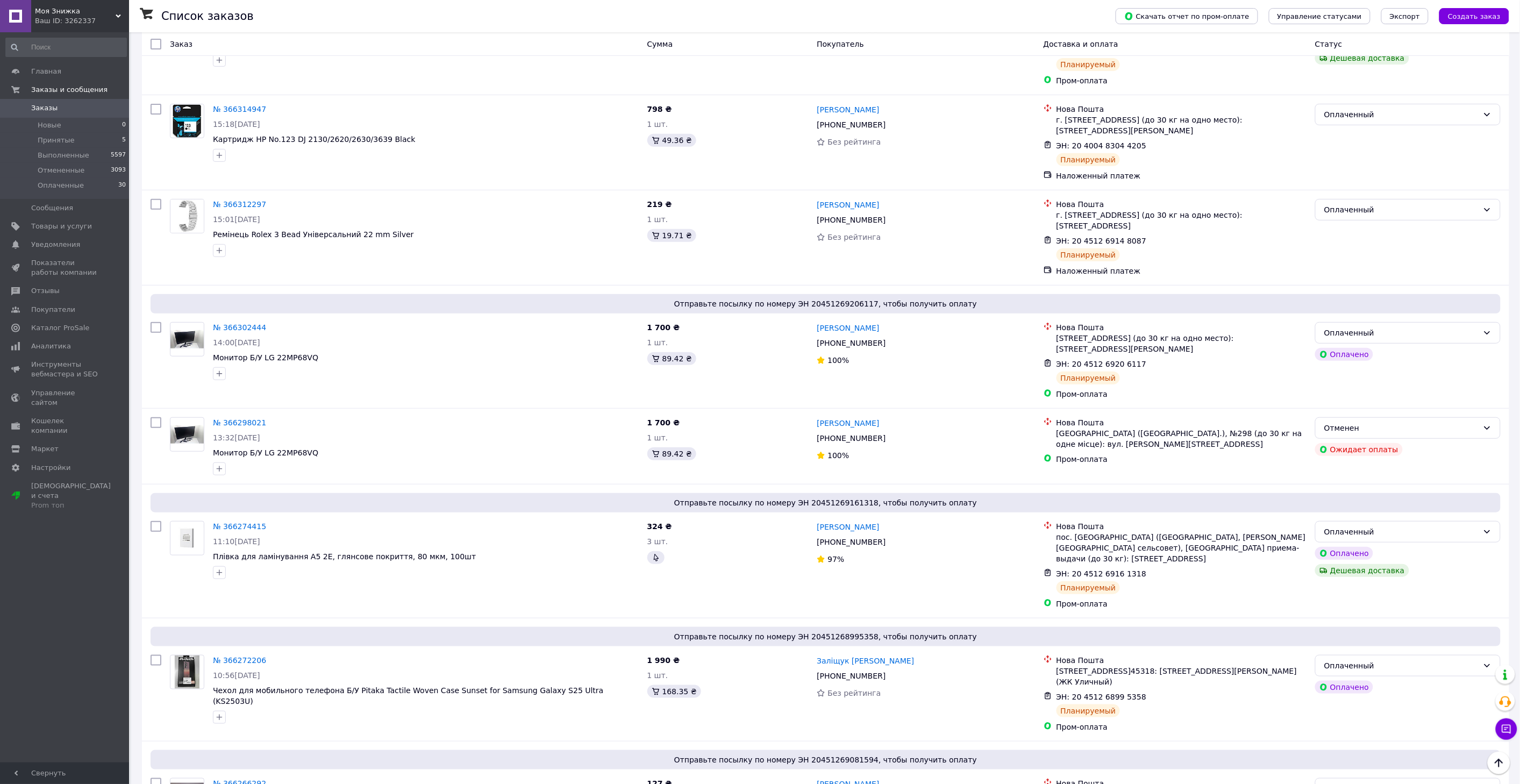
scroll to position [0, 0]
